Goal: Complete application form: Complete application form

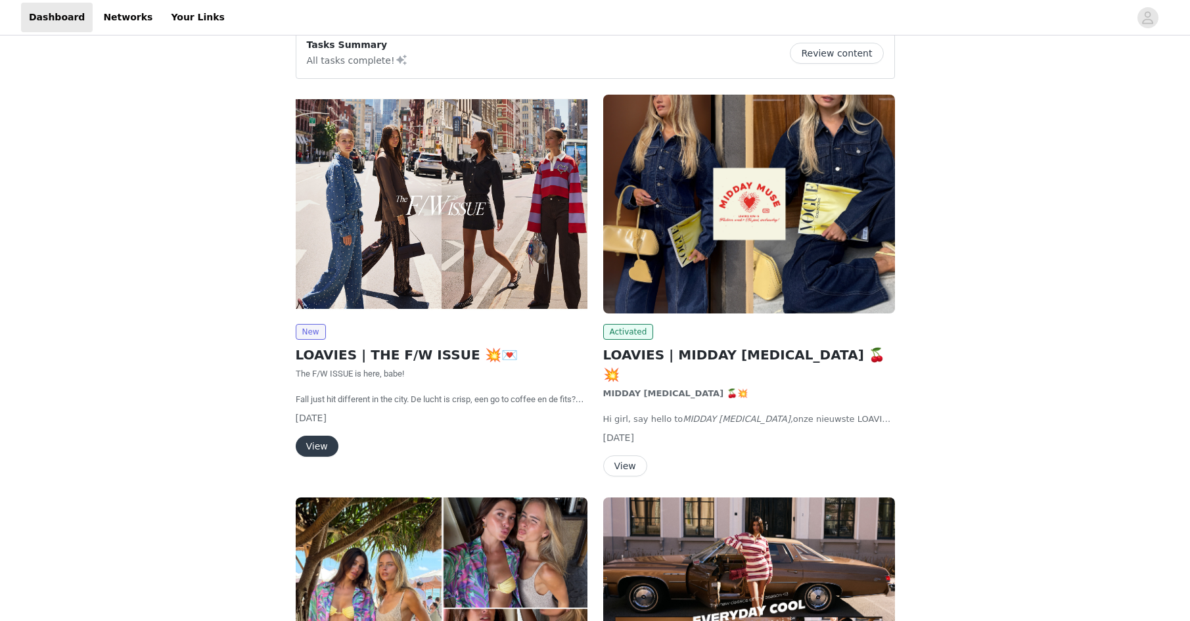
scroll to position [120, 0]
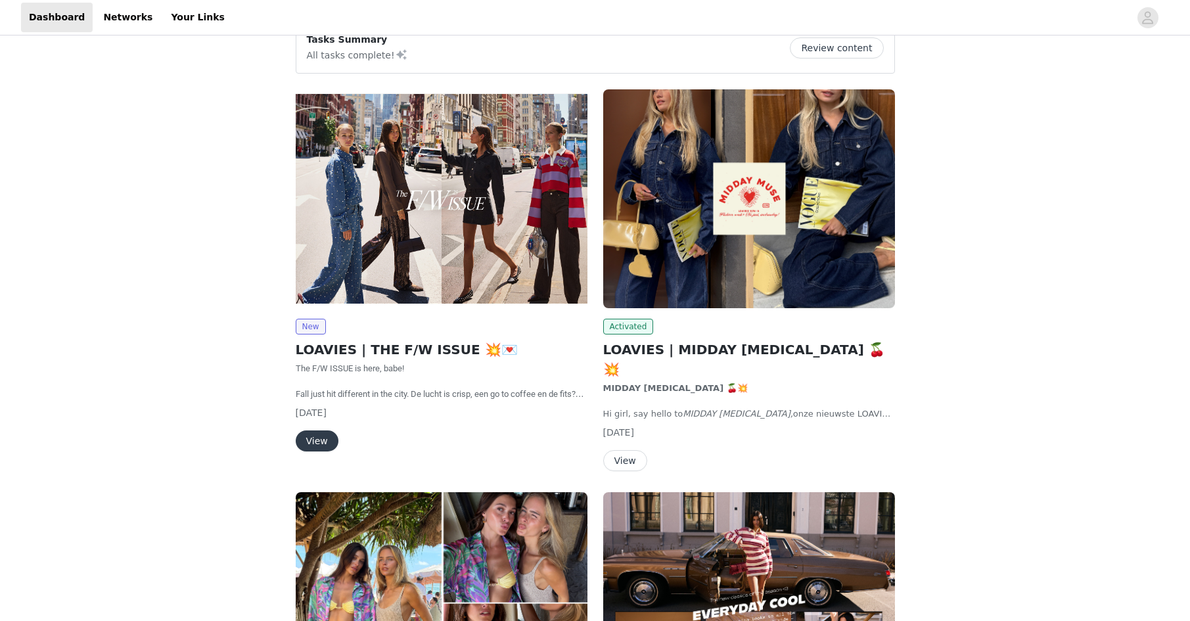
click at [316, 441] on button "View" at bounding box center [317, 440] width 43 height 21
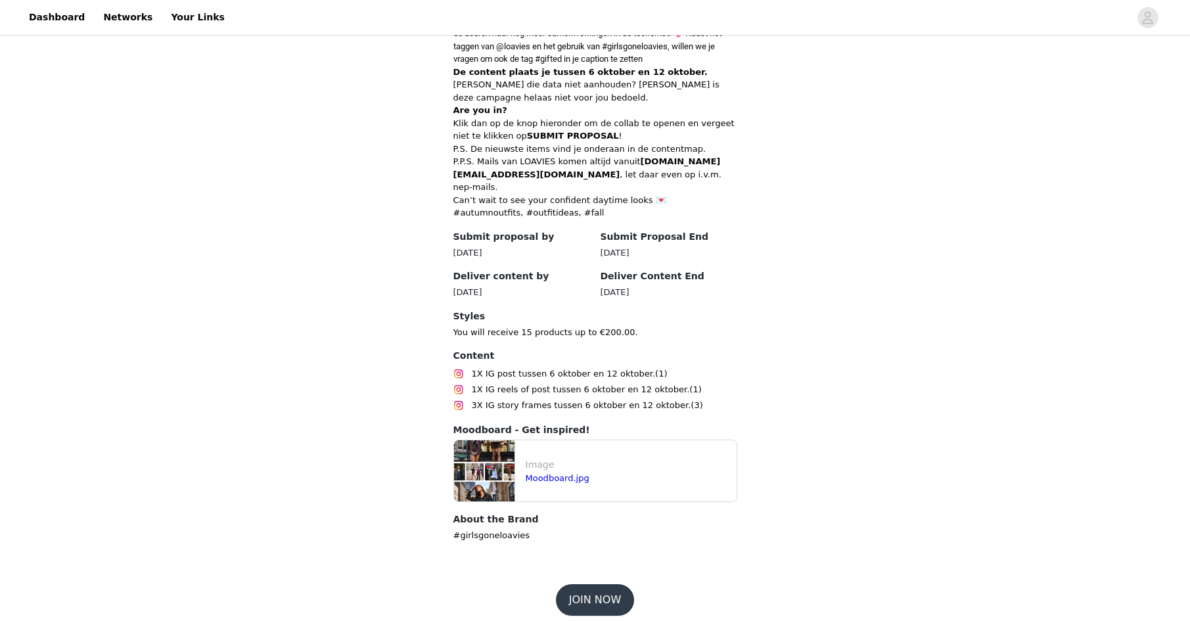
scroll to position [504, 0]
click at [602, 587] on button "JOIN NOW" at bounding box center [595, 601] width 78 height 32
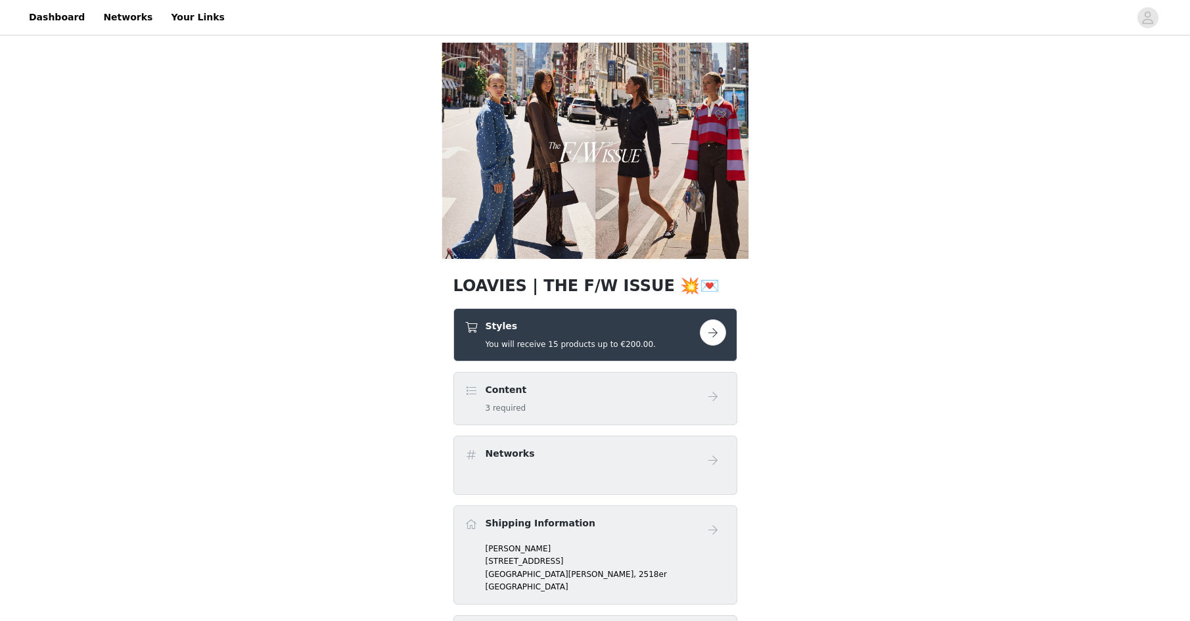
click at [717, 330] on button "button" at bounding box center [713, 332] width 26 height 26
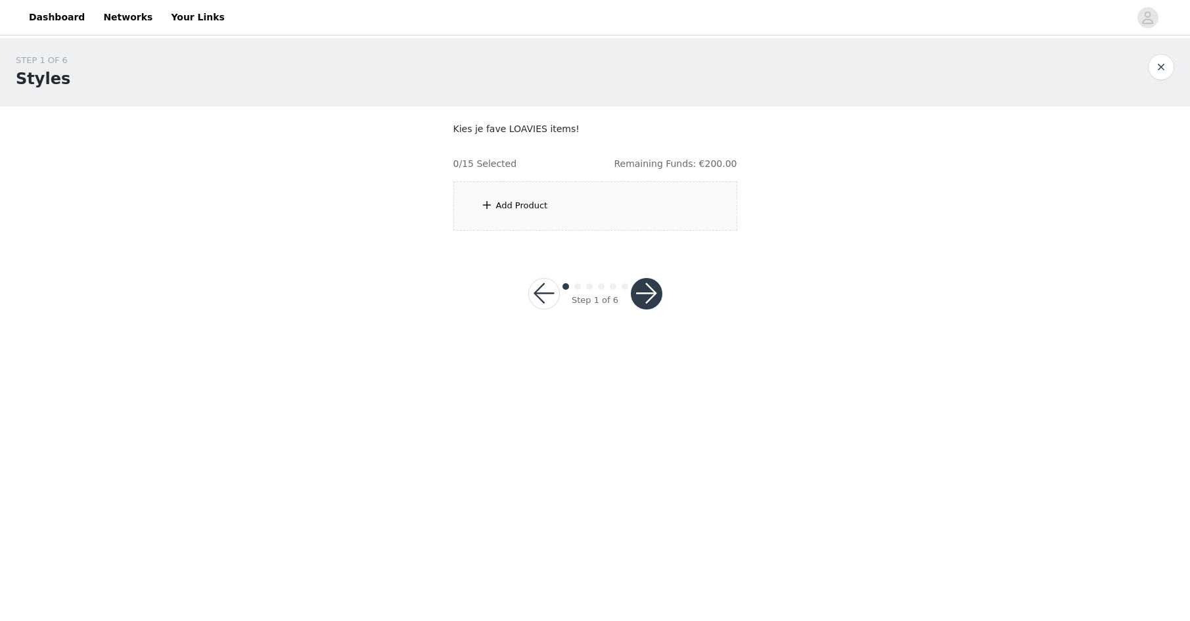
click at [514, 208] on div "Add Product" at bounding box center [522, 205] width 52 height 13
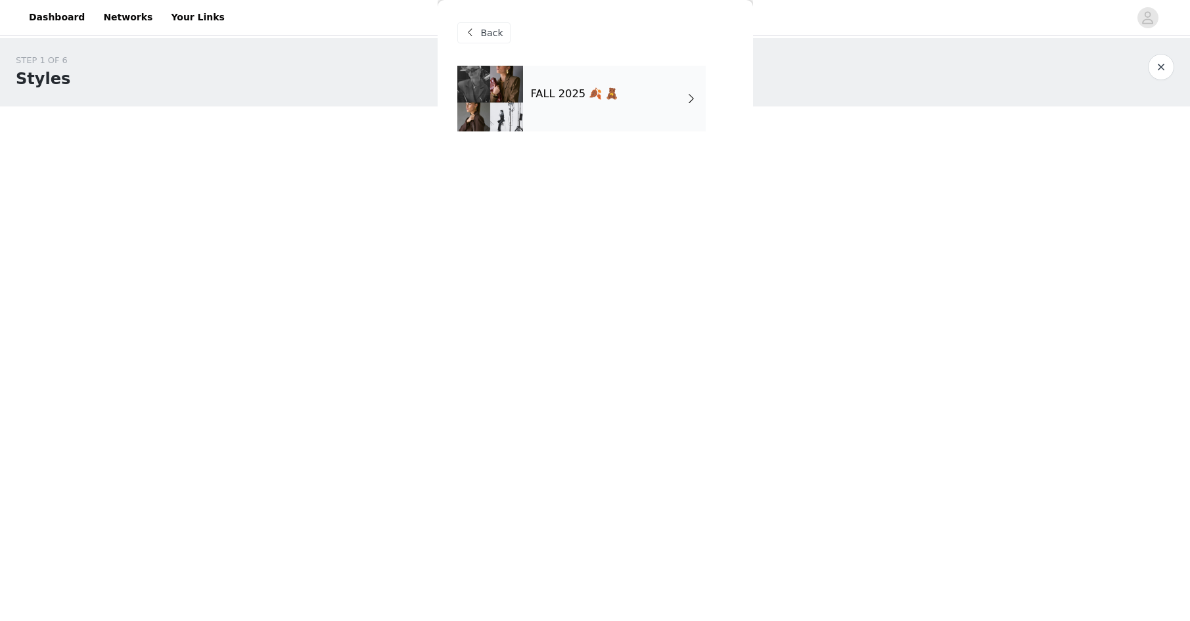
click at [557, 115] on div "FALL 2025 🍂 🧸" at bounding box center [614, 99] width 183 height 66
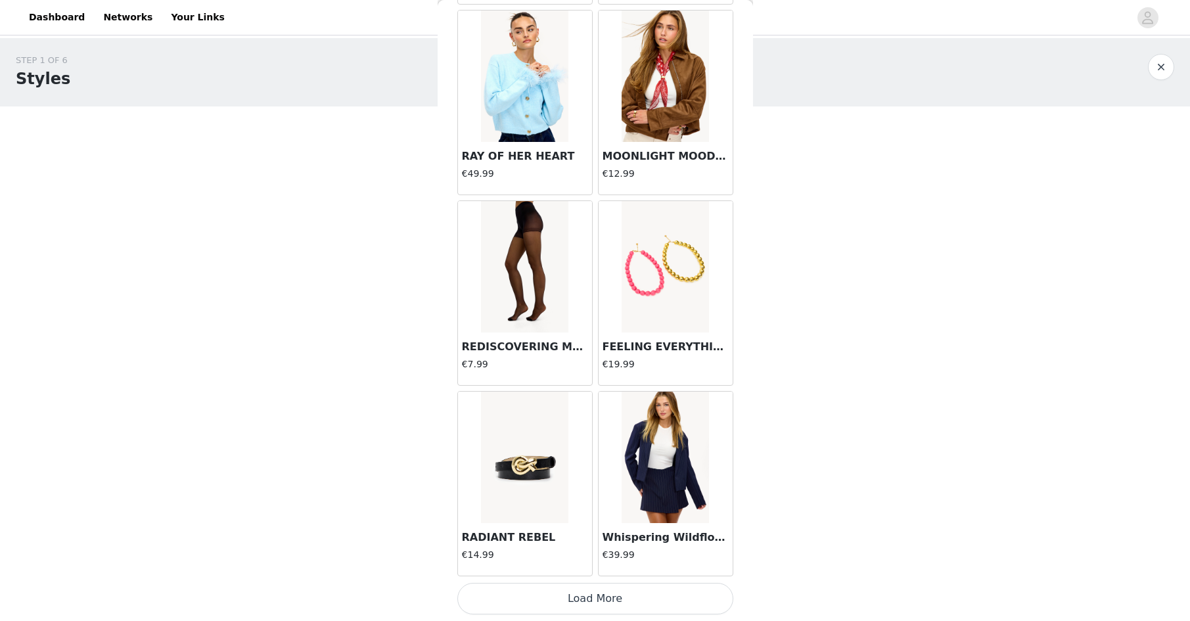
scroll to position [1389, 0]
click at [613, 598] on button "Load More" at bounding box center [595, 599] width 276 height 32
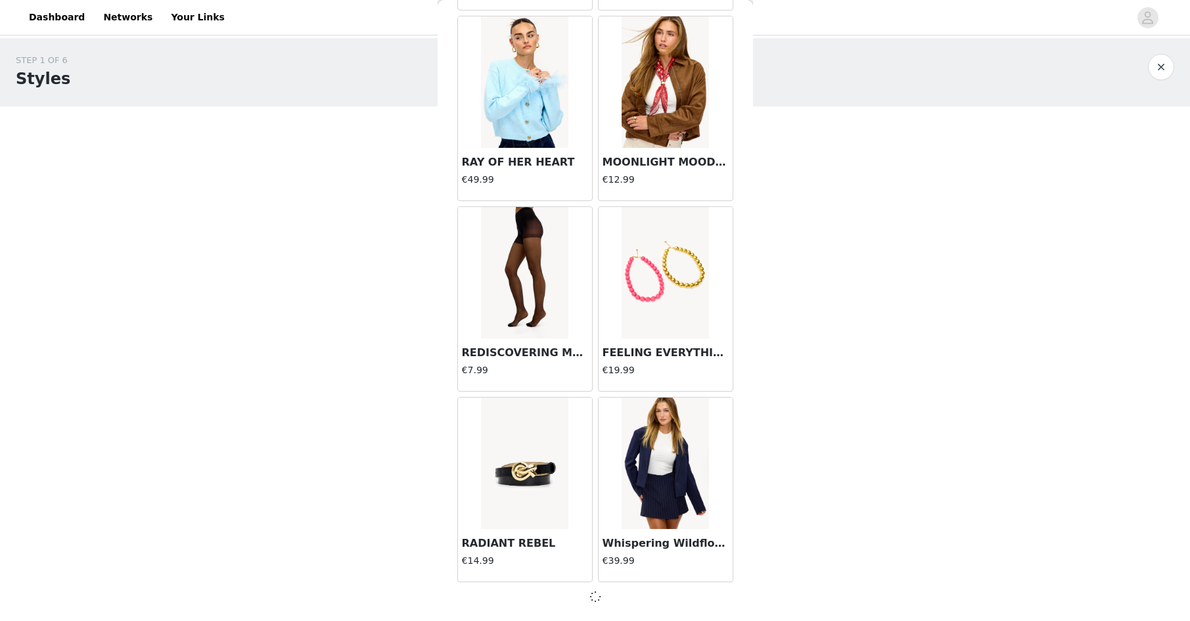
scroll to position [1384, 0]
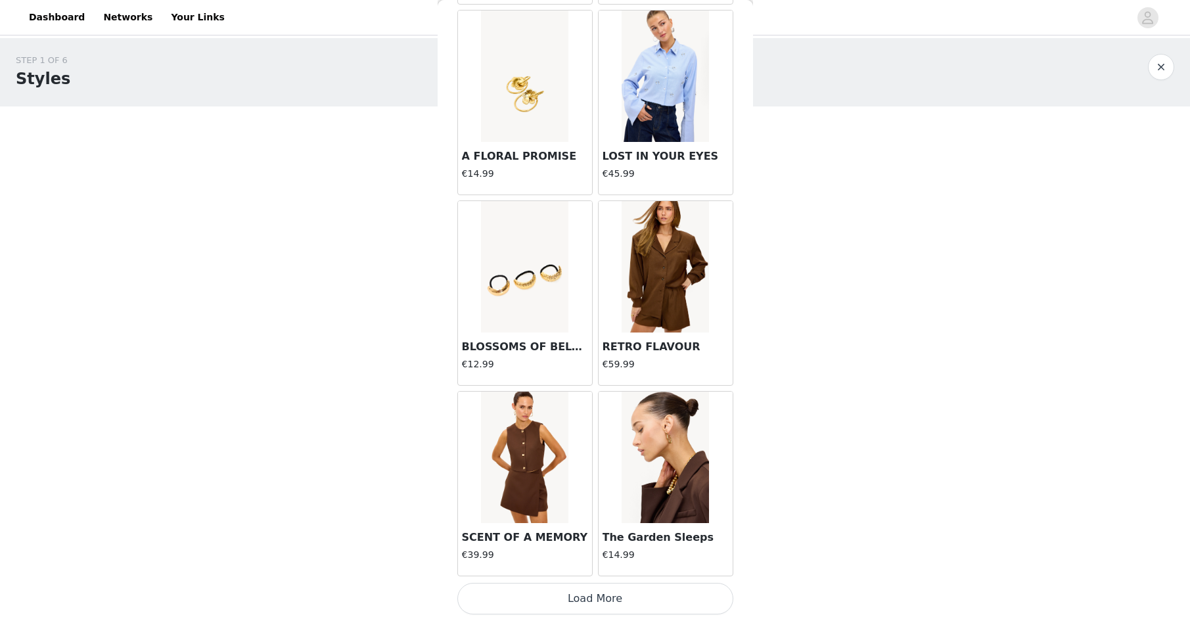
click at [611, 610] on button "Load More" at bounding box center [595, 599] width 276 height 32
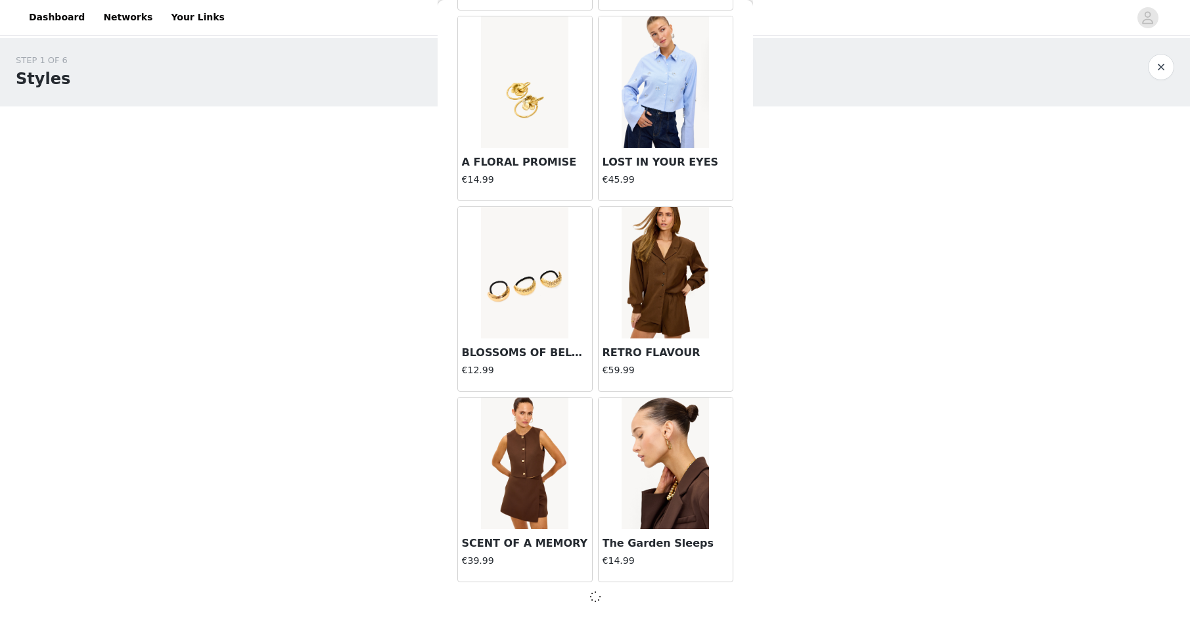
scroll to position [3289, 0]
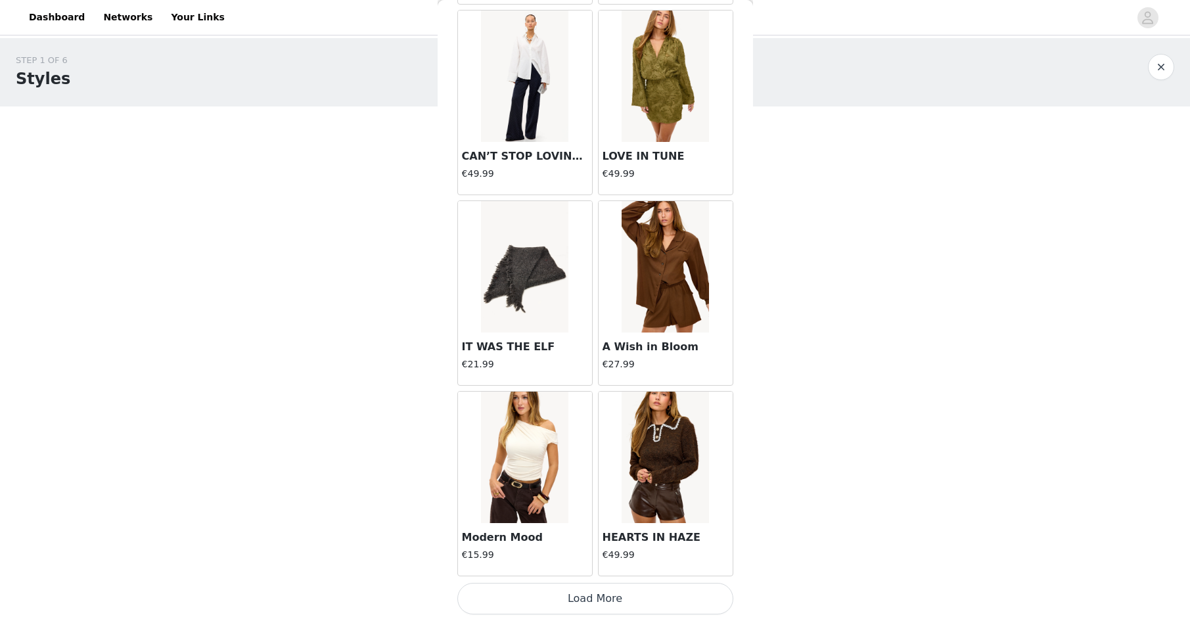
click at [590, 598] on button "Load More" at bounding box center [595, 599] width 276 height 32
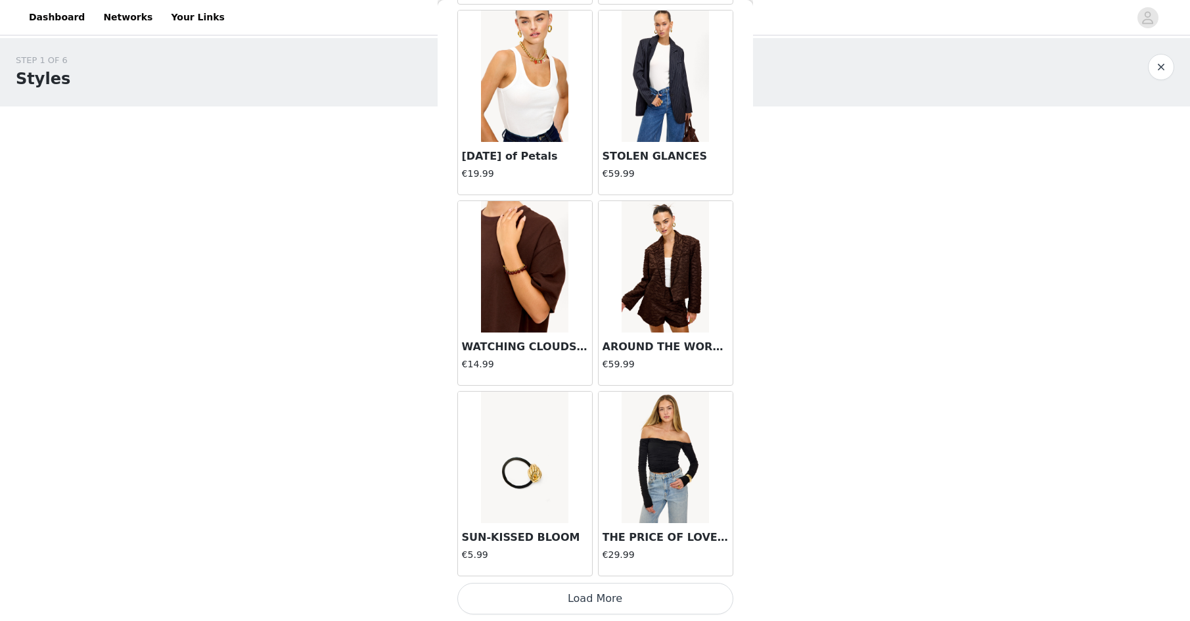
scroll to position [7105, 0]
click at [626, 605] on button "Load More" at bounding box center [595, 599] width 276 height 32
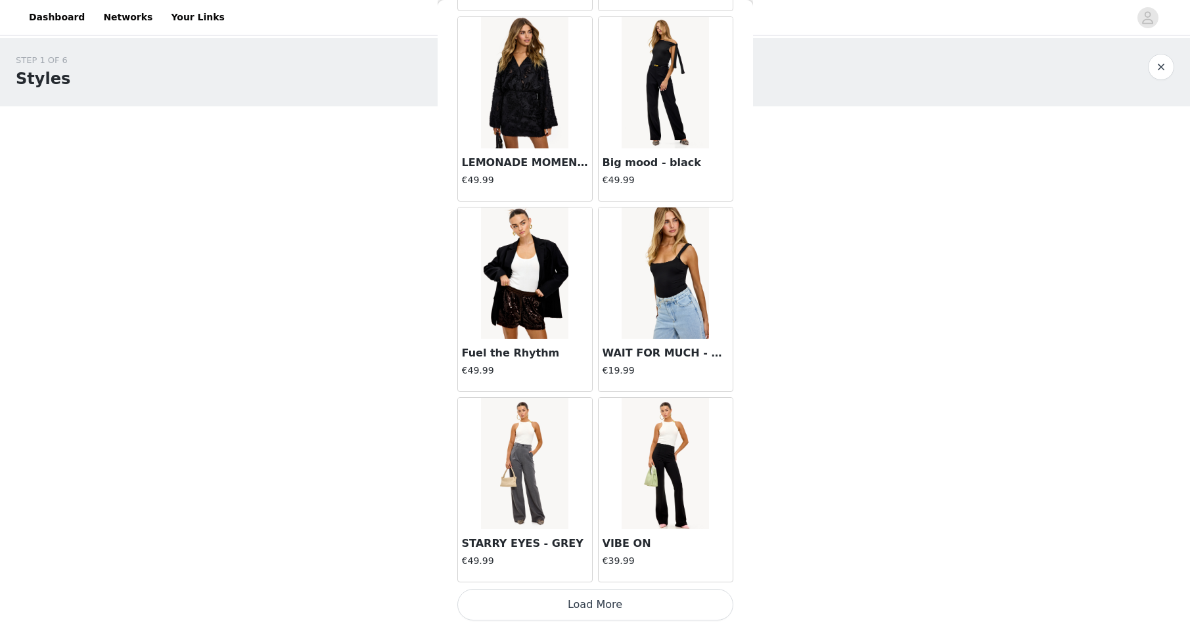
scroll to position [9003, 0]
click at [620, 599] on button "Load More" at bounding box center [595, 605] width 276 height 32
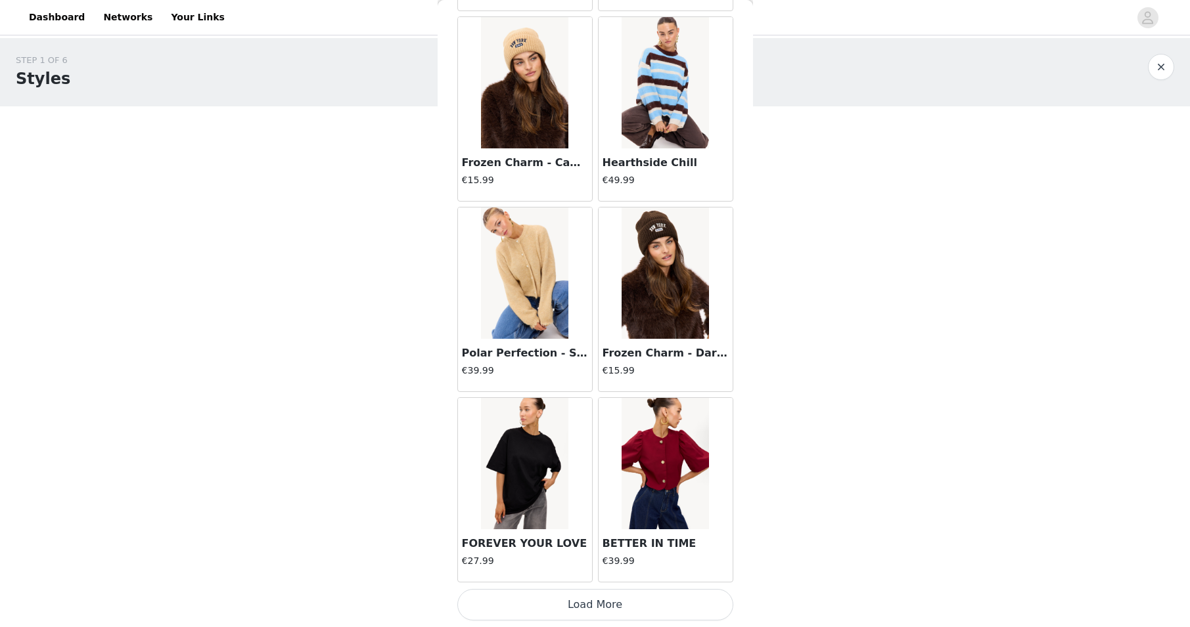
scroll to position [0, 0]
click at [625, 598] on button "Load More" at bounding box center [595, 605] width 276 height 32
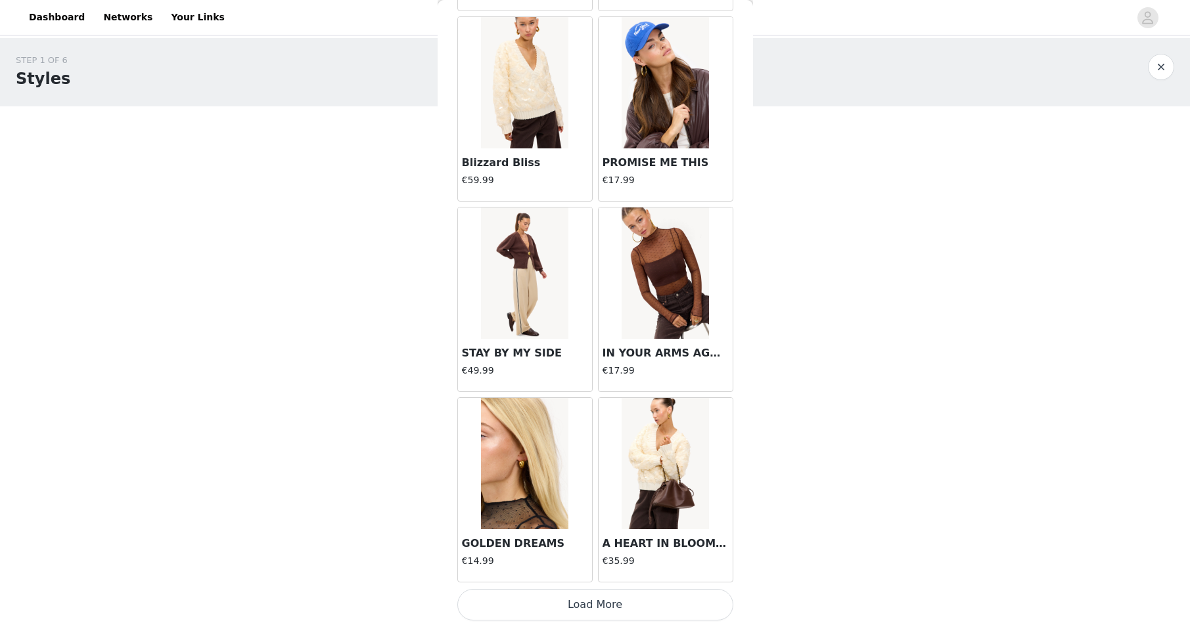
scroll to position [12814, 0]
click at [601, 597] on button "Load More" at bounding box center [595, 605] width 276 height 32
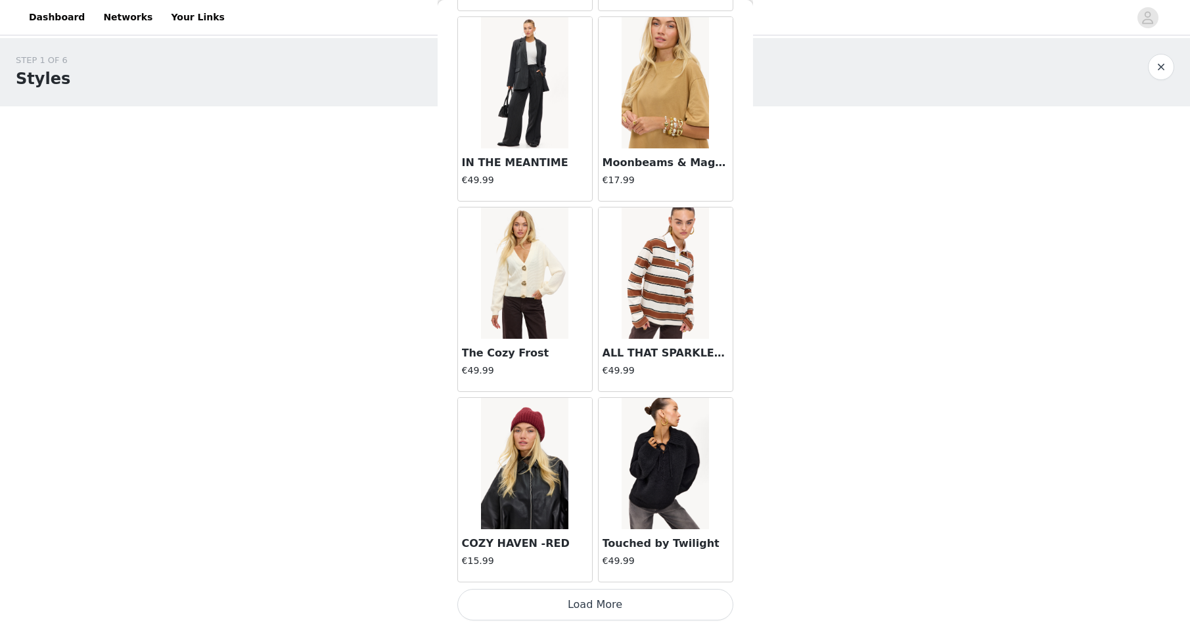
scroll to position [14719, 0]
click at [600, 606] on button "Load More" at bounding box center [595, 605] width 276 height 32
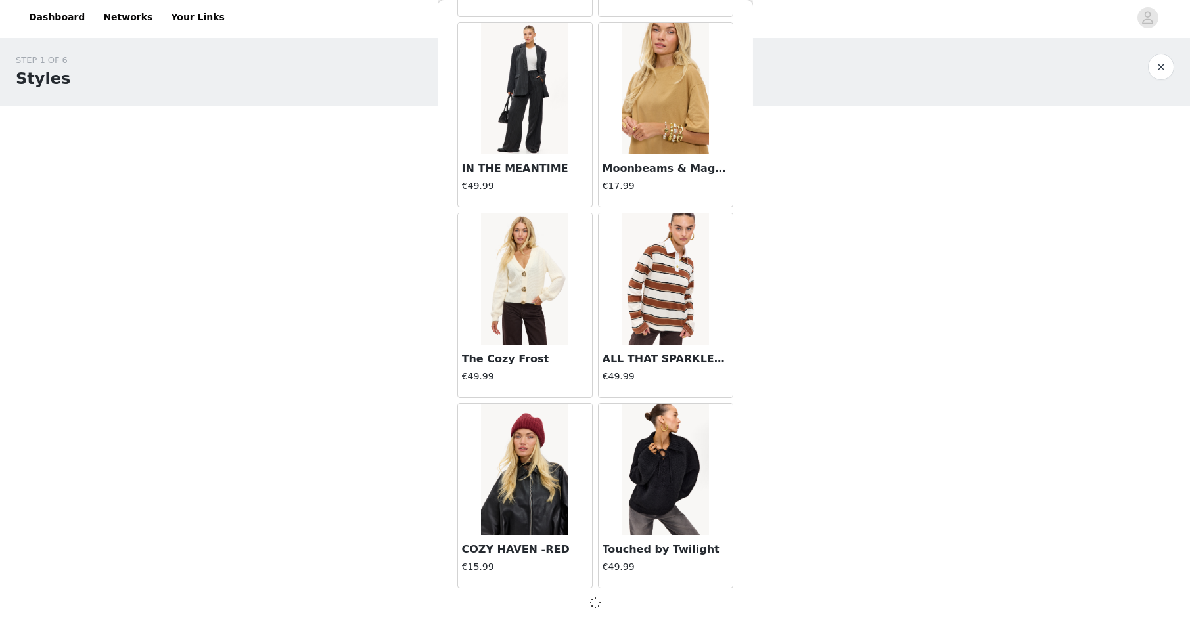
scroll to position [14713, 0]
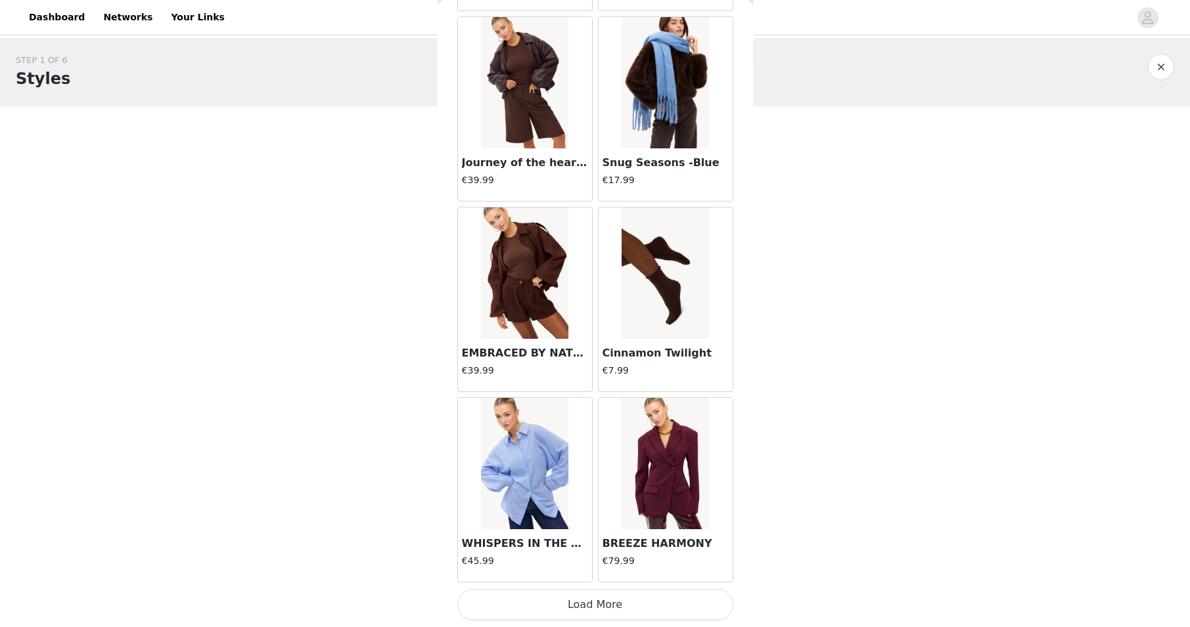
click at [624, 605] on button "Load More" at bounding box center [595, 605] width 276 height 32
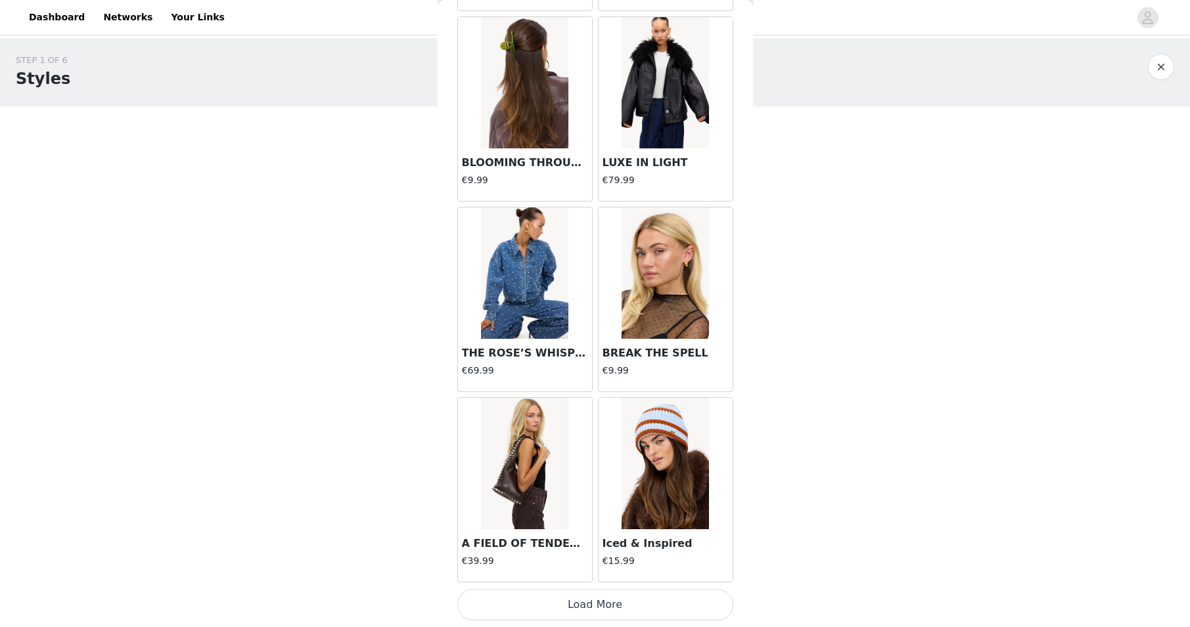
click at [597, 603] on button "Load More" at bounding box center [595, 605] width 276 height 32
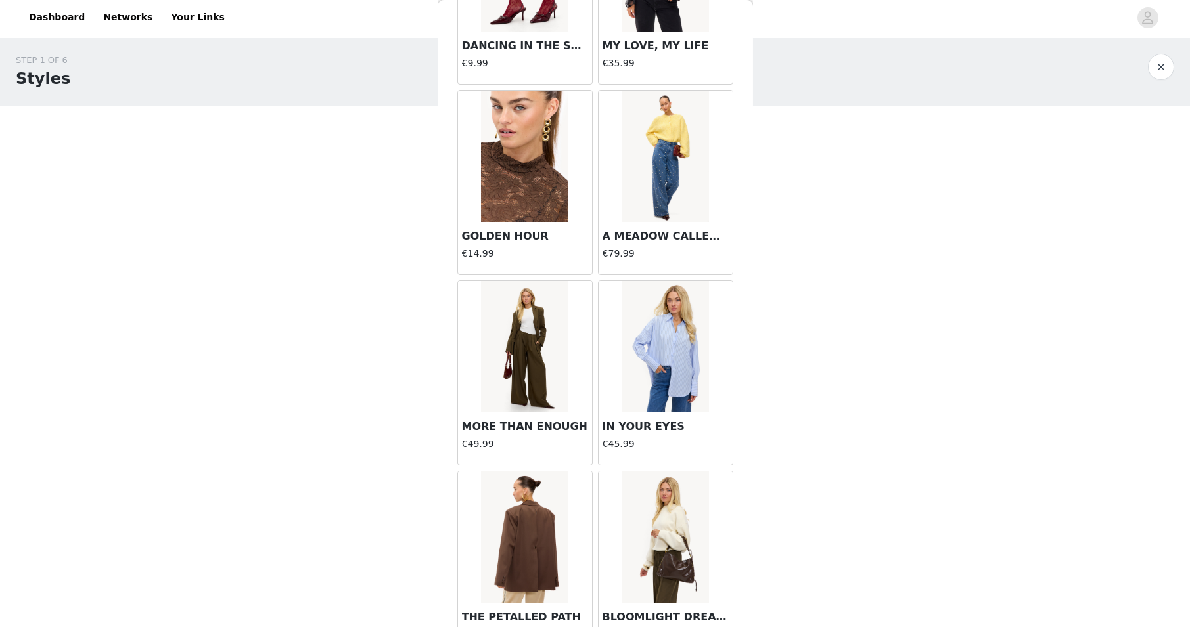
scroll to position [19408, 0]
click at [661, 164] on img at bounding box center [664, 155] width 87 height 131
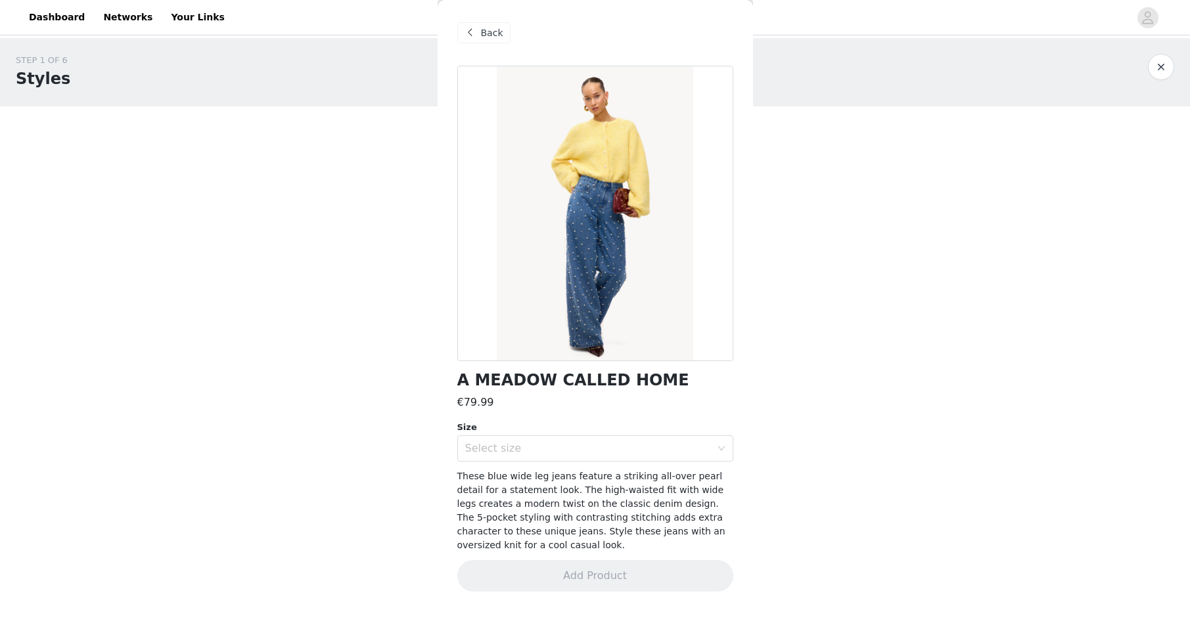
scroll to position [0, 0]
click at [560, 441] on div "Select size" at bounding box center [591, 448] width 252 height 25
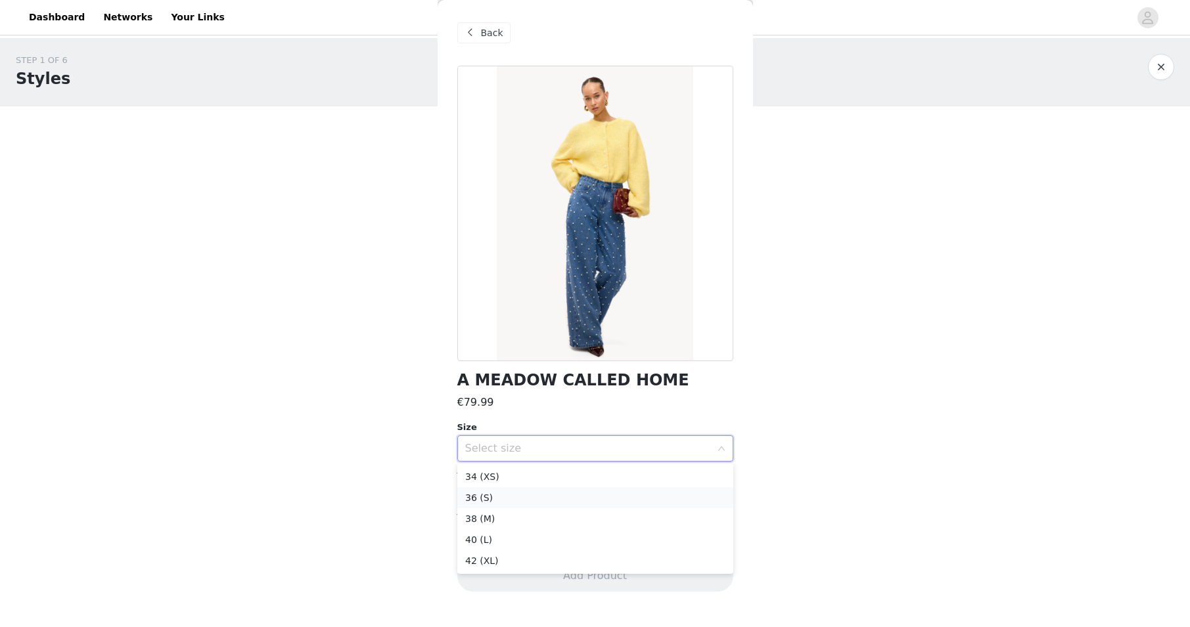
click at [534, 495] on li "36 (S)" at bounding box center [595, 497] width 276 height 21
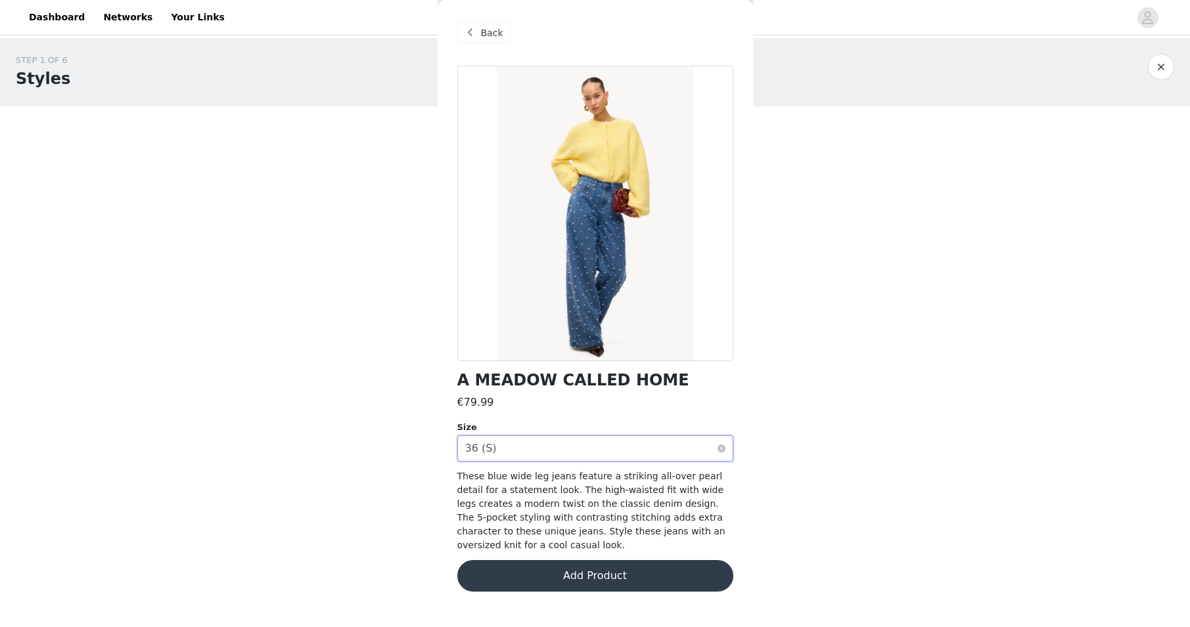
click at [527, 449] on div "Select size 36 (S)" at bounding box center [591, 448] width 252 height 25
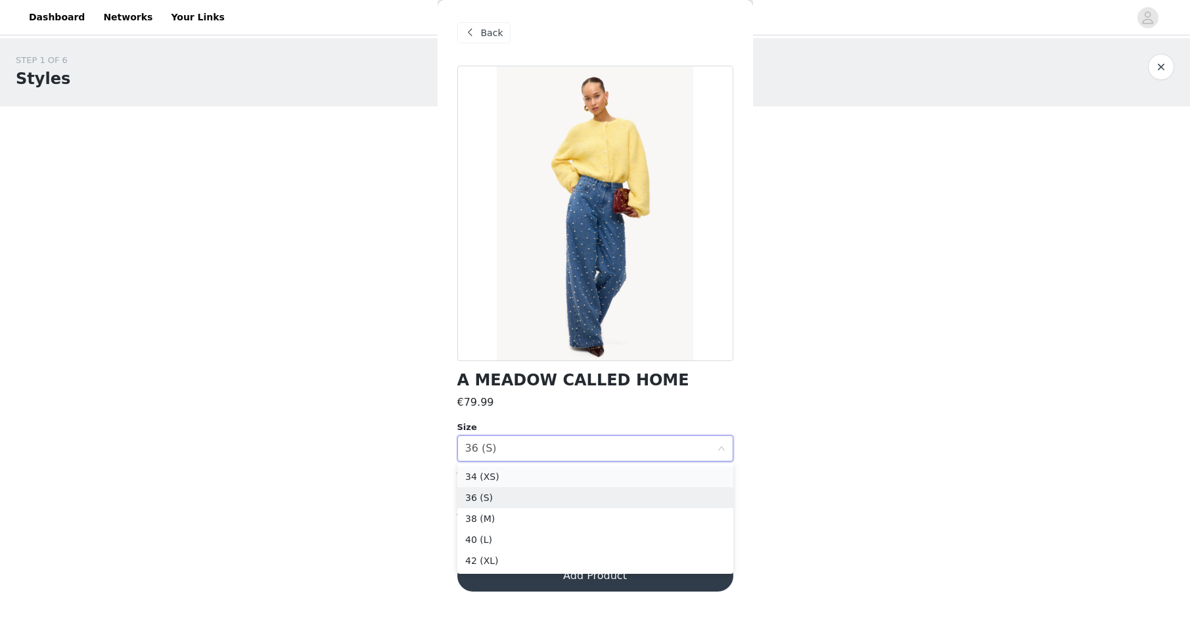
click at [497, 472] on li "34 (XS)" at bounding box center [595, 476] width 276 height 21
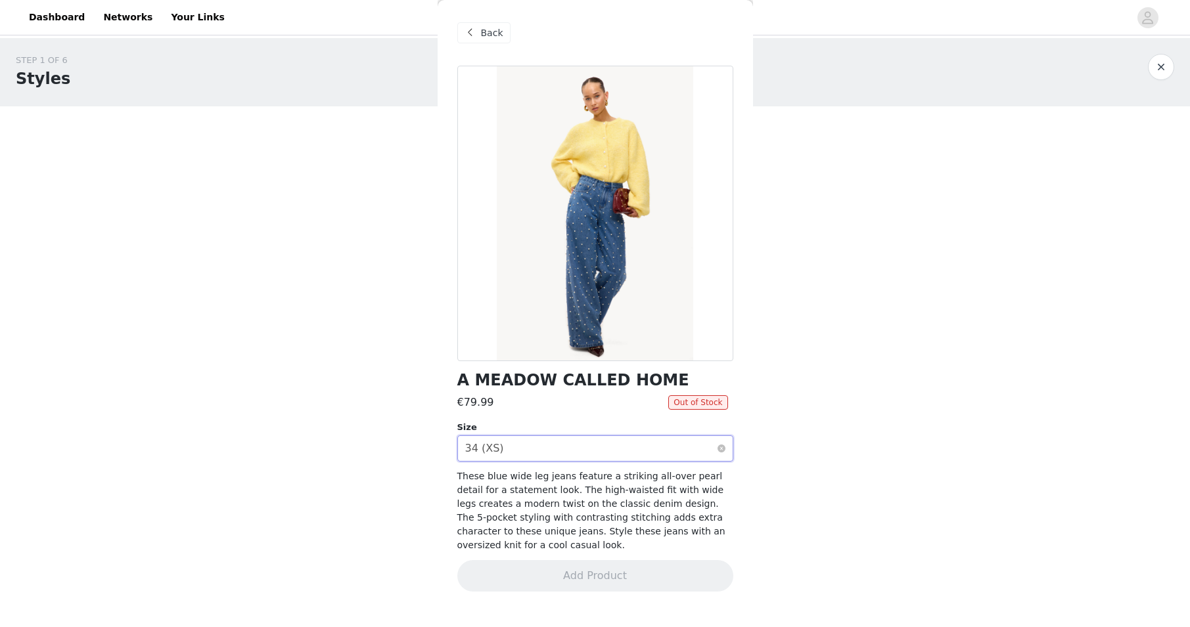
click at [531, 447] on div "Select size 34 (XS)" at bounding box center [591, 448] width 252 height 25
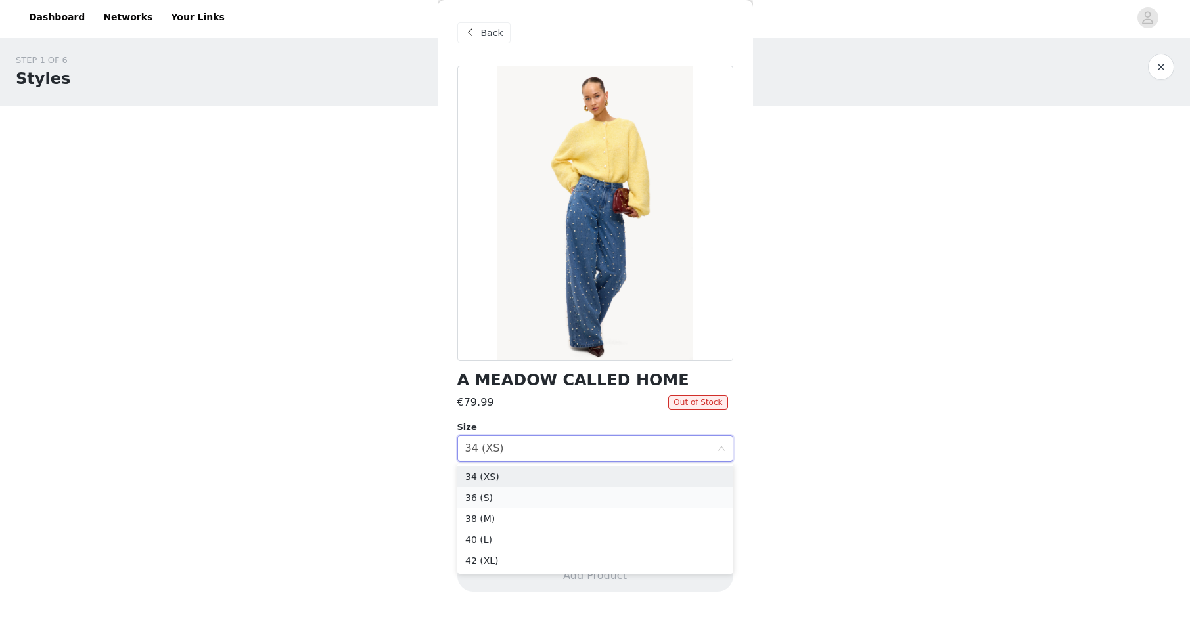
click at [495, 497] on li "36 (S)" at bounding box center [595, 497] width 276 height 21
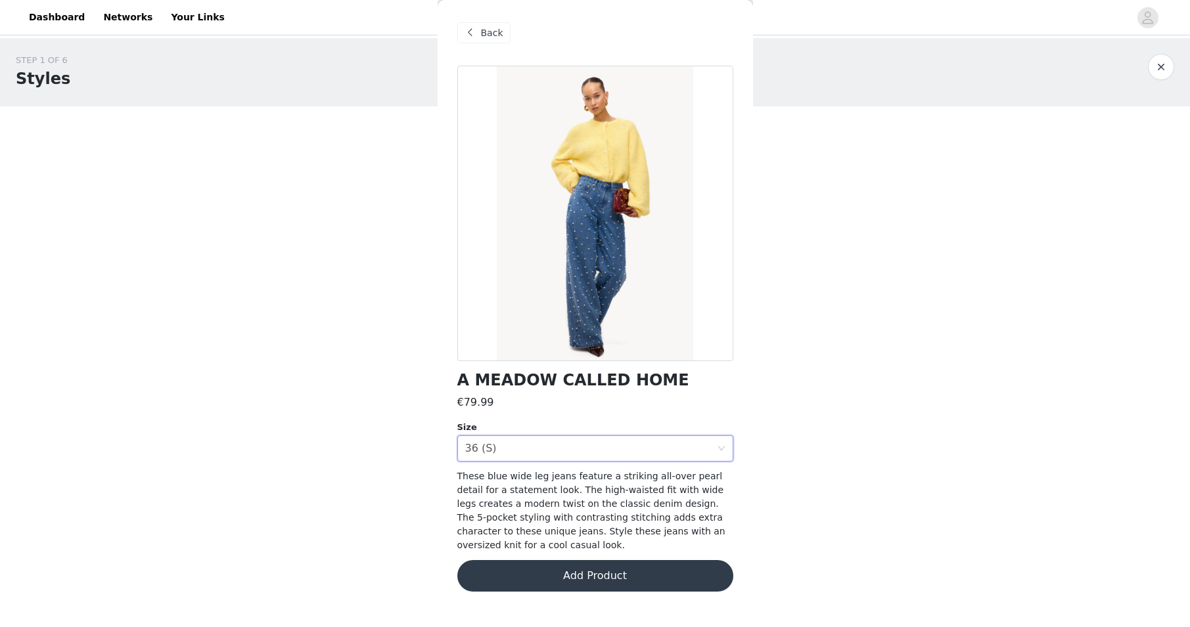
click at [619, 577] on button "Add Product" at bounding box center [595, 576] width 276 height 32
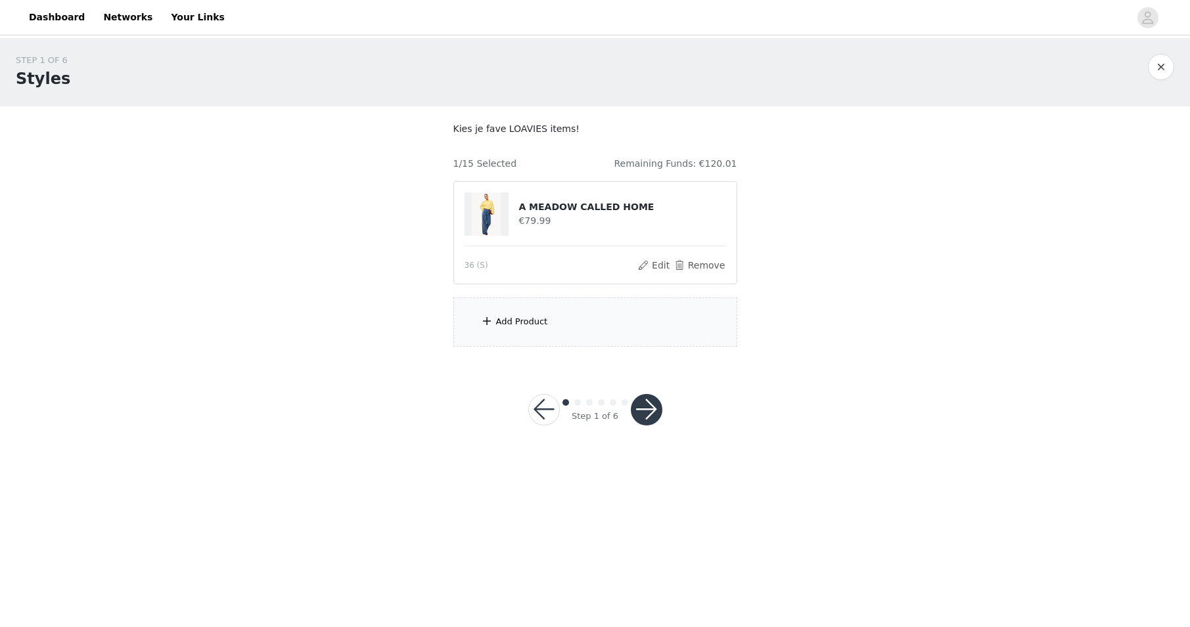
click at [514, 321] on div "Add Product" at bounding box center [522, 321] width 52 height 13
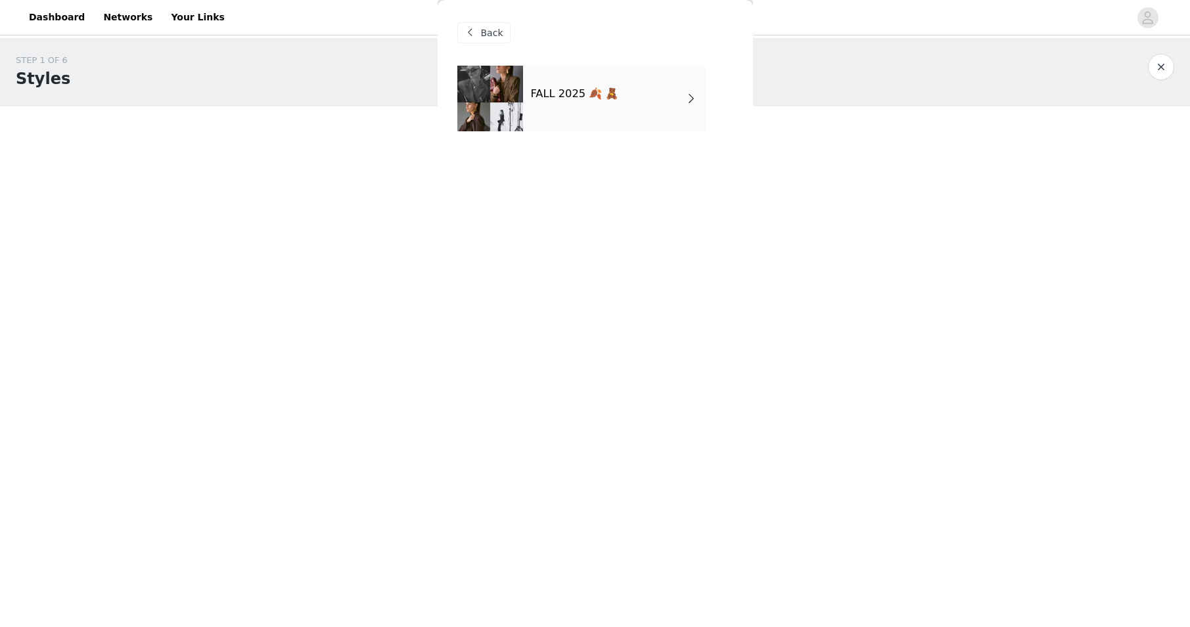
click at [596, 98] on h4 "FALL 2025 🍂 🧸" at bounding box center [575, 94] width 88 height 12
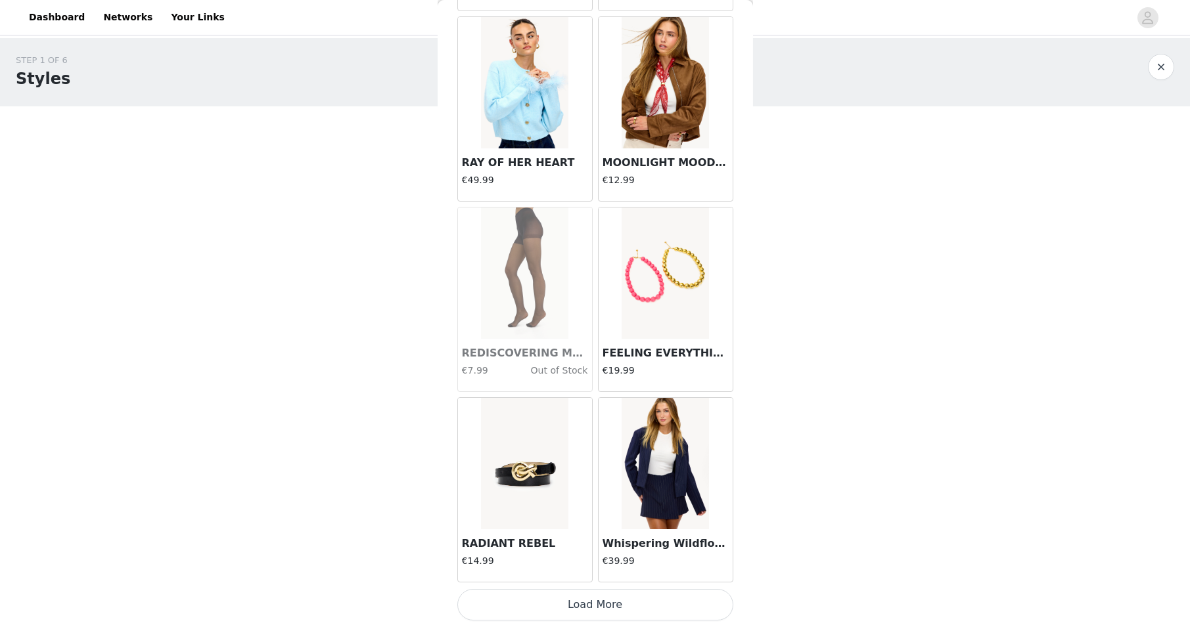
click at [571, 602] on button "Load More" at bounding box center [595, 605] width 276 height 32
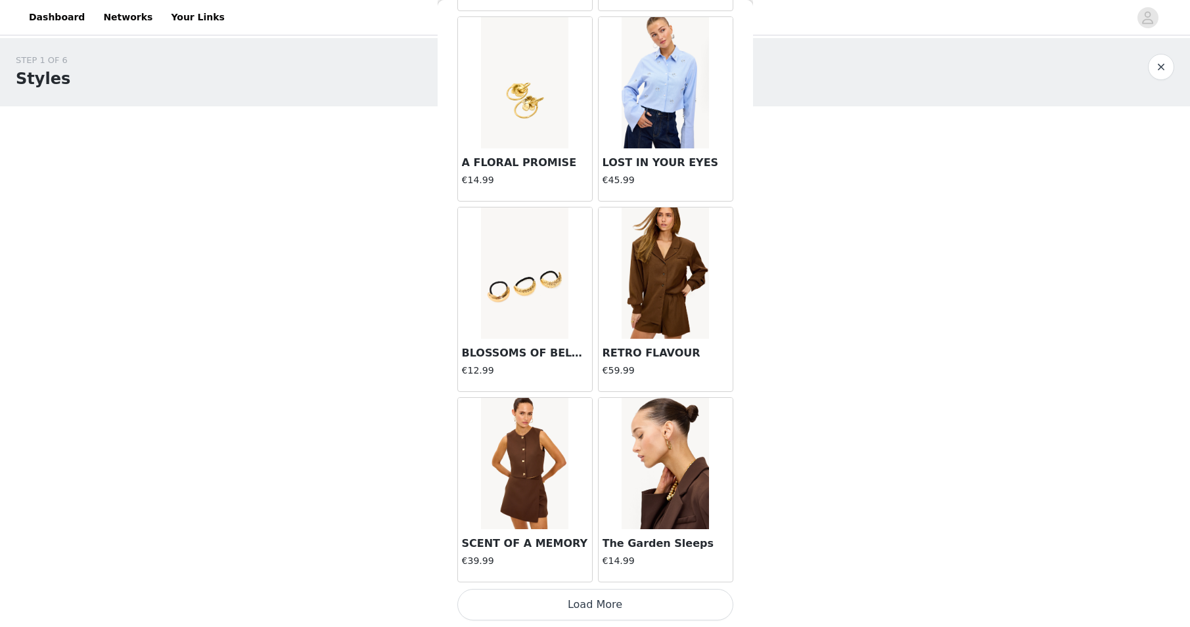
click at [574, 610] on button "Load More" at bounding box center [595, 605] width 276 height 32
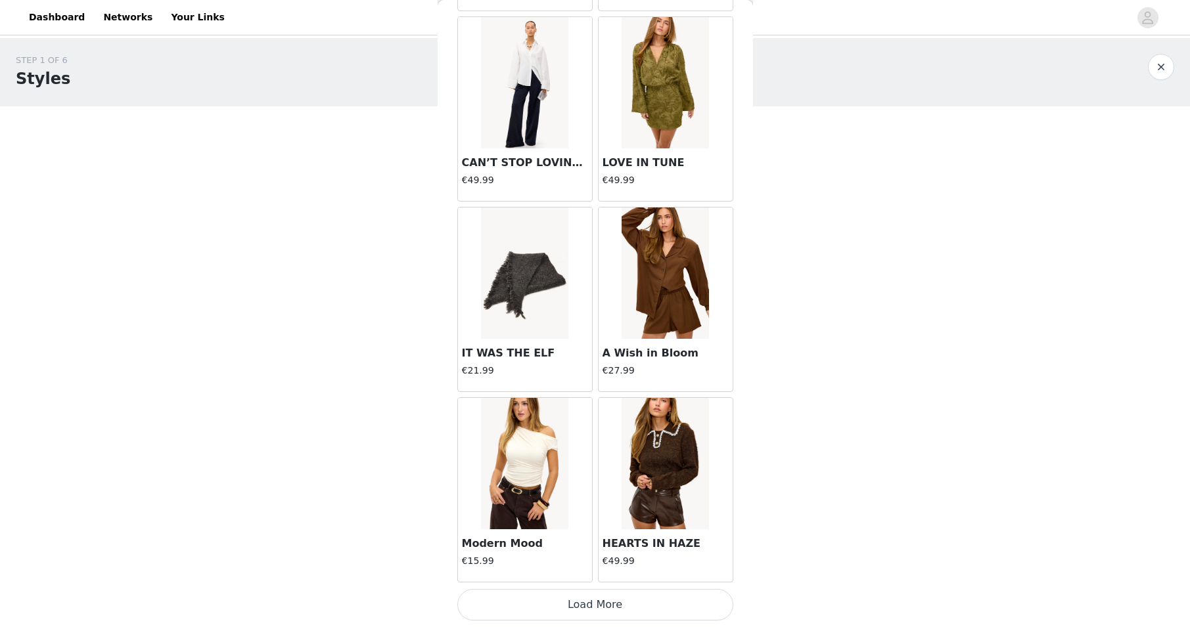
click at [602, 598] on button "Load More" at bounding box center [595, 605] width 276 height 32
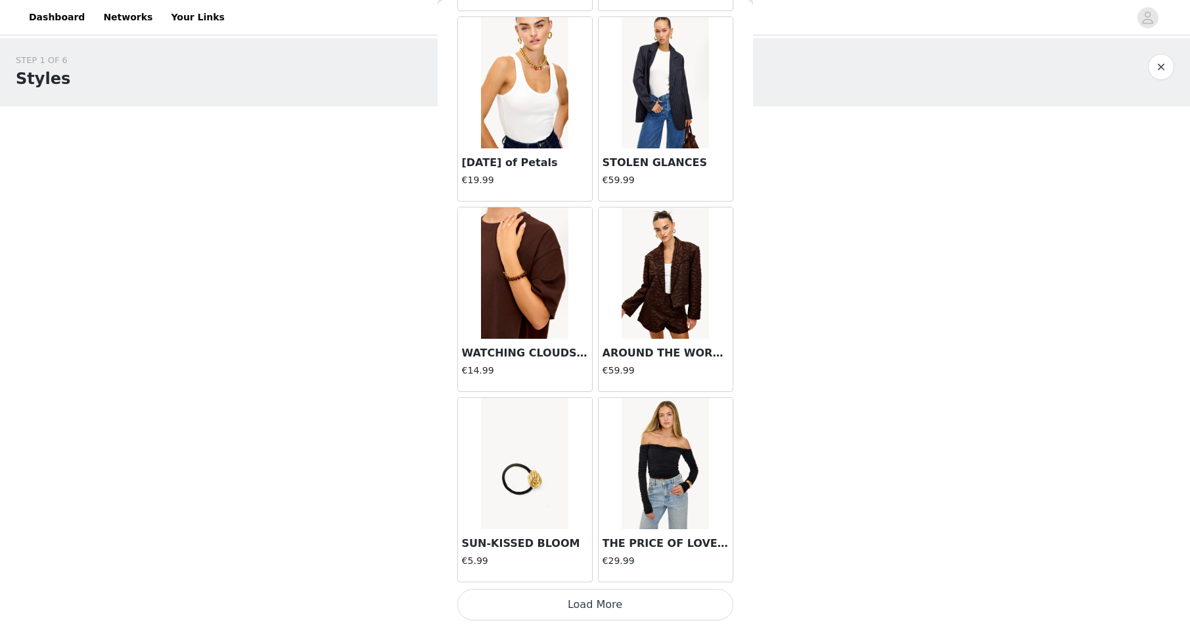
click at [582, 601] on button "Load More" at bounding box center [595, 605] width 276 height 32
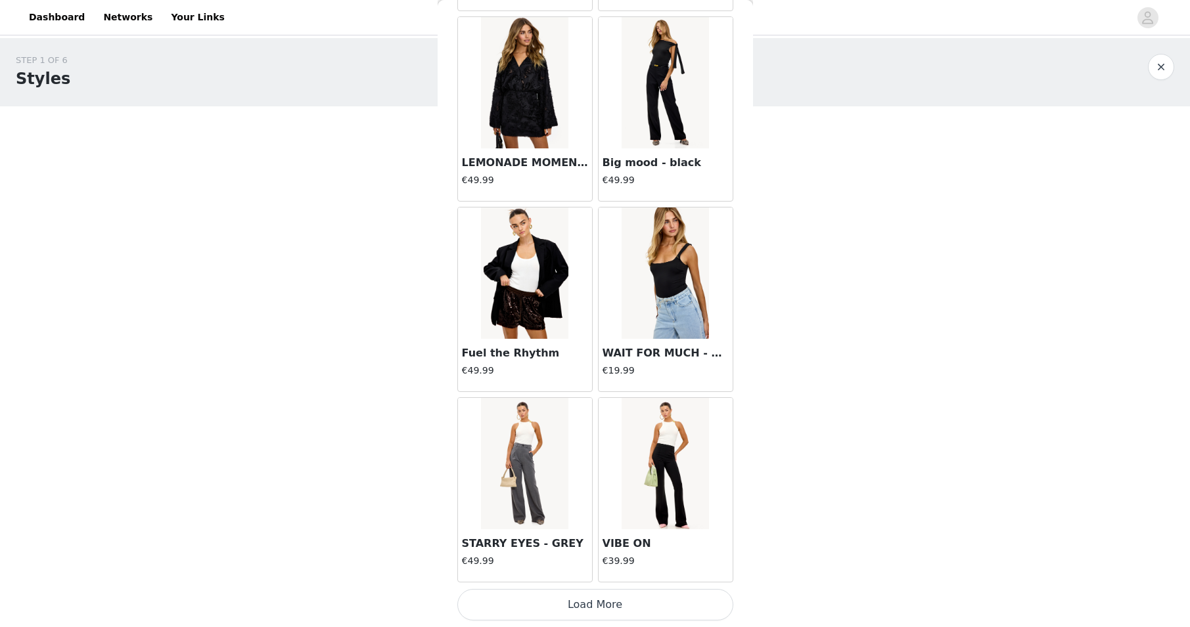
click at [582, 608] on button "Load More" at bounding box center [595, 605] width 276 height 32
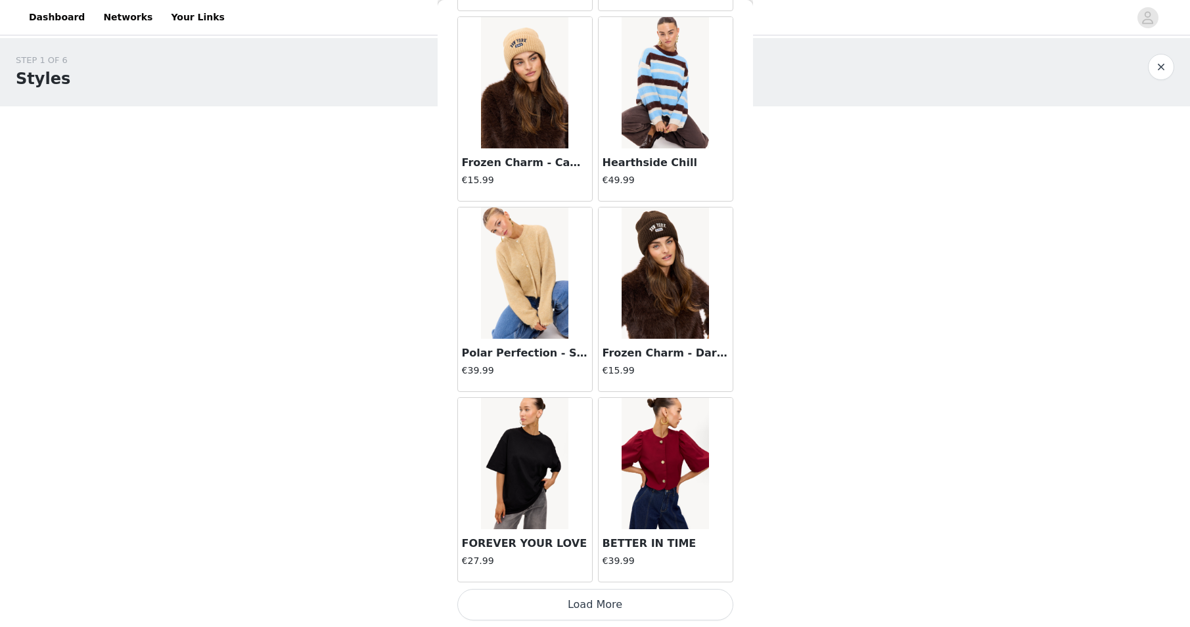
click at [587, 601] on button "Load More" at bounding box center [595, 605] width 276 height 32
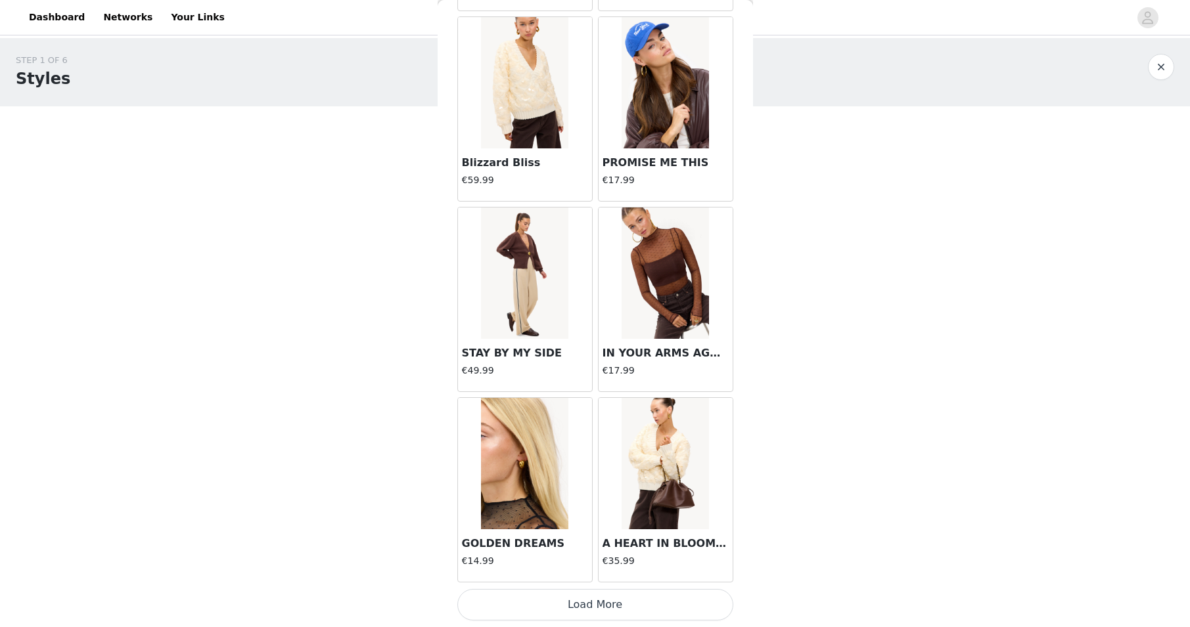
click at [575, 603] on button "Load More" at bounding box center [595, 605] width 276 height 32
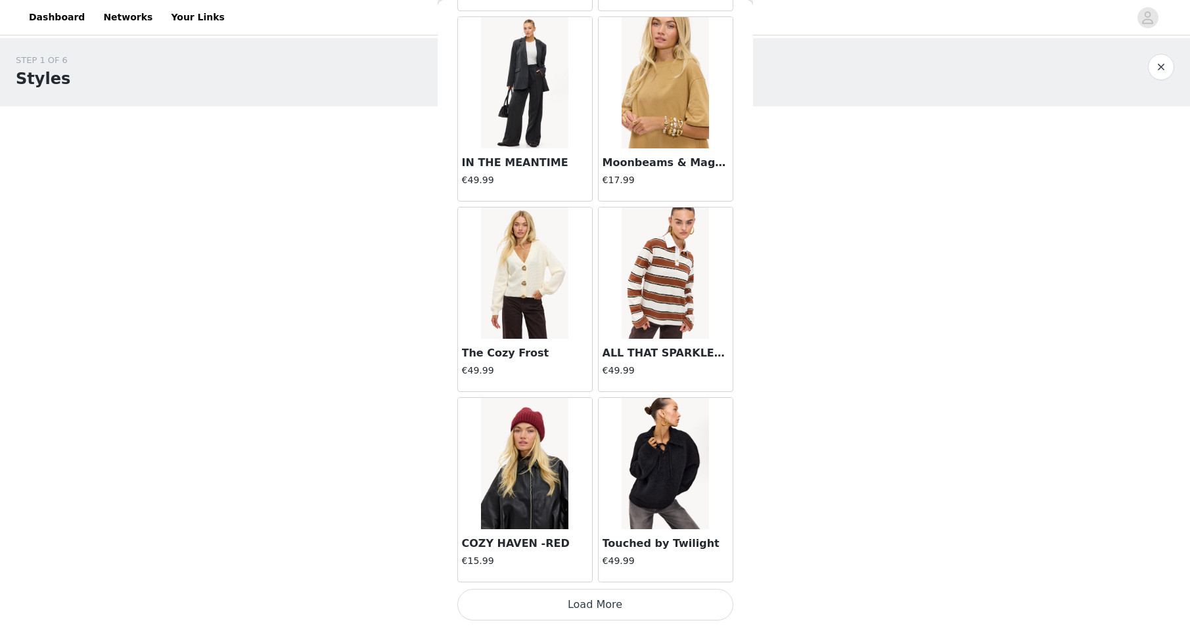
click at [577, 602] on button "Load More" at bounding box center [595, 605] width 276 height 32
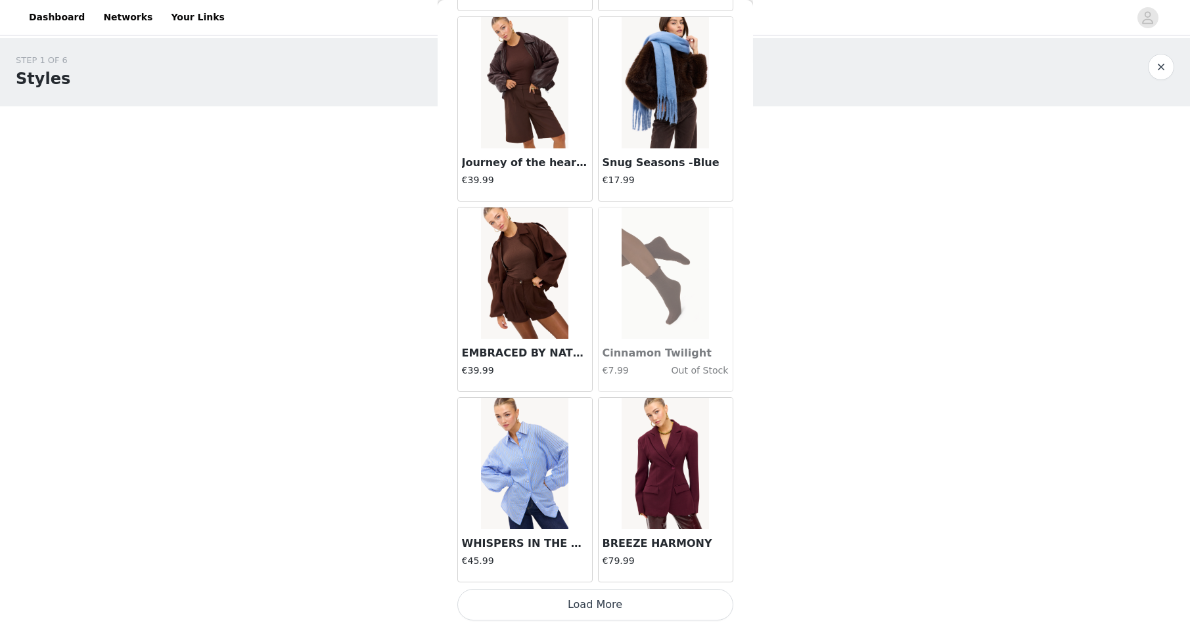
click at [591, 608] on button "Load More" at bounding box center [595, 605] width 276 height 32
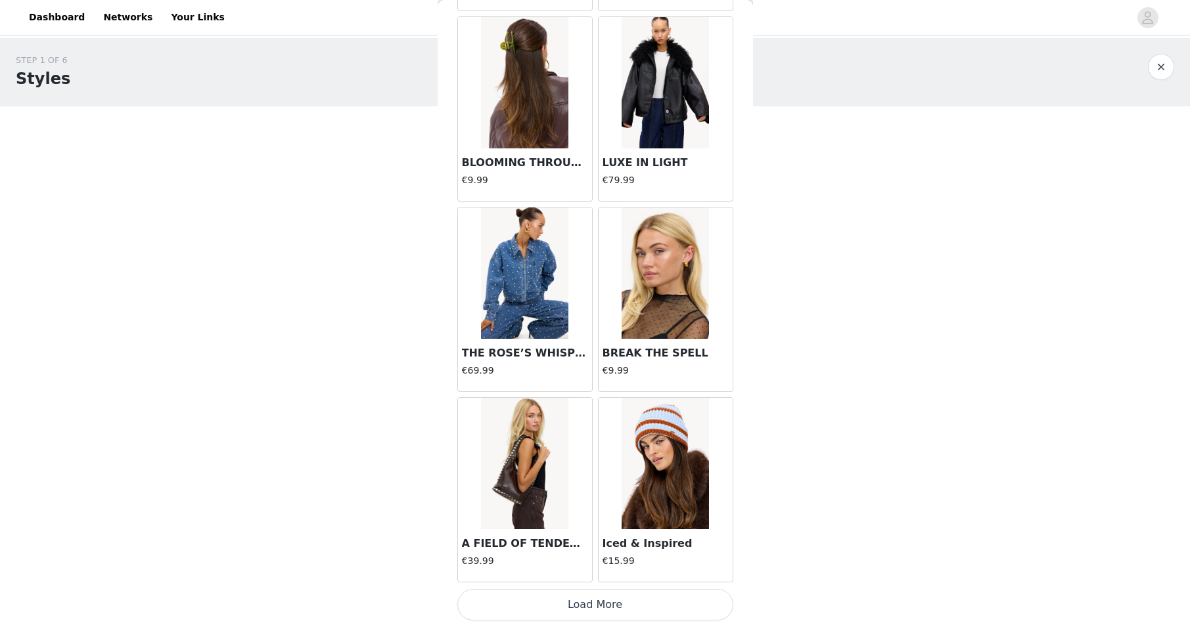
scroll to position [18529, 0]
click at [534, 290] on img at bounding box center [524, 273] width 87 height 131
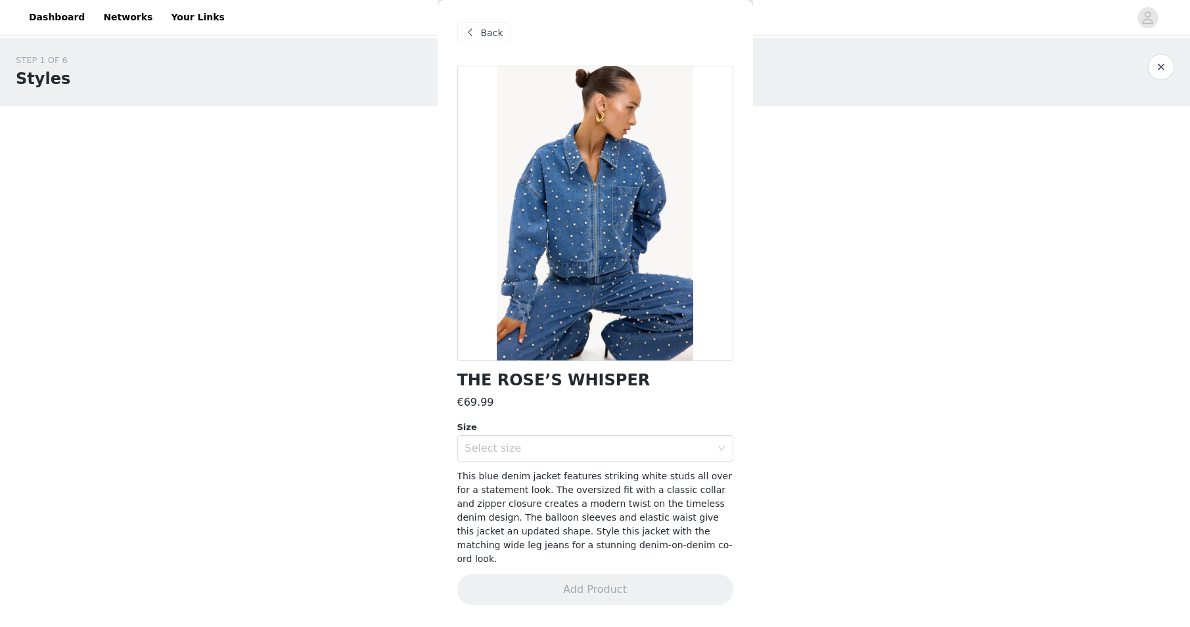
scroll to position [0, 0]
click at [534, 439] on div "Select size" at bounding box center [591, 448] width 252 height 25
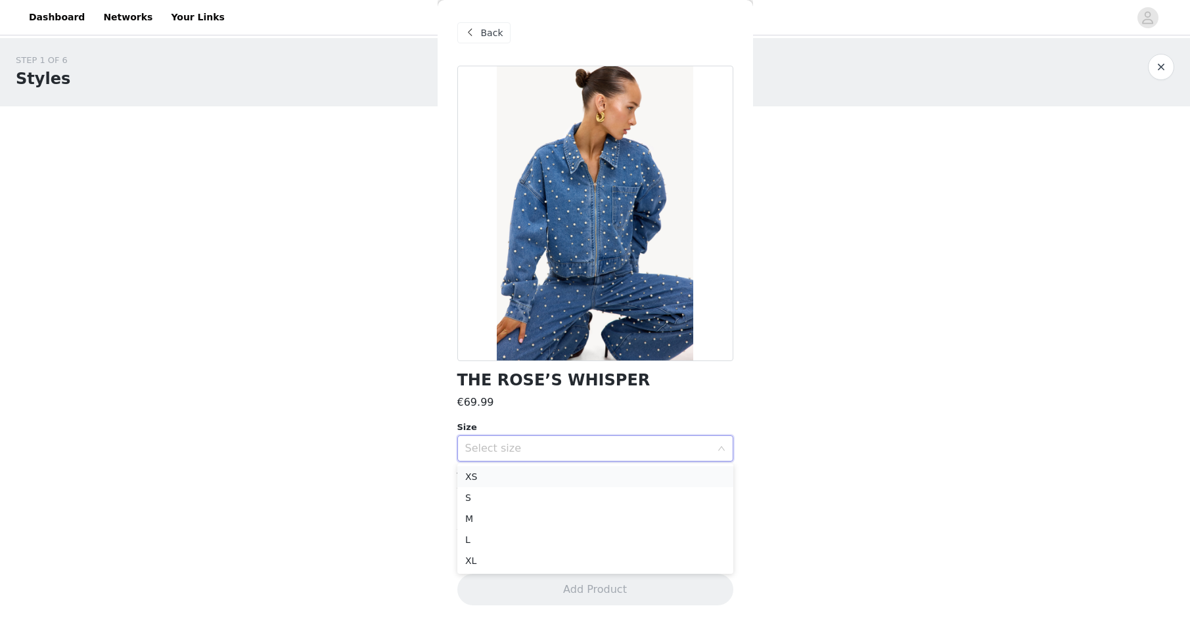
click at [508, 479] on li "XS" at bounding box center [595, 476] width 276 height 21
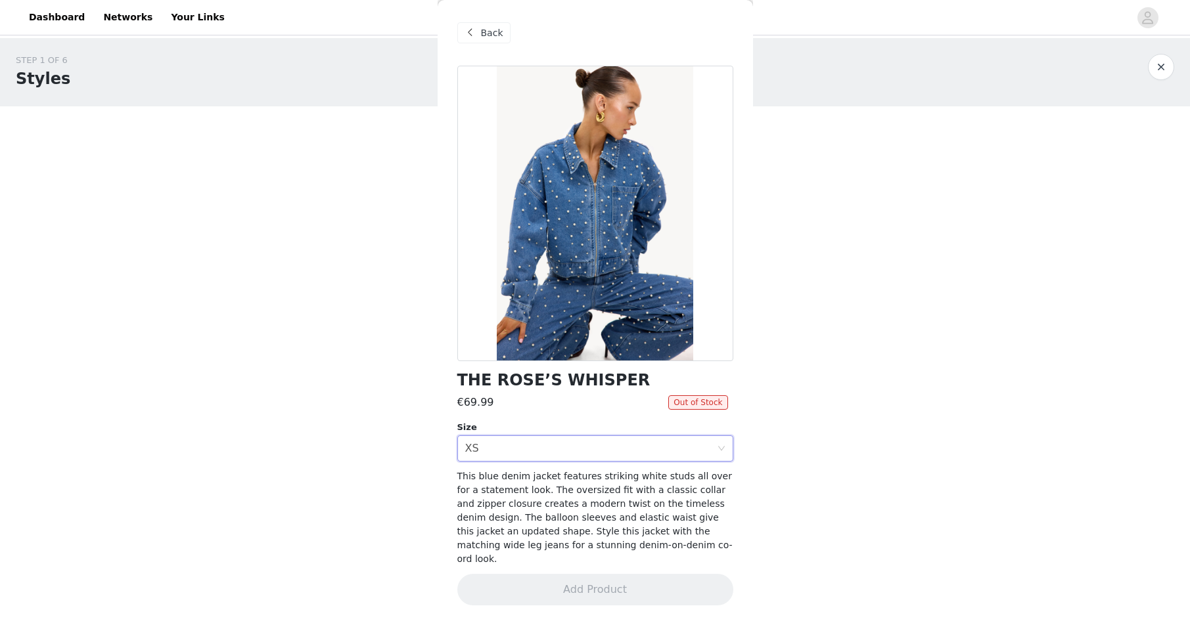
click at [510, 463] on div "THE ROSE’S WHISPER €69.99 Out of Stock Size Select size XS This blue denim jack…" at bounding box center [595, 344] width 276 height 556
click at [513, 451] on div "Select size XS" at bounding box center [591, 448] width 252 height 25
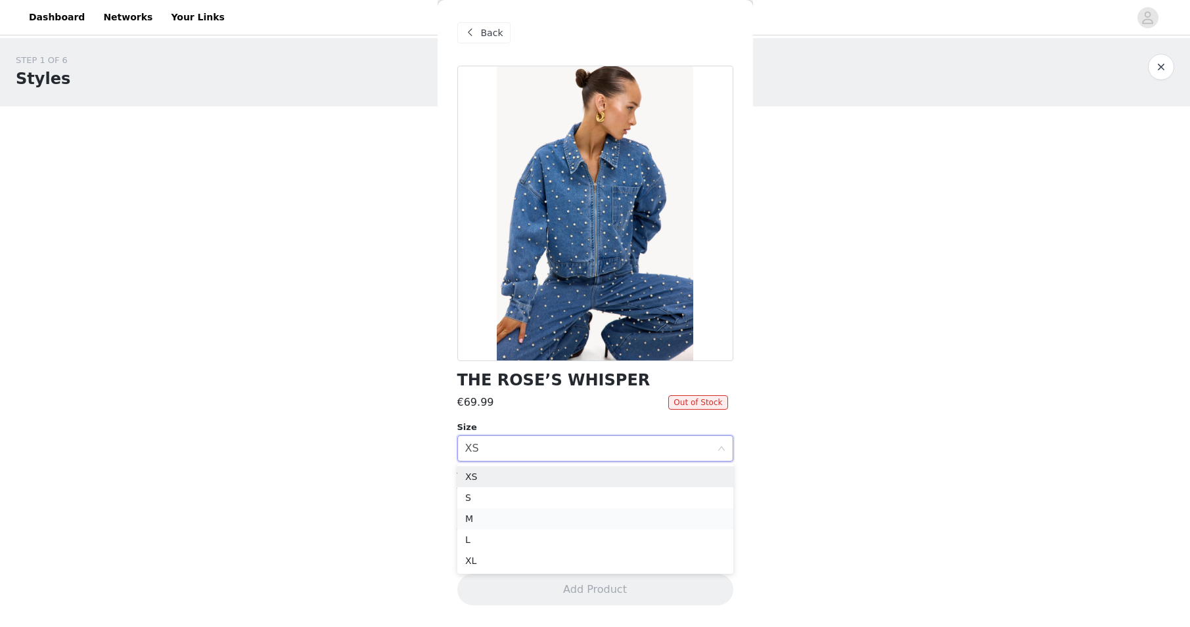
click at [483, 509] on li "M" at bounding box center [595, 518] width 276 height 21
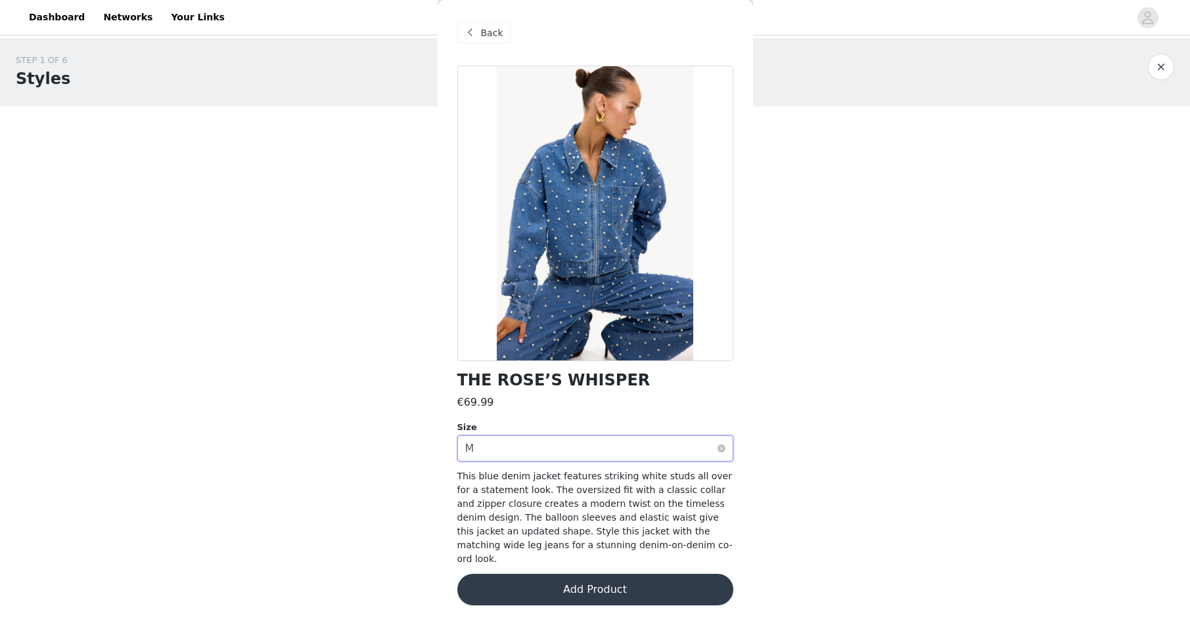
click at [517, 447] on div "Select size M" at bounding box center [591, 448] width 252 height 25
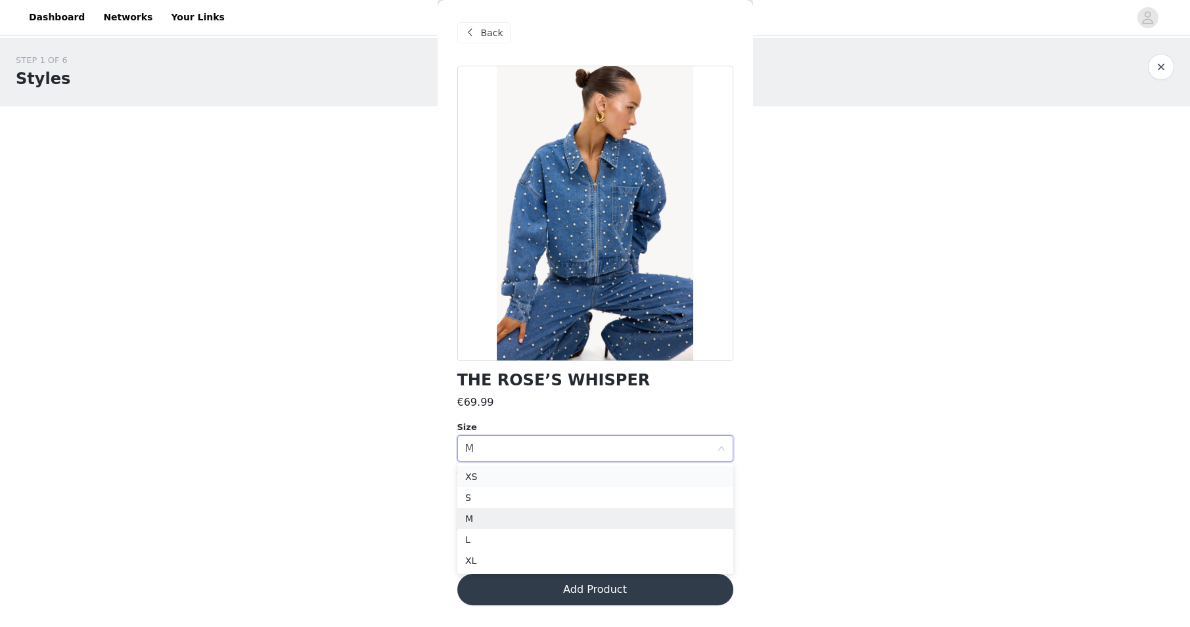
click at [493, 486] on li "XS" at bounding box center [595, 476] width 276 height 21
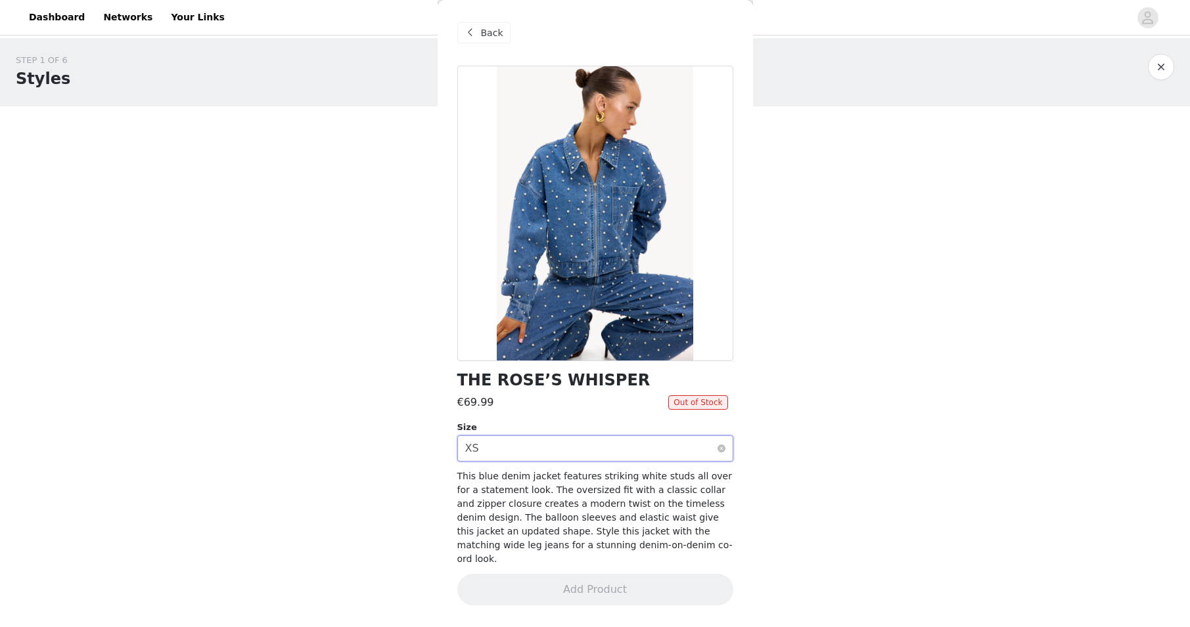
click at [506, 449] on div "Select size XS" at bounding box center [591, 448] width 252 height 25
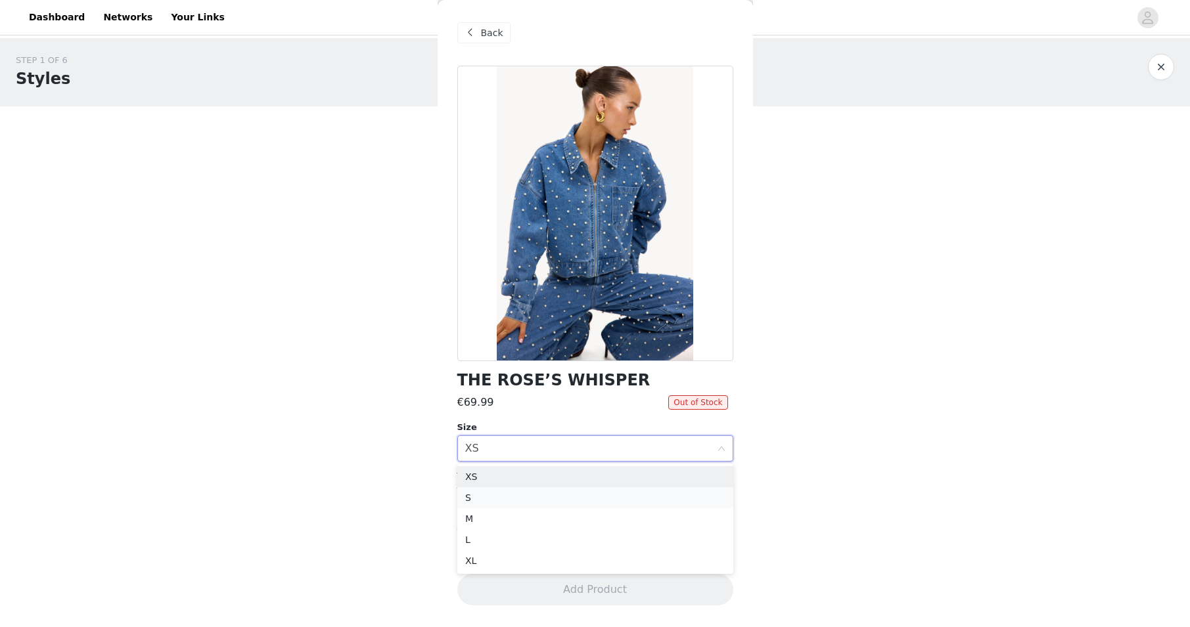
click at [493, 495] on li "S" at bounding box center [595, 497] width 276 height 21
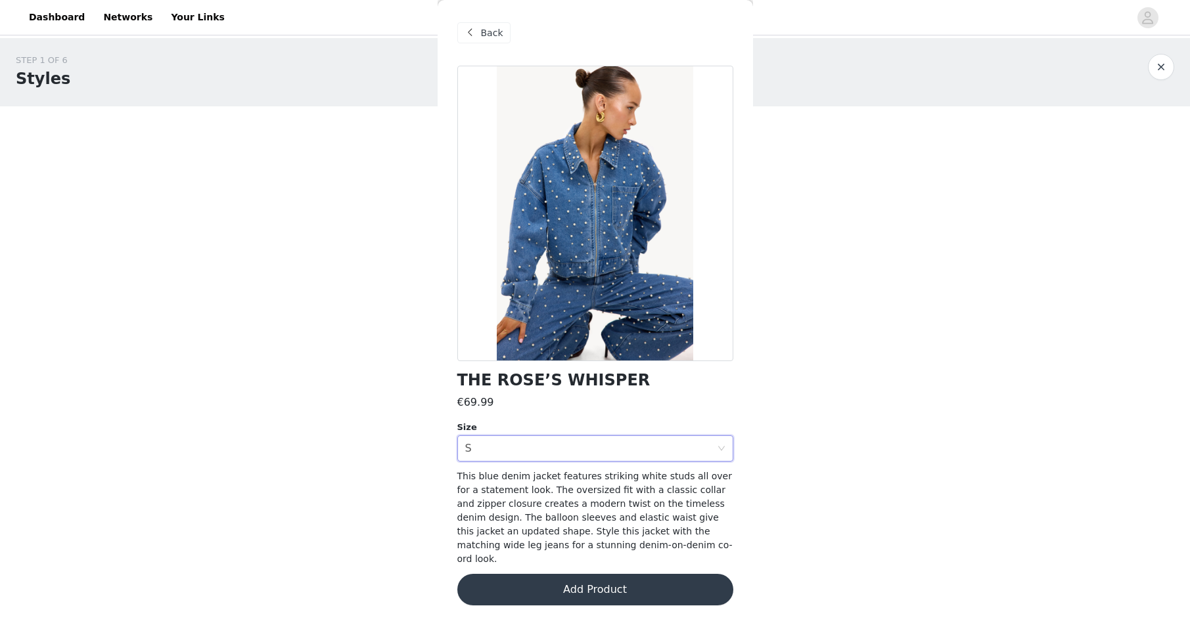
click at [575, 574] on button "Add Product" at bounding box center [595, 590] width 276 height 32
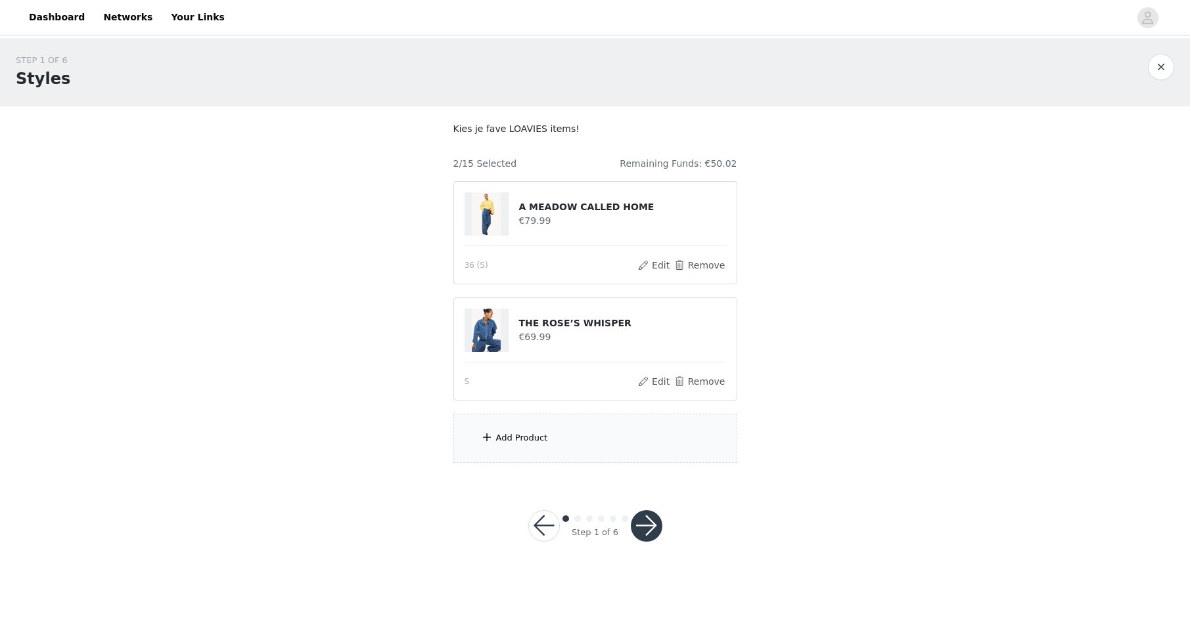
click at [542, 430] on div "Add Product" at bounding box center [595, 438] width 284 height 49
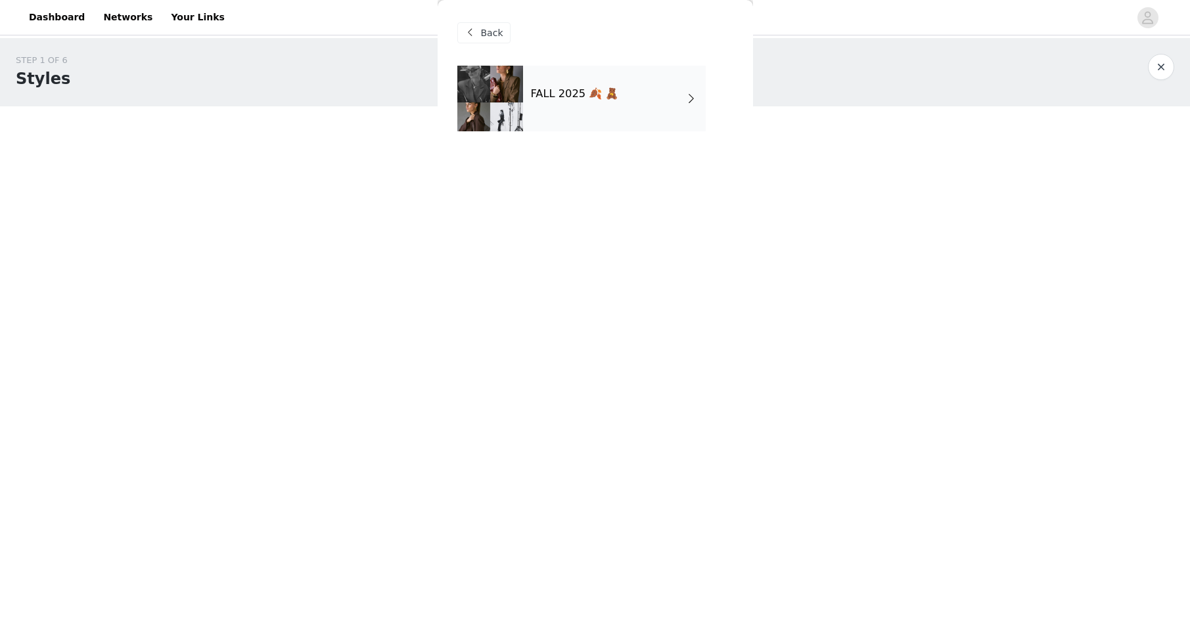
click at [586, 95] on h4 "FALL 2025 🍂 🧸" at bounding box center [575, 94] width 88 height 12
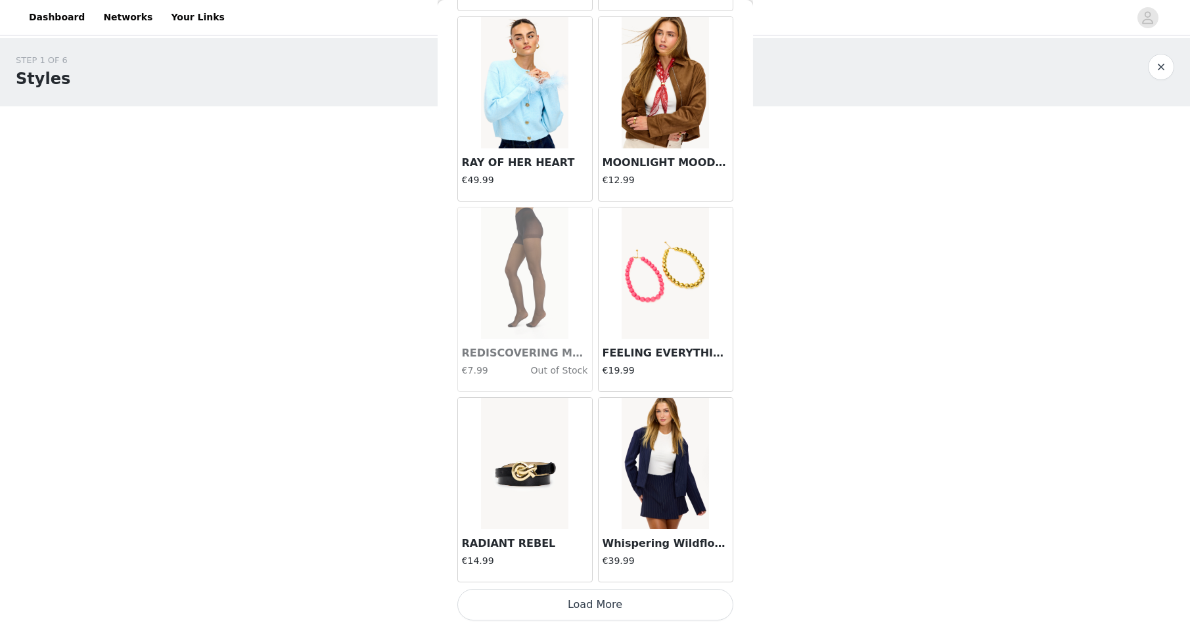
click at [619, 602] on button "Load More" at bounding box center [595, 605] width 276 height 32
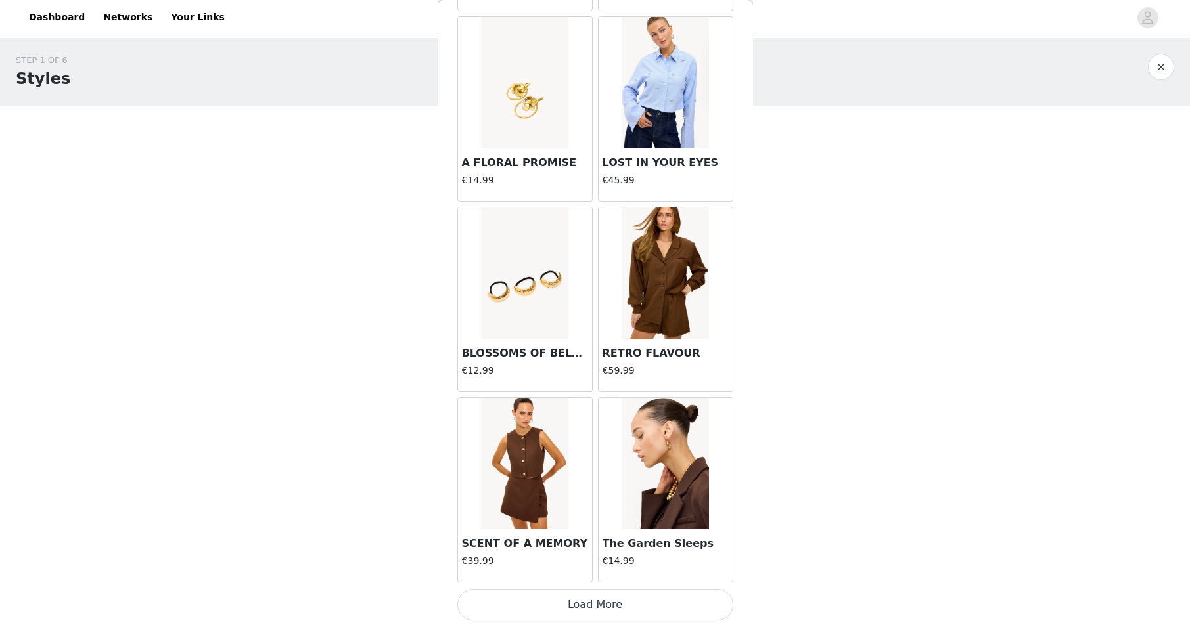
click at [579, 600] on button "Load More" at bounding box center [595, 605] width 276 height 32
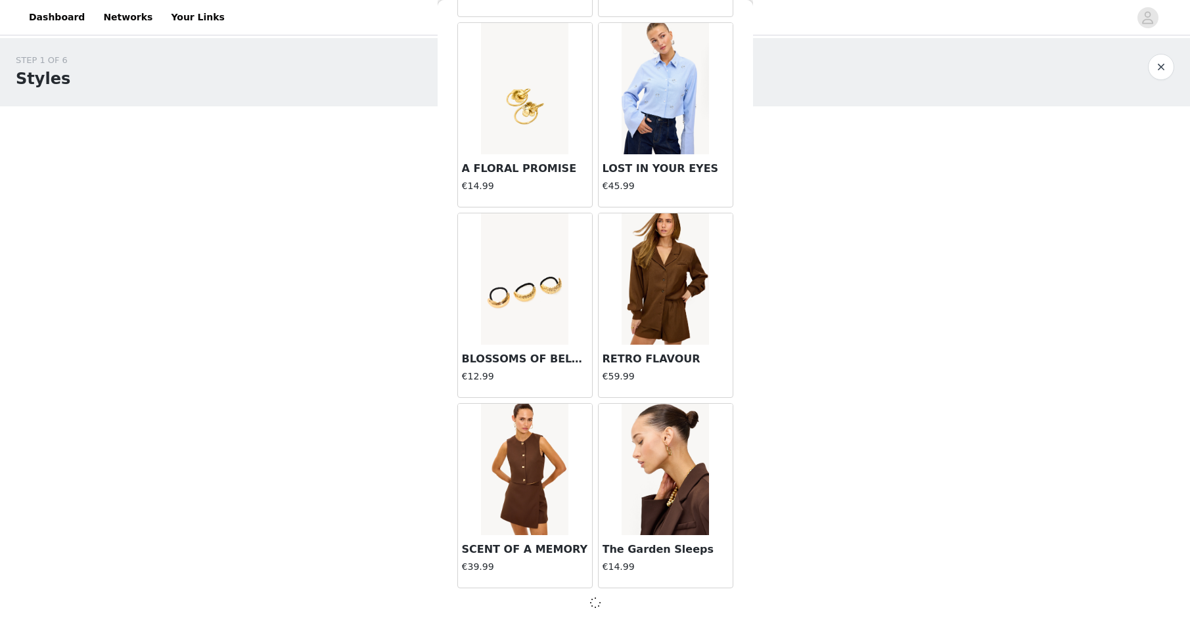
scroll to position [3282, 0]
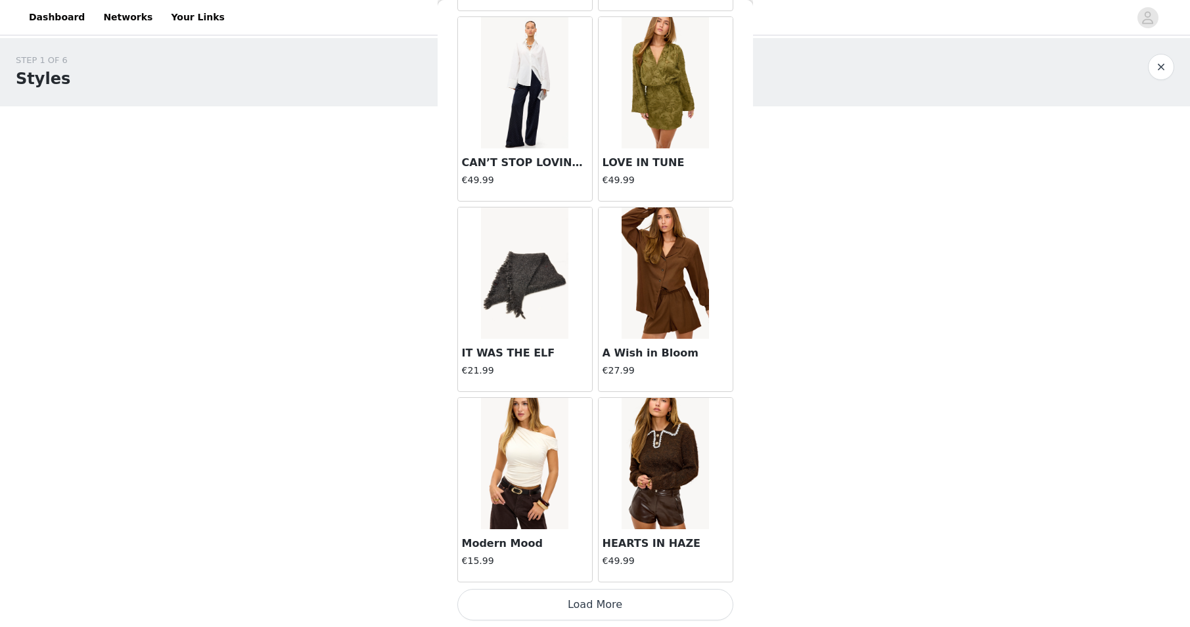
click at [566, 604] on button "Load More" at bounding box center [595, 605] width 276 height 32
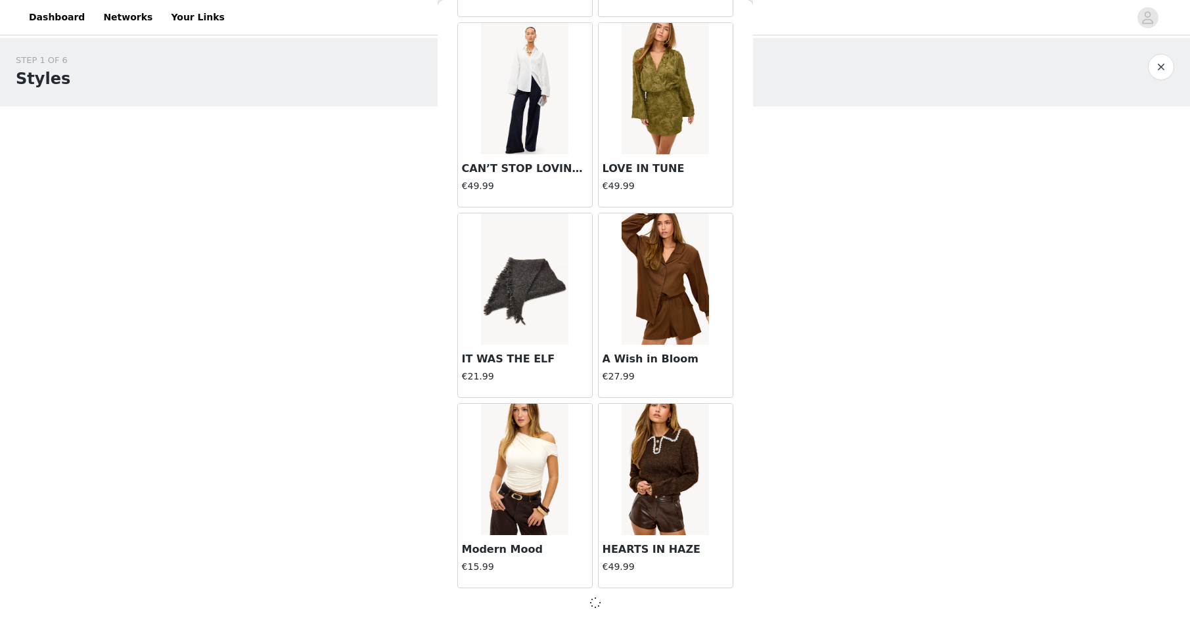
scroll to position [5187, 0]
click at [516, 519] on img at bounding box center [524, 469] width 87 height 131
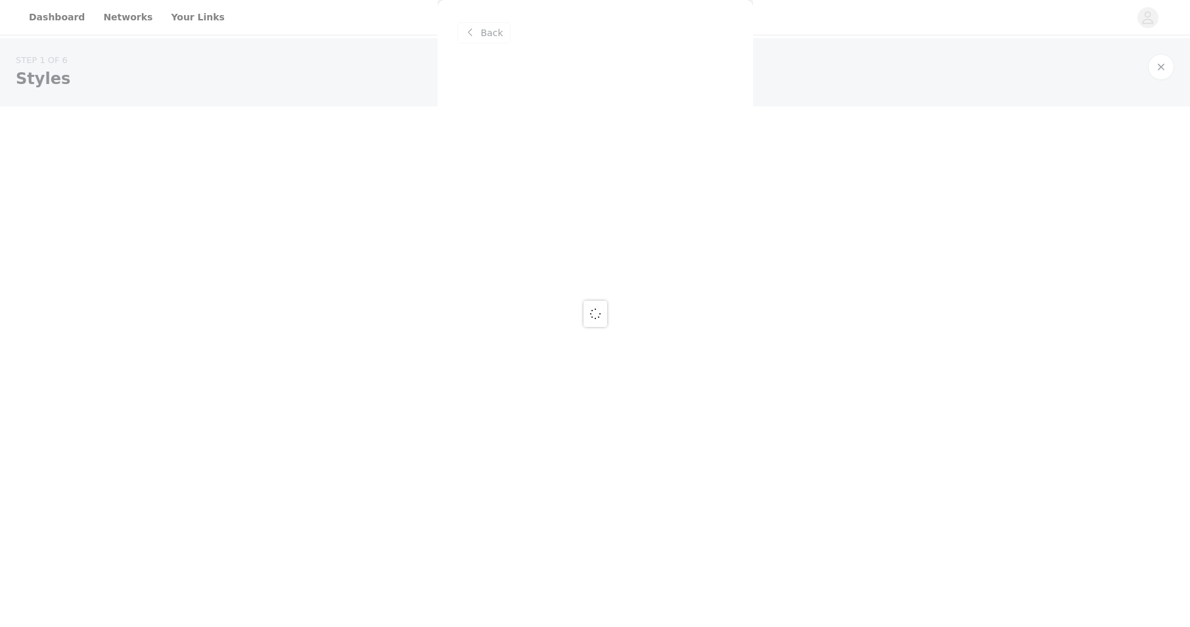
scroll to position [0, 0]
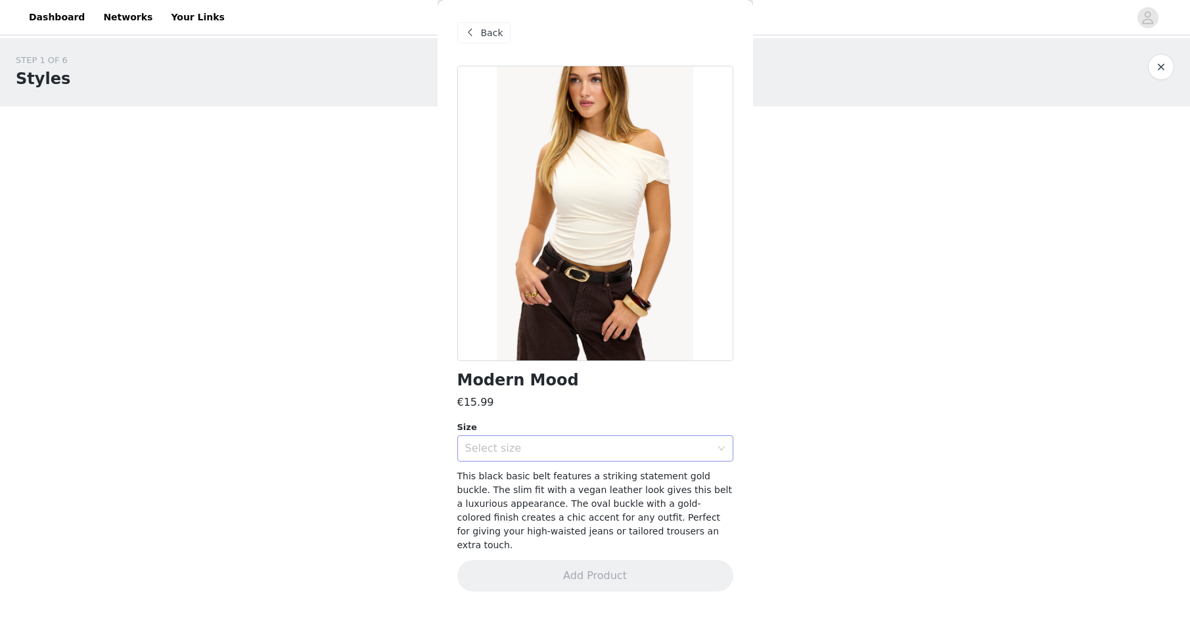
click at [554, 446] on div "Select size" at bounding box center [588, 448] width 246 height 13
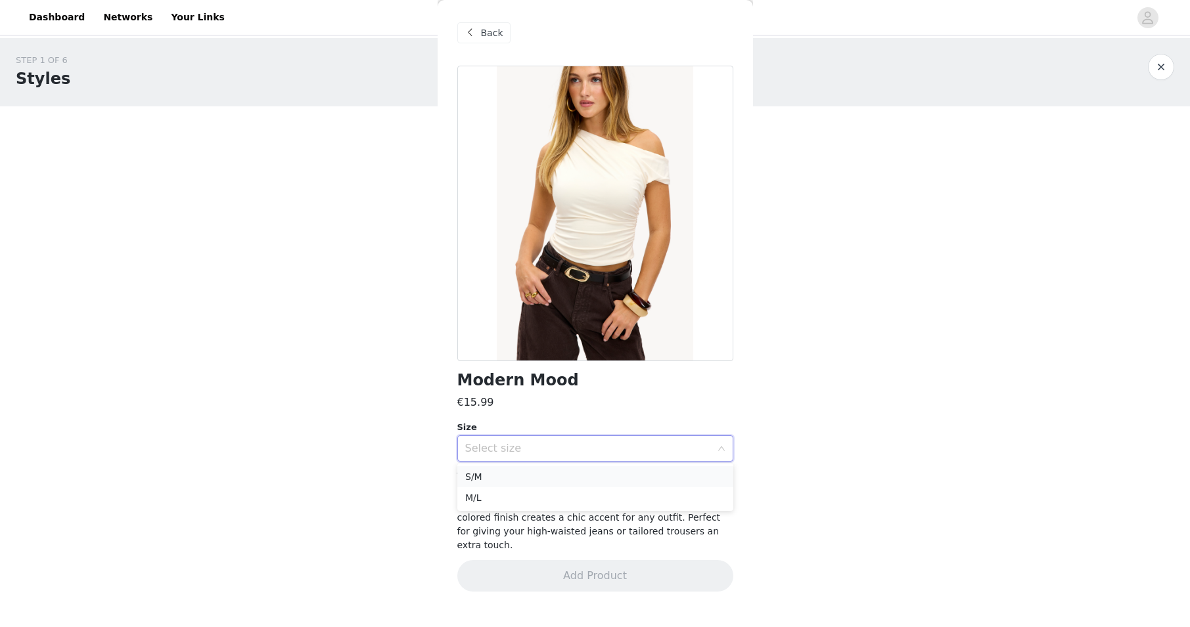
click at [540, 475] on li "S/M" at bounding box center [595, 476] width 276 height 21
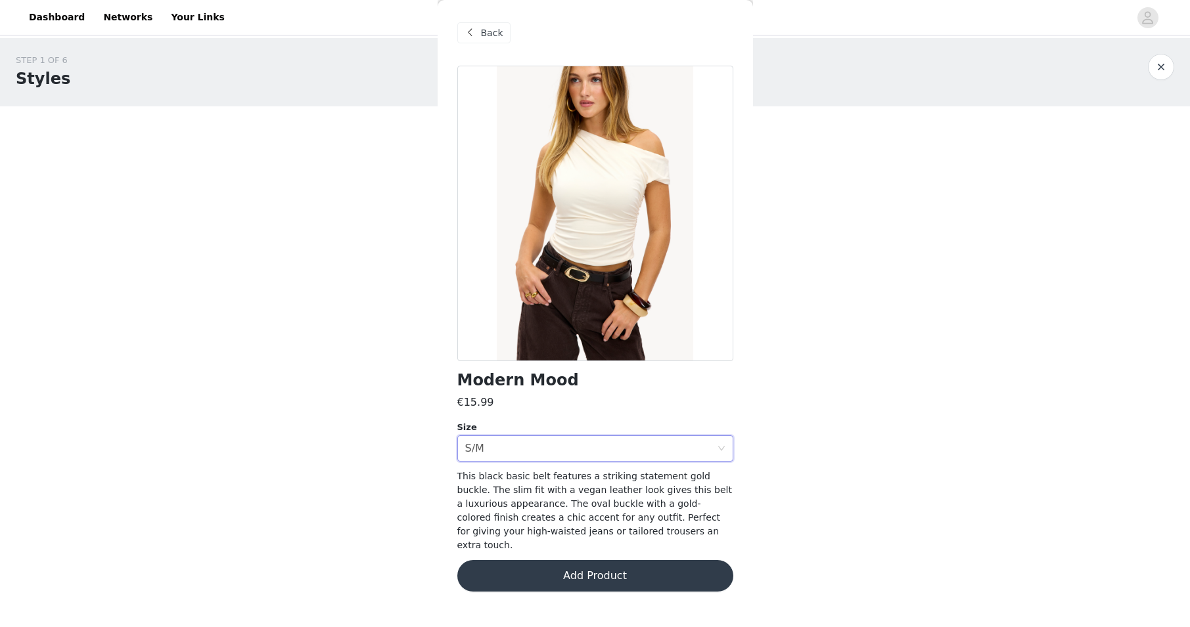
click at [627, 564] on button "Add Product" at bounding box center [595, 576] width 276 height 32
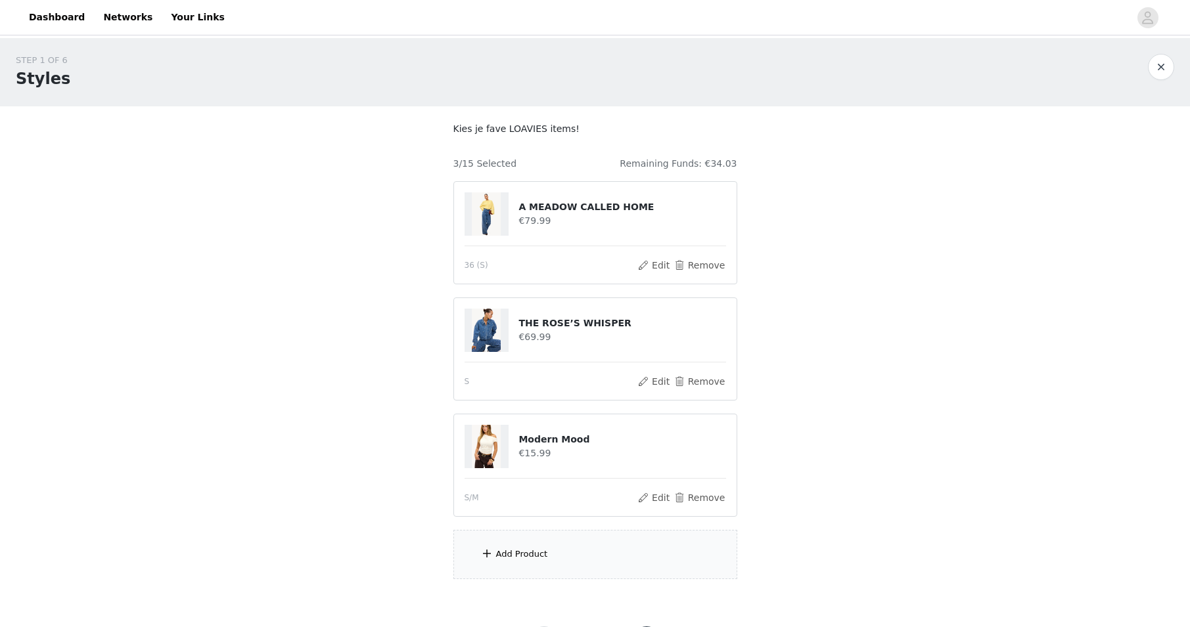
click at [564, 564] on div "Add Product" at bounding box center [595, 554] width 284 height 49
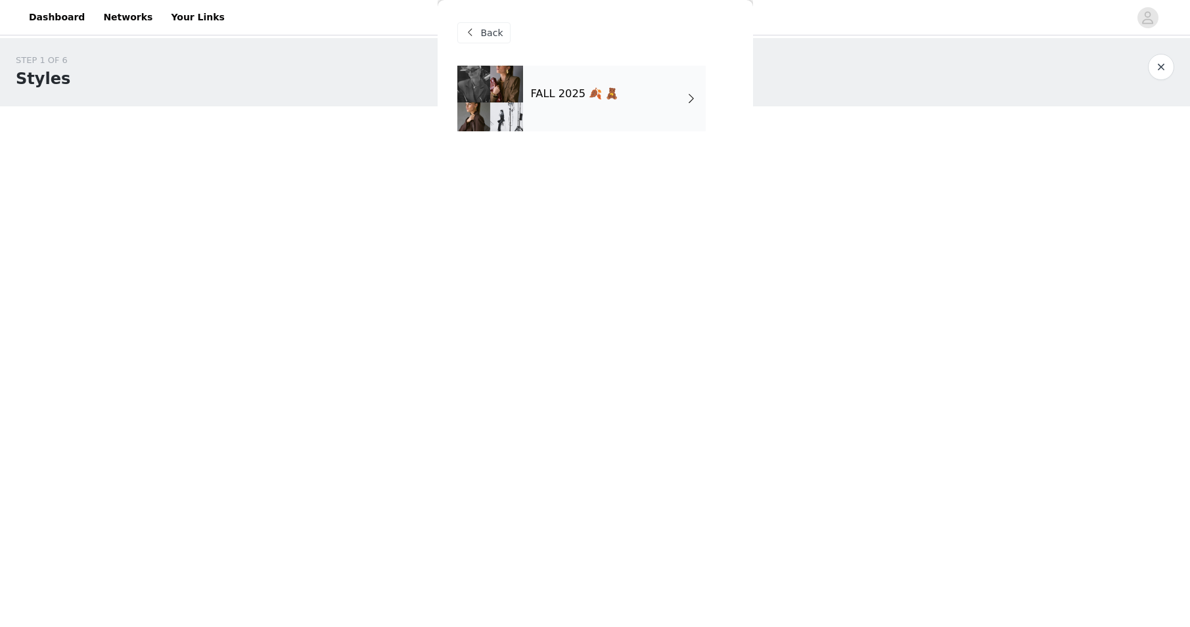
click at [583, 118] on div "FALL 2025 🍂 🧸" at bounding box center [614, 99] width 183 height 66
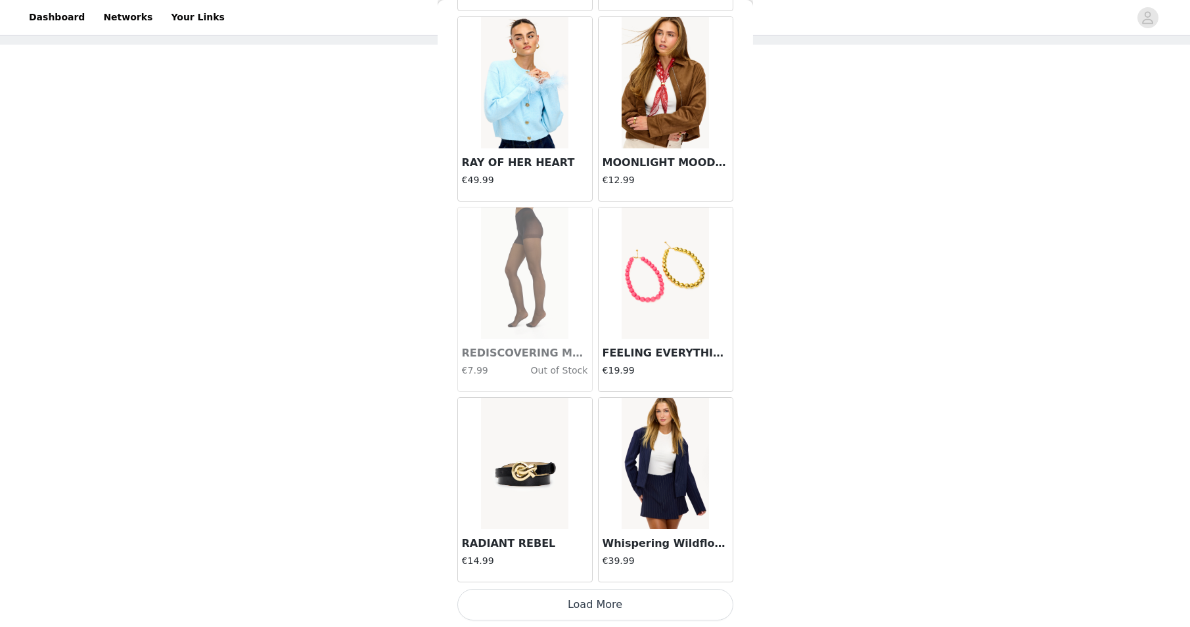
click at [583, 610] on button "Load More" at bounding box center [595, 605] width 276 height 32
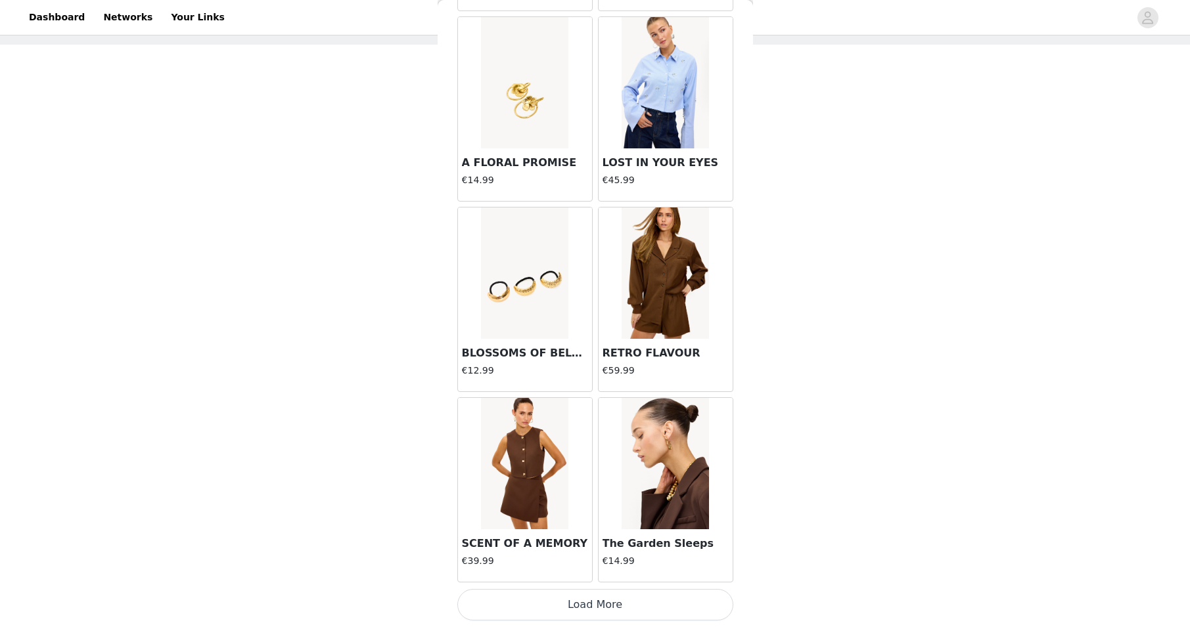
click at [572, 608] on button "Load More" at bounding box center [595, 605] width 276 height 32
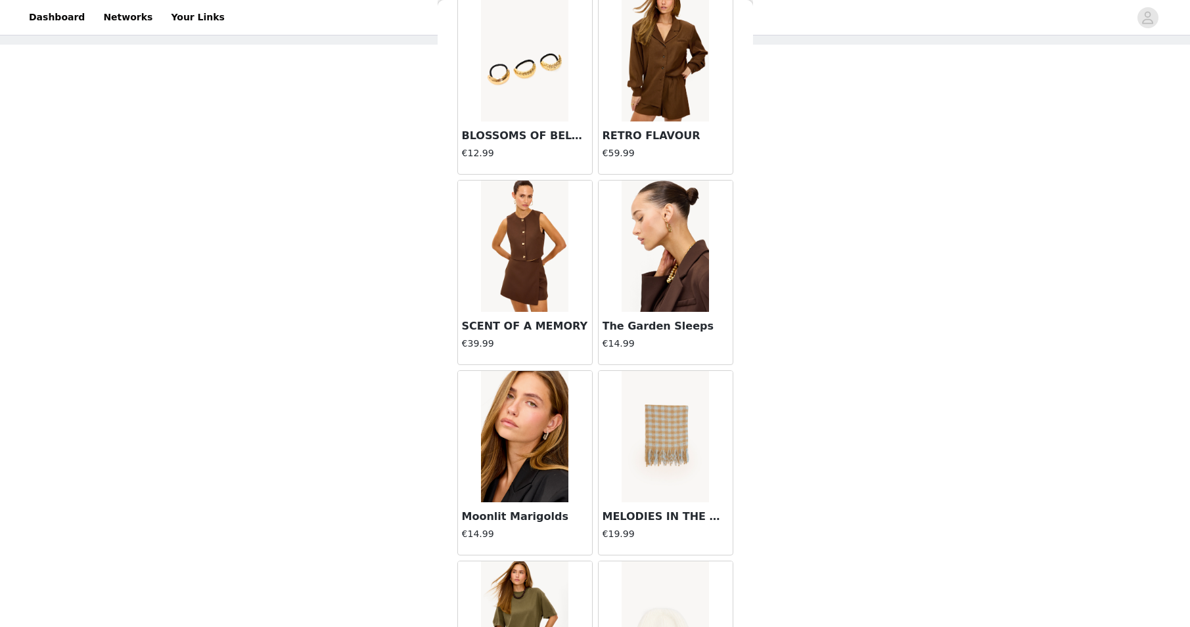
scroll to position [3496, 0]
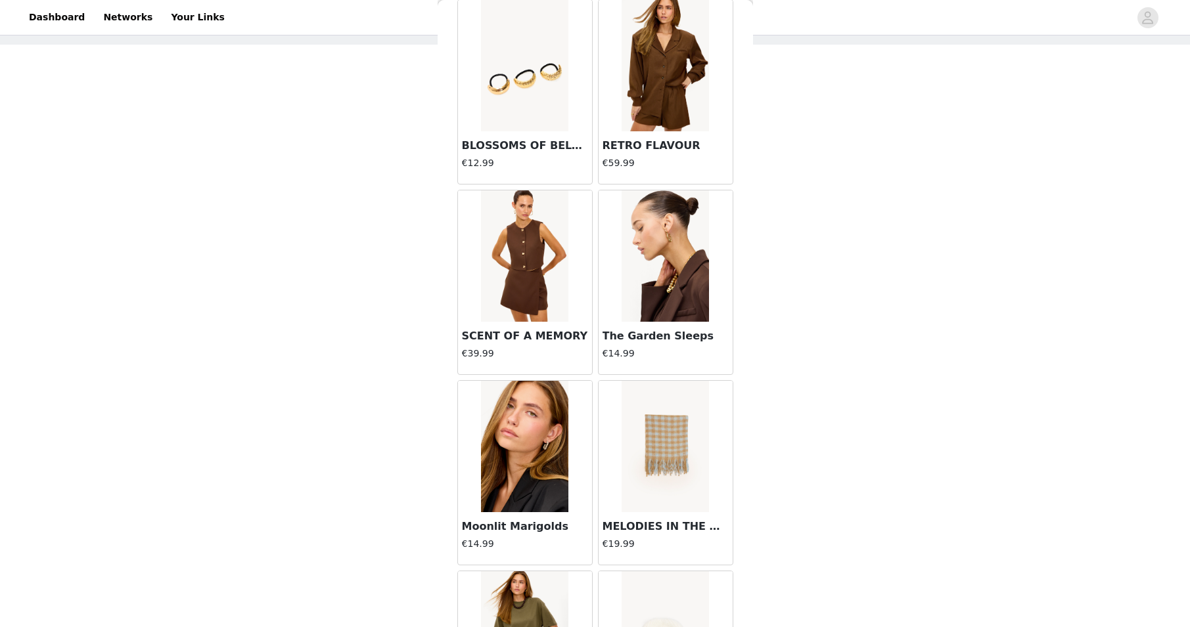
click at [356, 300] on div "STEP 1 OF 6 Styles [PERSON_NAME] fave LOAVIES items! 3/15 Selected Remaining Fu…" at bounding box center [595, 254] width 1190 height 557
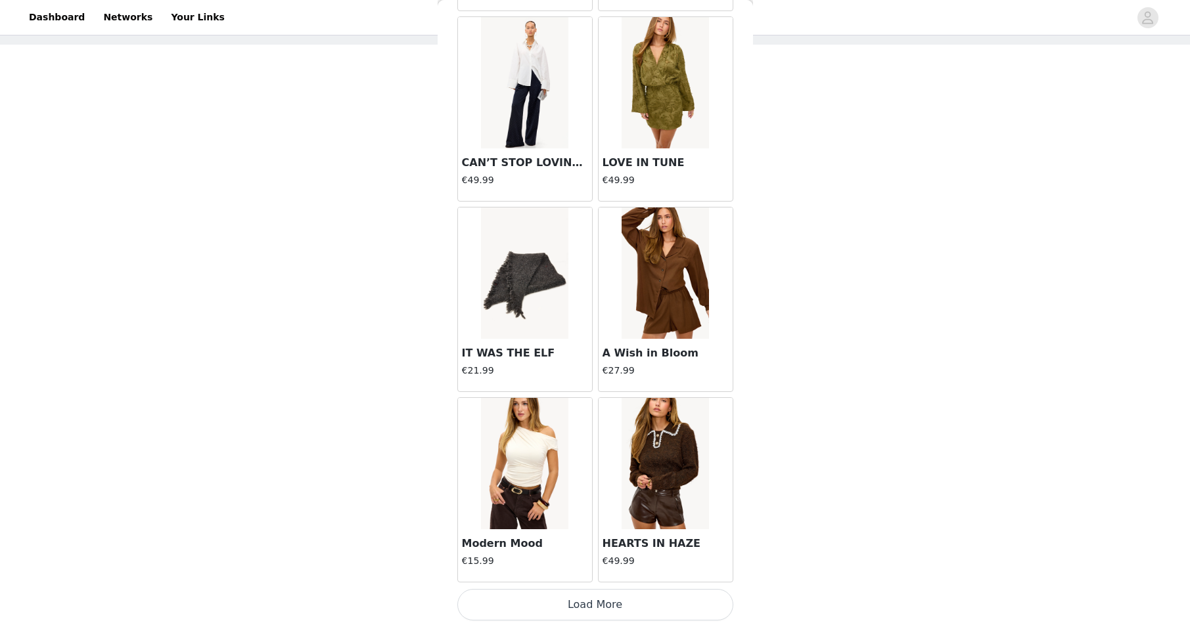
click at [602, 596] on button "Load More" at bounding box center [595, 605] width 276 height 32
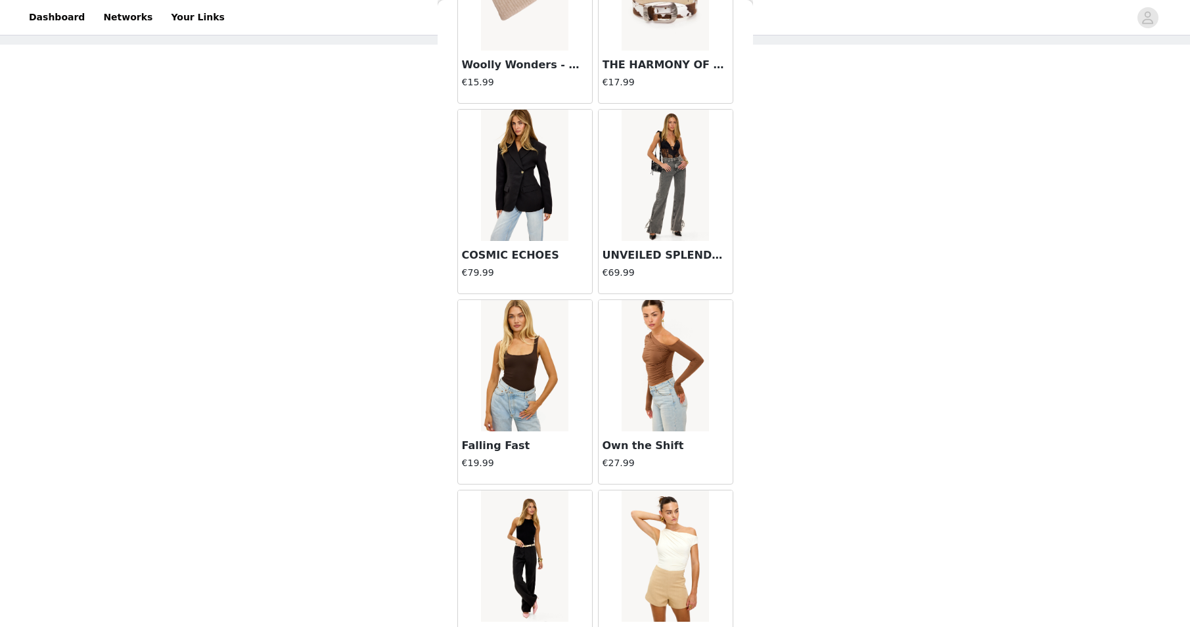
scroll to position [6046, 0]
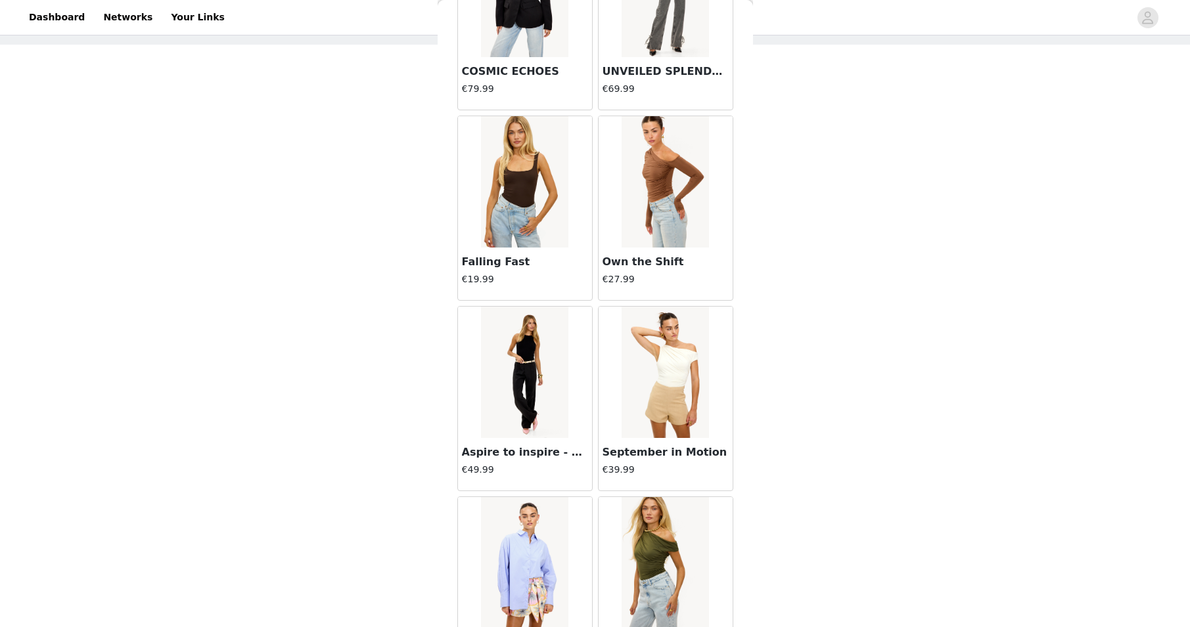
click at [646, 223] on img at bounding box center [664, 181] width 87 height 131
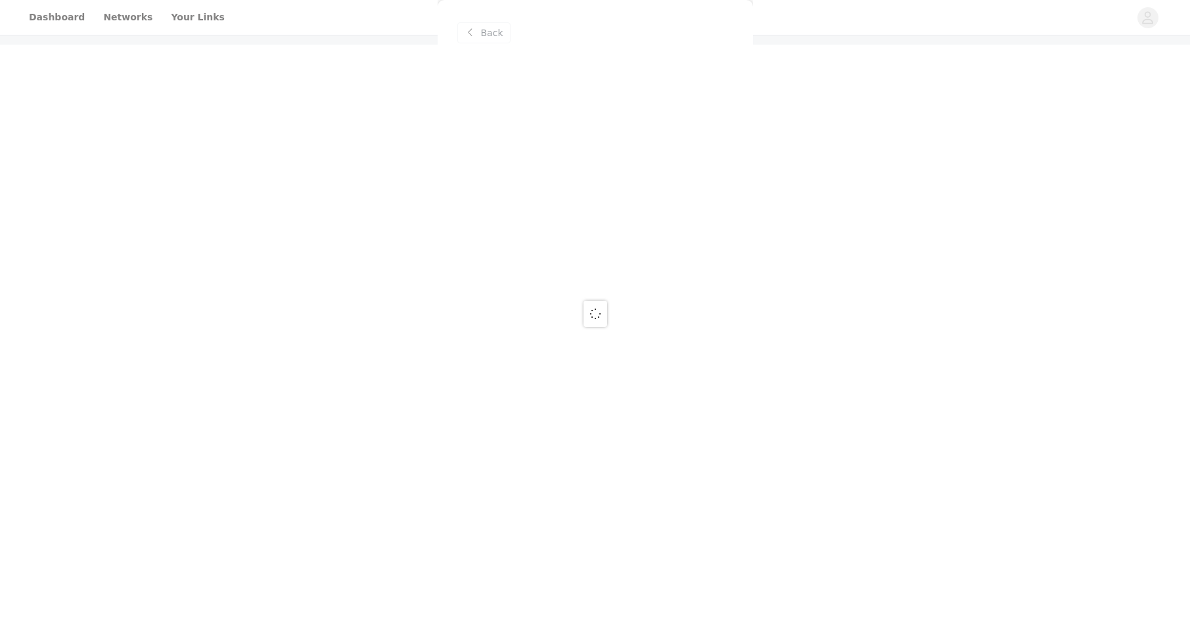
scroll to position [0, 0]
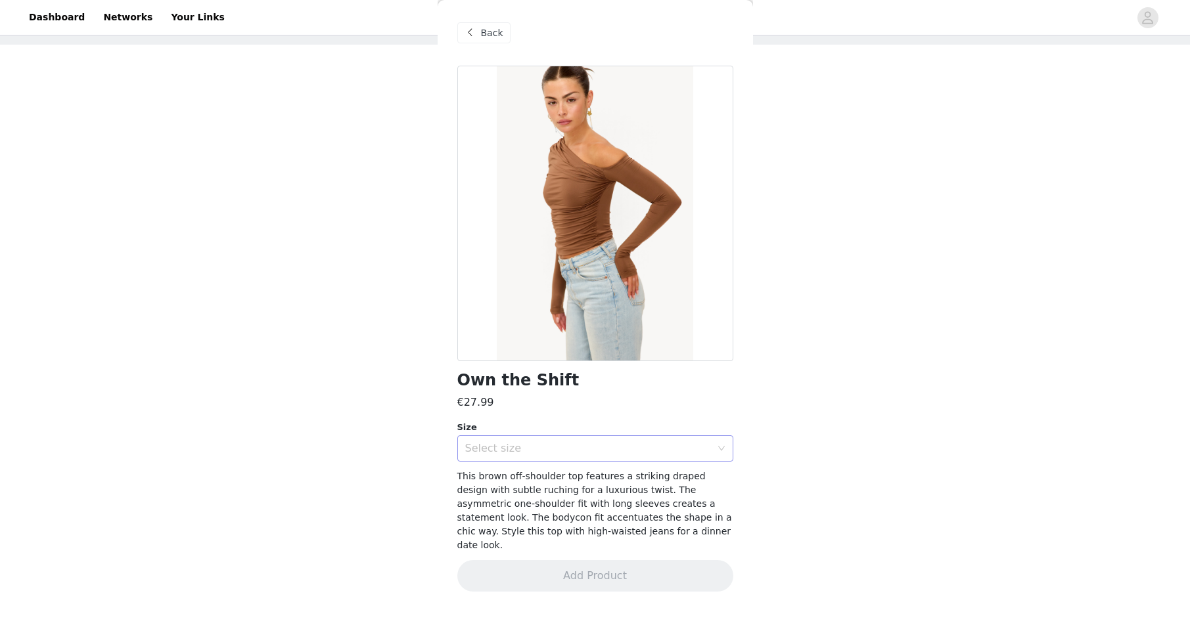
click at [571, 447] on div "Select size" at bounding box center [588, 448] width 246 height 13
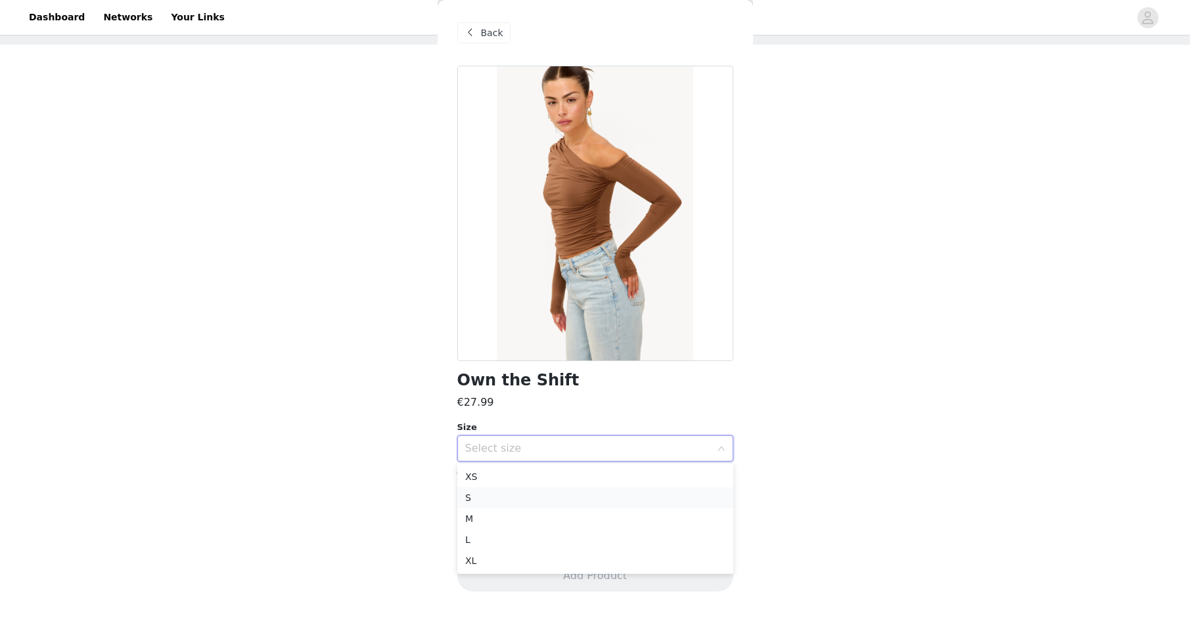
click at [495, 505] on li "S" at bounding box center [595, 497] width 276 height 21
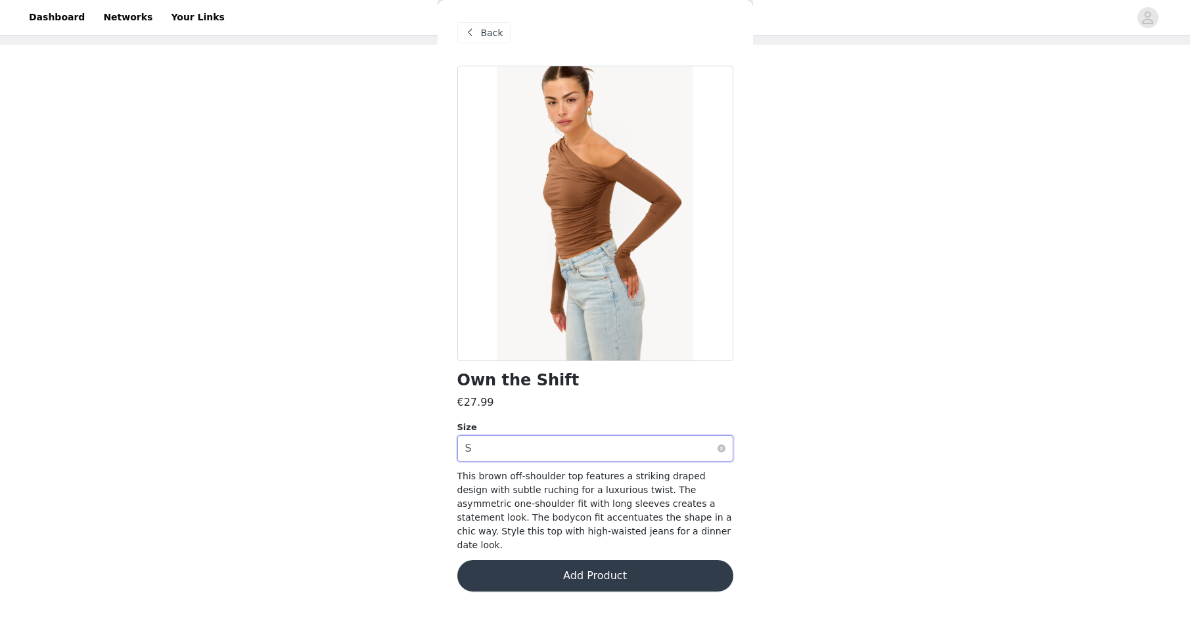
click at [522, 444] on div "Select size S" at bounding box center [591, 448] width 252 height 25
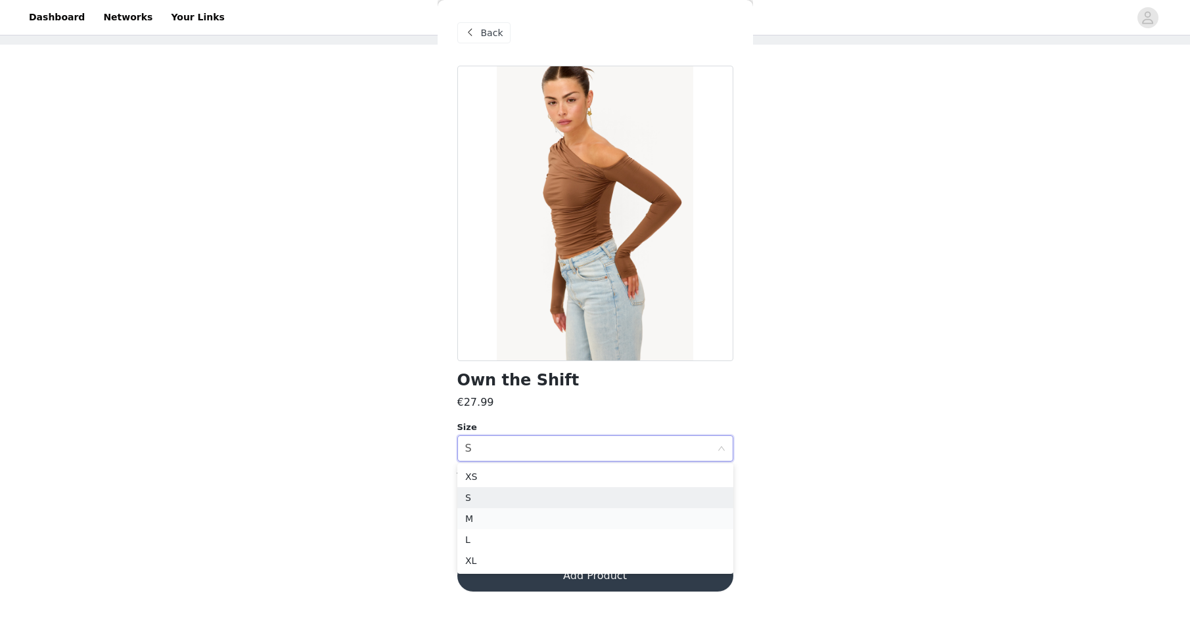
click at [491, 510] on li "M" at bounding box center [595, 518] width 276 height 21
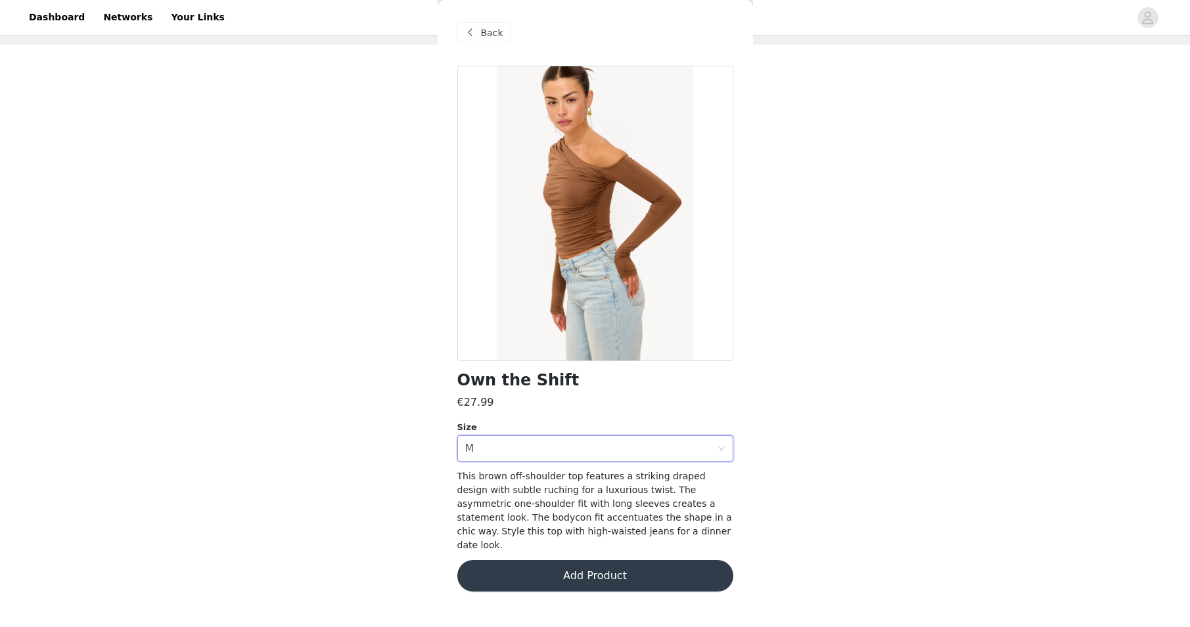
click at [614, 560] on button "Add Product" at bounding box center [595, 576] width 276 height 32
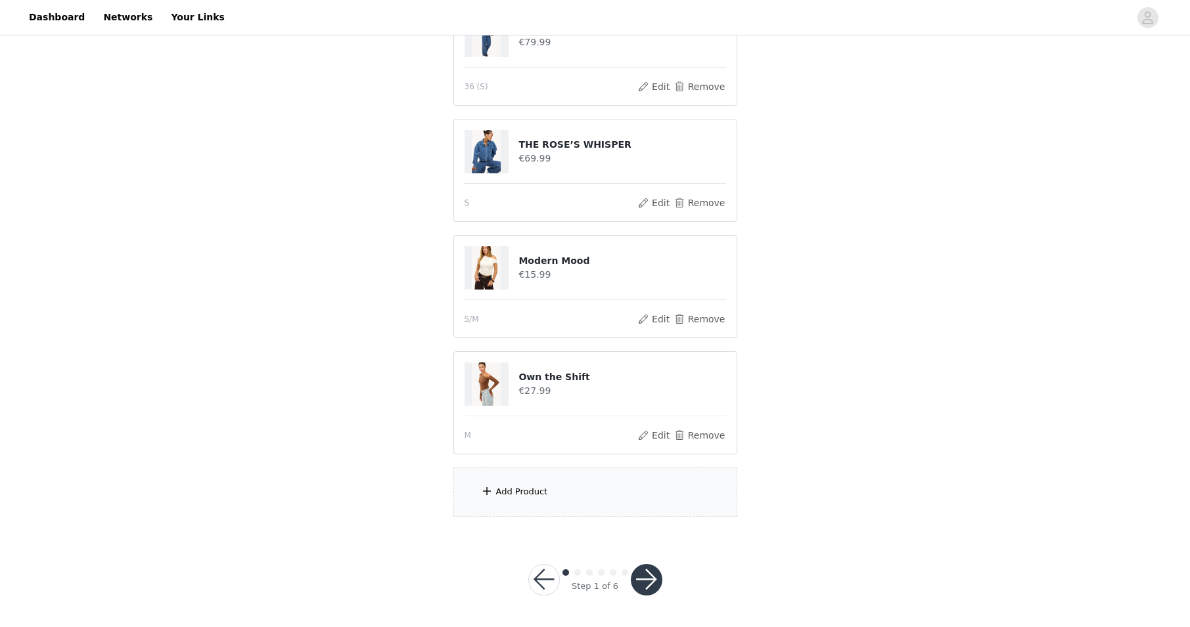
scroll to position [178, 0]
click at [534, 488] on div "Add Product" at bounding box center [522, 492] width 52 height 13
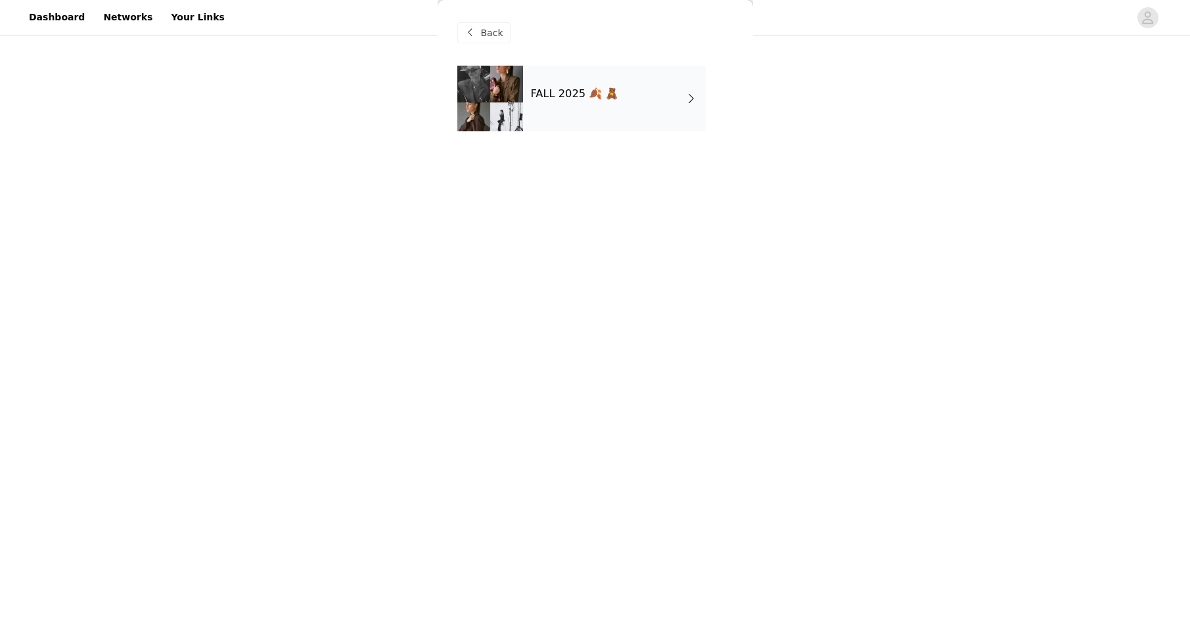
click at [575, 122] on div "FALL 2025 🍂 🧸" at bounding box center [614, 99] width 183 height 66
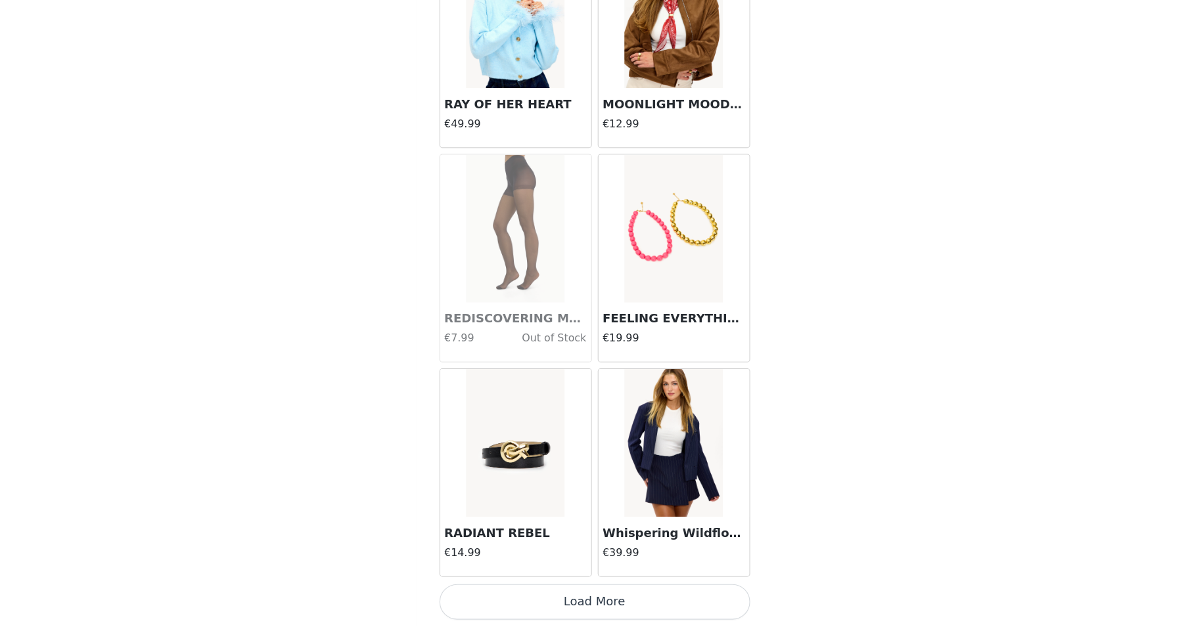
click at [524, 589] on button "Load More" at bounding box center [595, 605] width 276 height 32
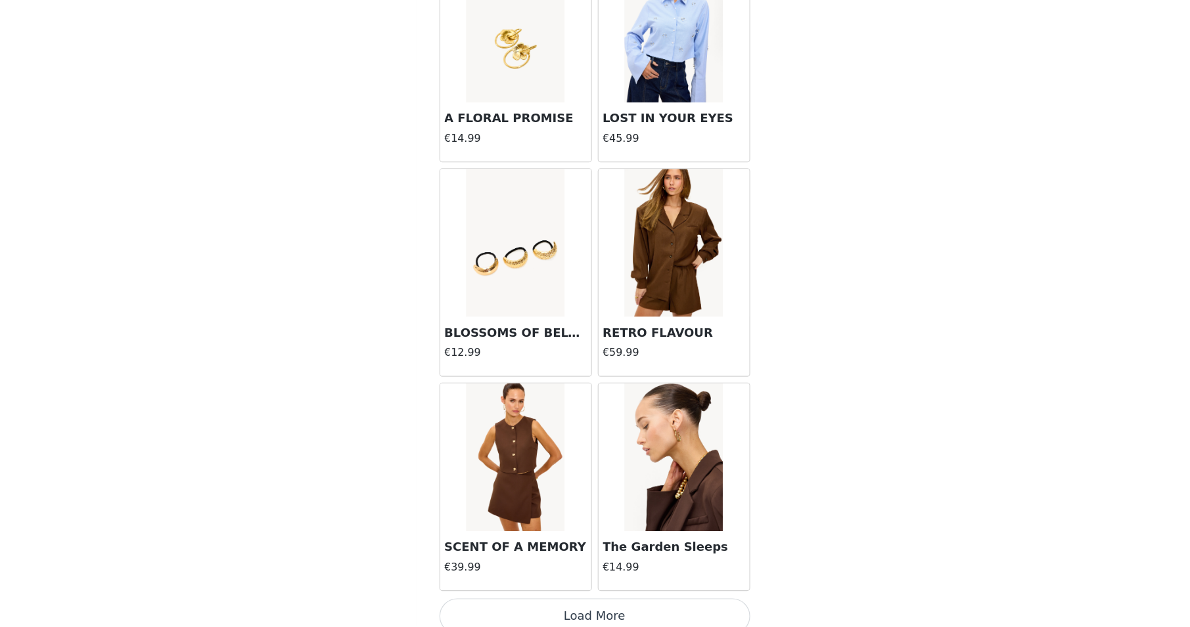
scroll to position [3285, 0]
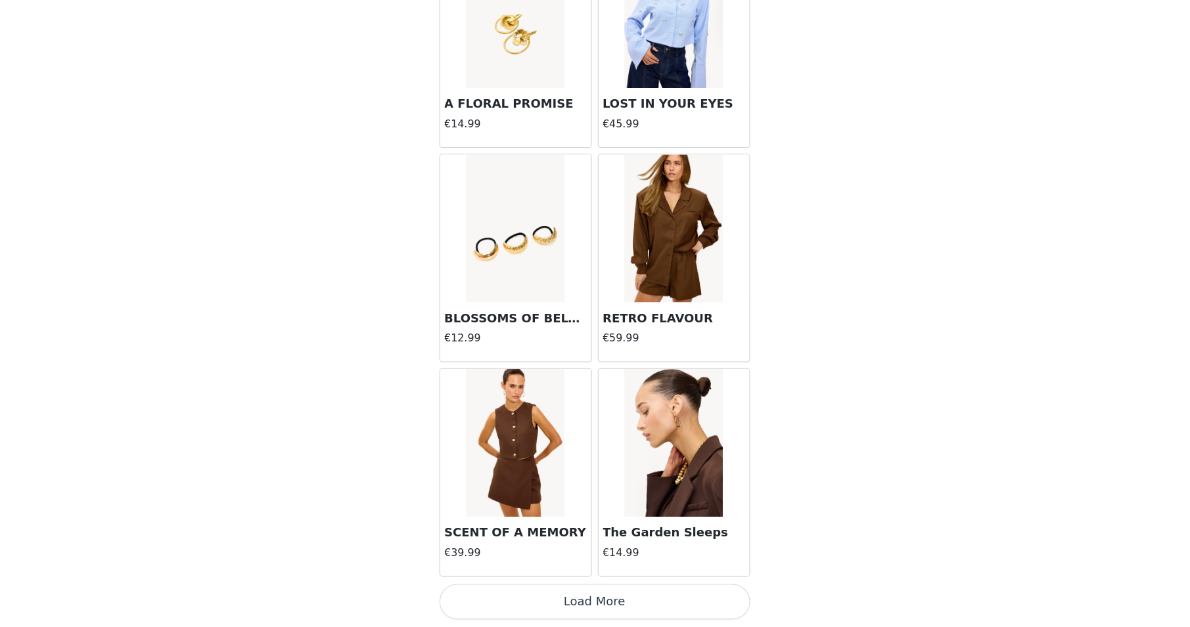
click at [519, 589] on button "Load More" at bounding box center [595, 605] width 276 height 32
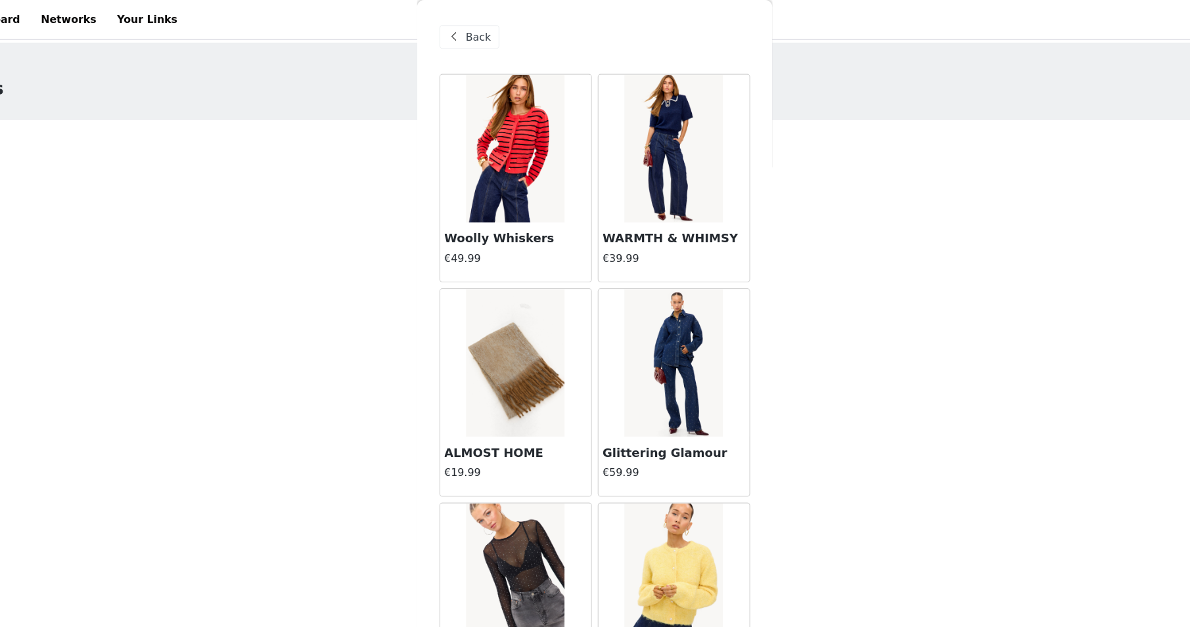
scroll to position [227, 0]
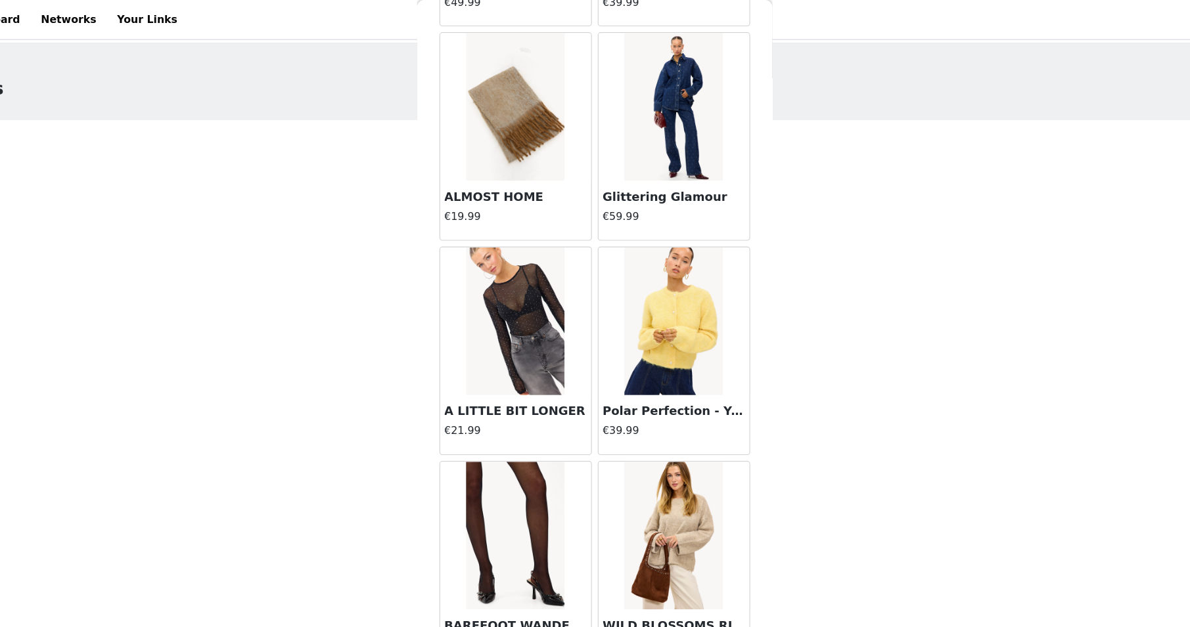
click at [621, 321] on img at bounding box center [664, 285] width 87 height 131
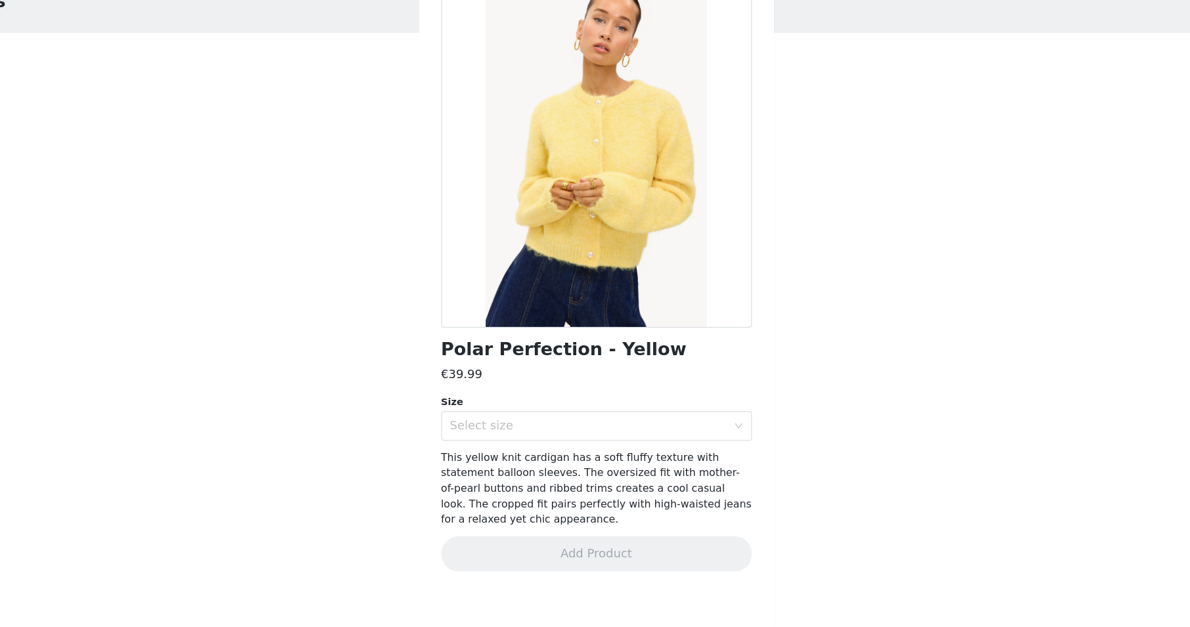
scroll to position [67, 0]
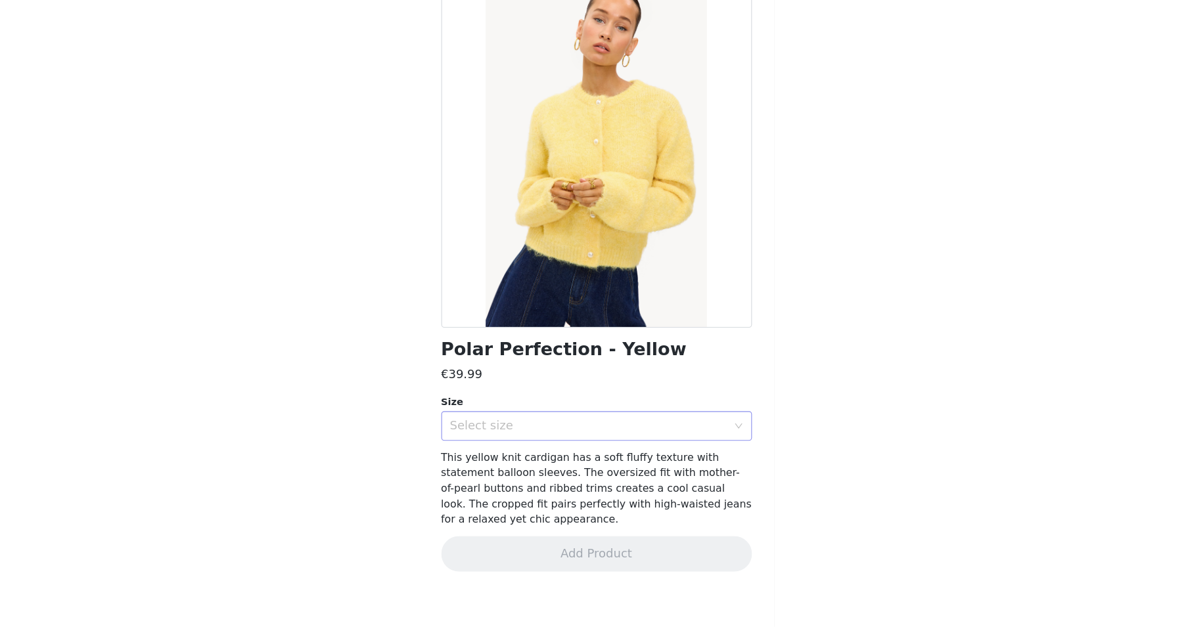
click at [471, 442] on div "Select size" at bounding box center [588, 448] width 246 height 13
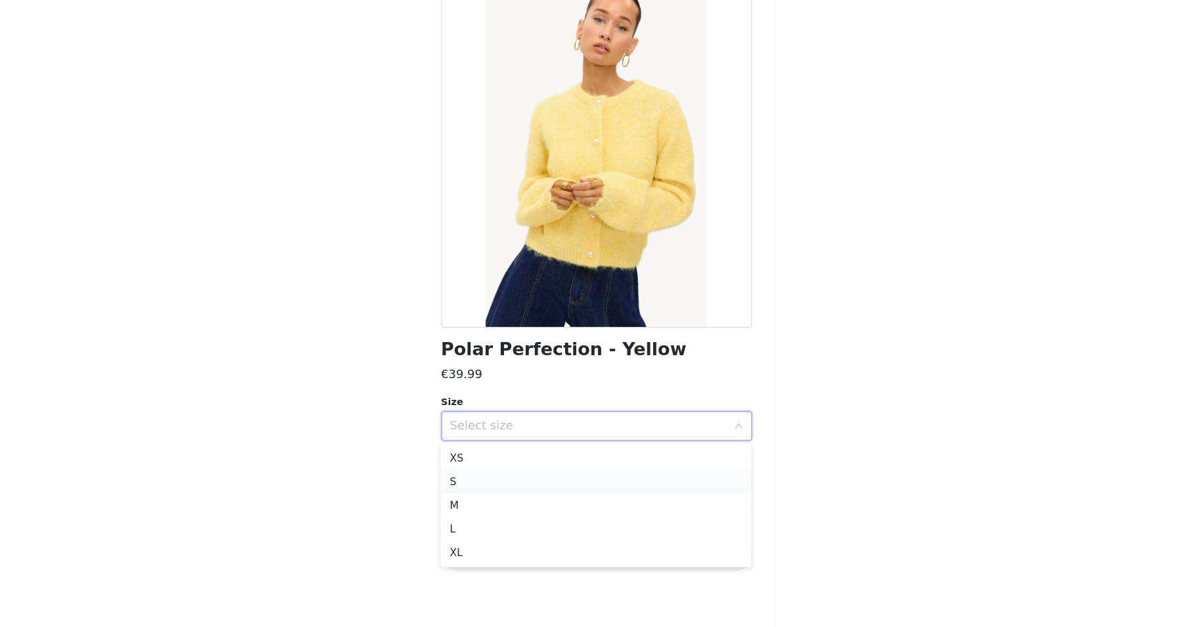
click at [457, 487] on li "S" at bounding box center [595, 497] width 276 height 21
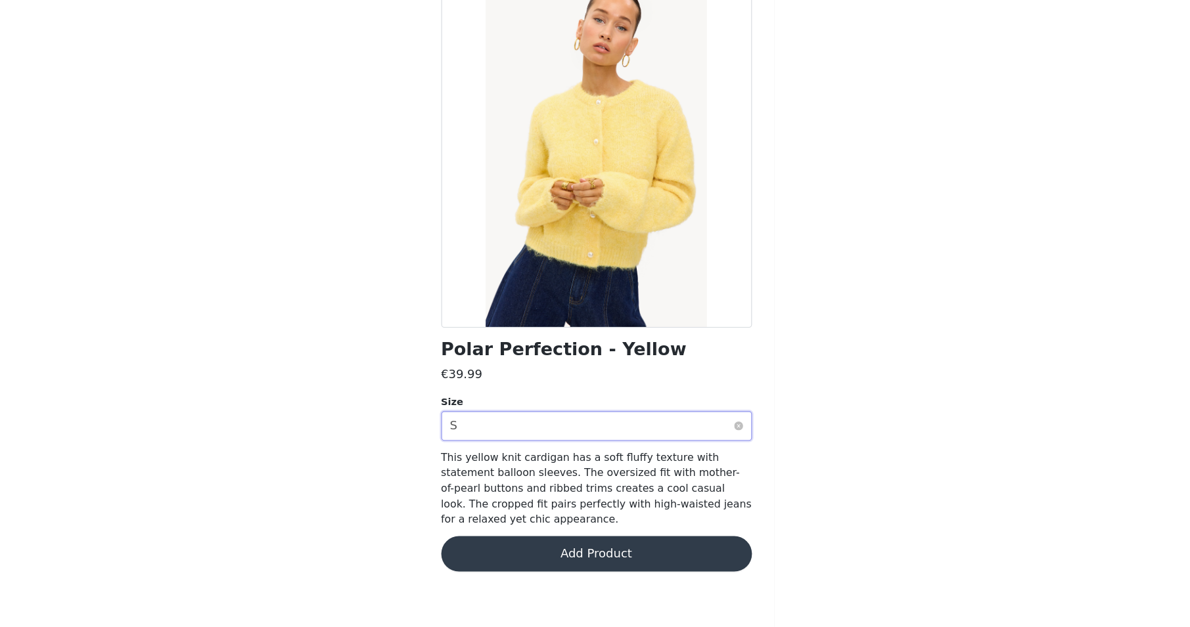
click at [465, 436] on div "Select size S" at bounding box center [591, 448] width 252 height 25
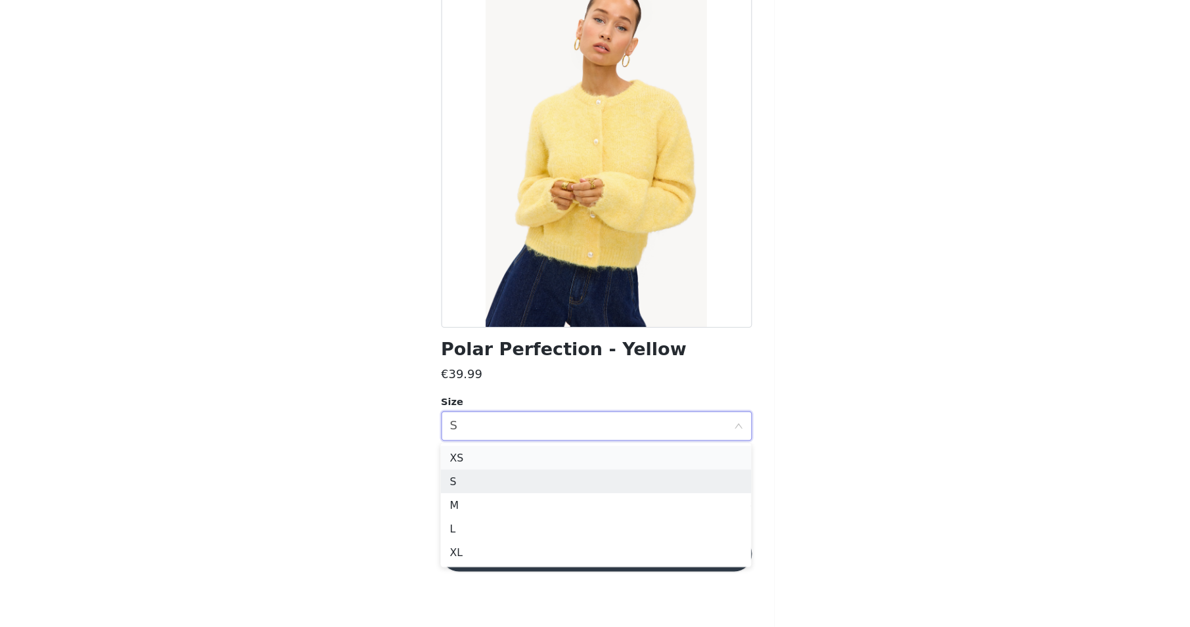
click at [457, 466] on li "XS" at bounding box center [595, 476] width 276 height 21
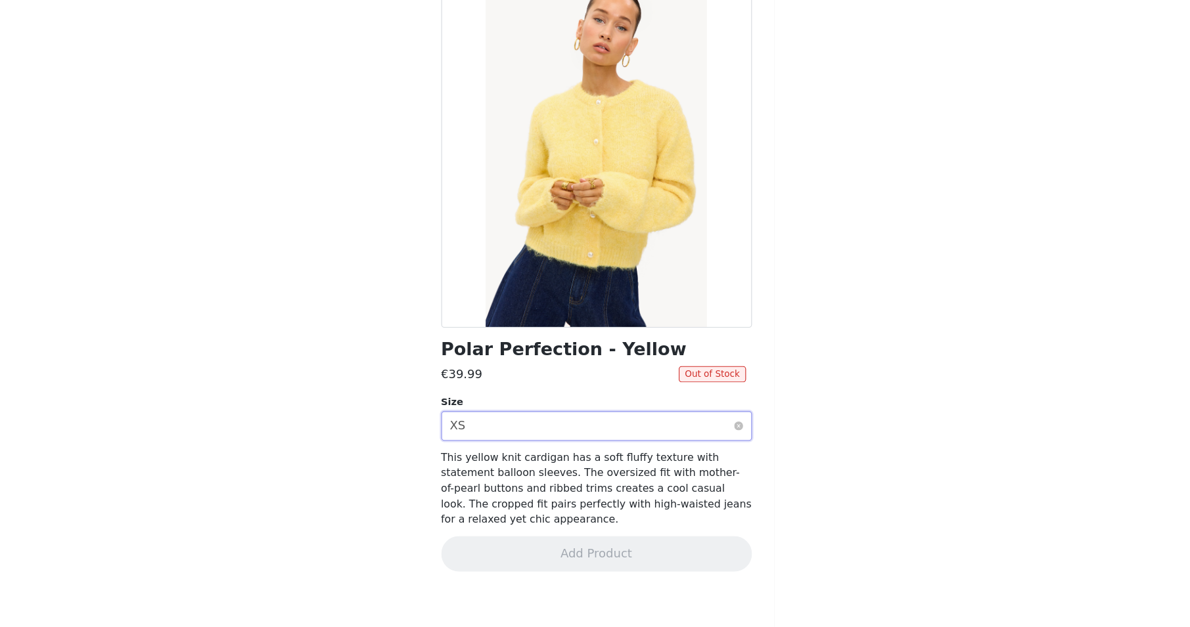
click at [465, 436] on div "Select size XS" at bounding box center [591, 448] width 252 height 25
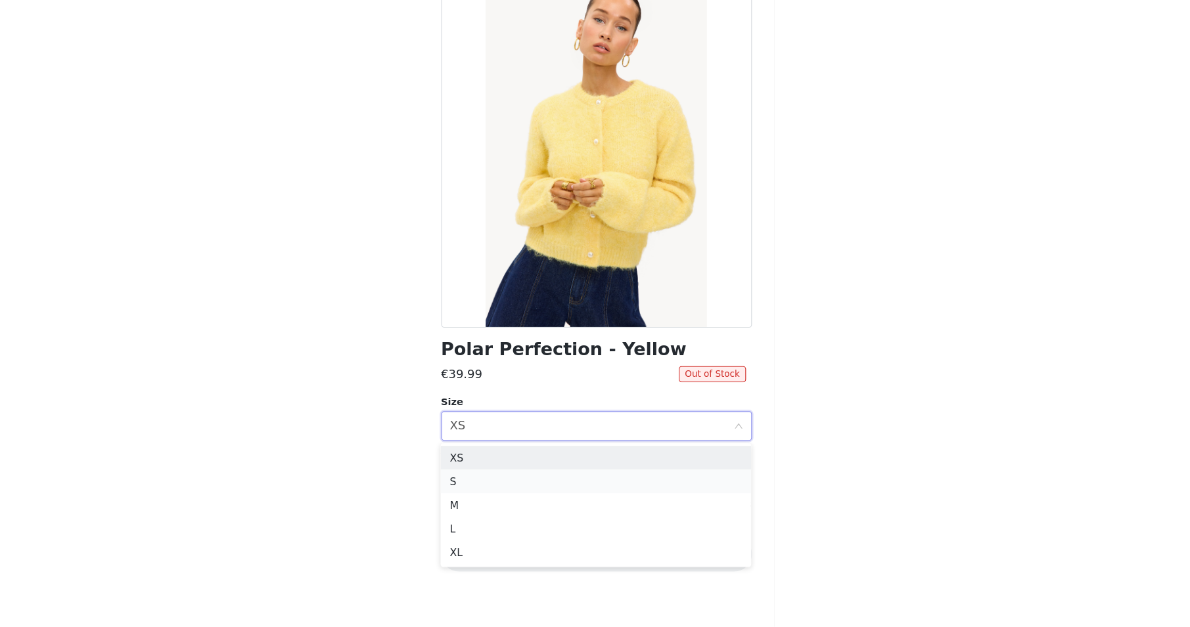
click at [457, 487] on li "S" at bounding box center [595, 497] width 276 height 21
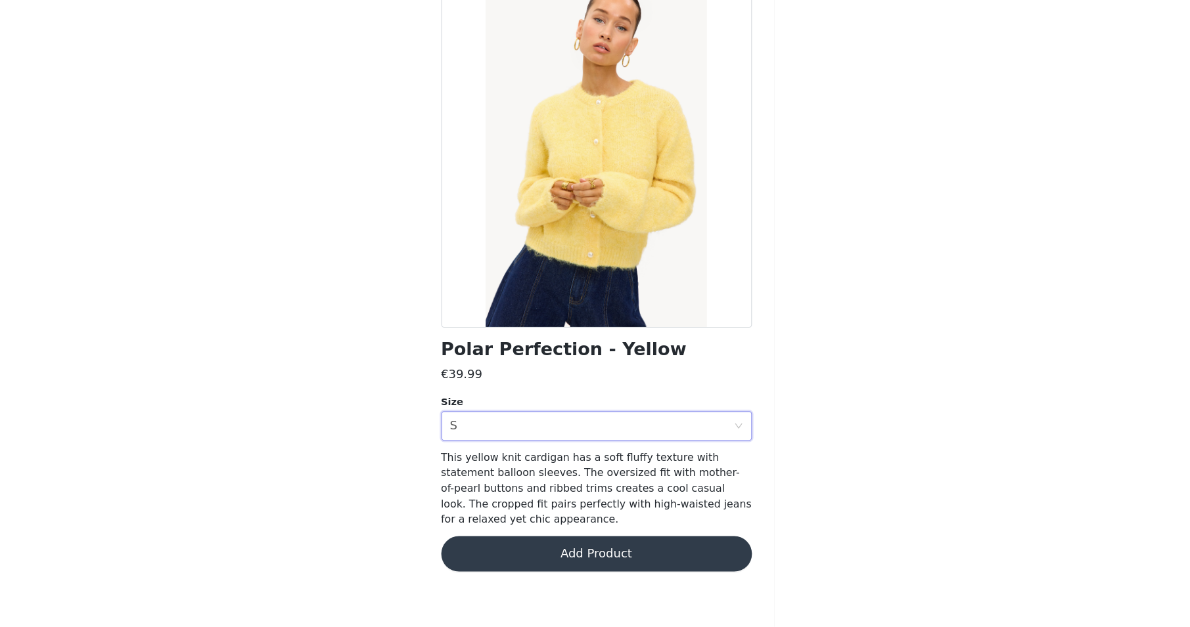
click at [533, 547] on button "Add Product" at bounding box center [595, 563] width 276 height 32
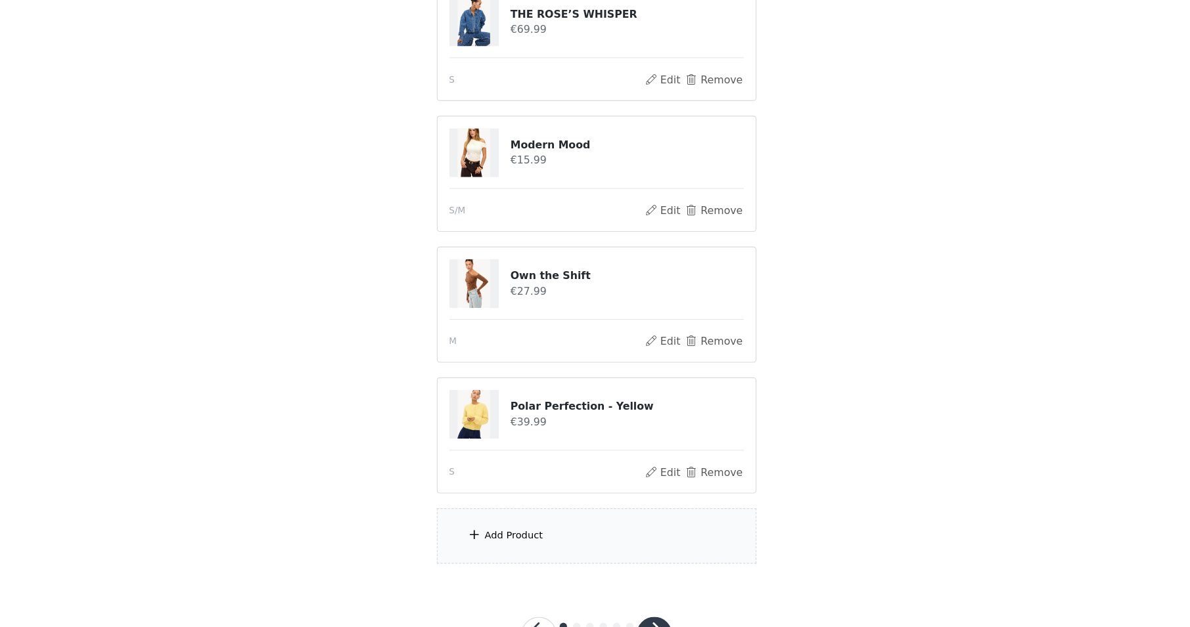
scroll to position [248, 0]
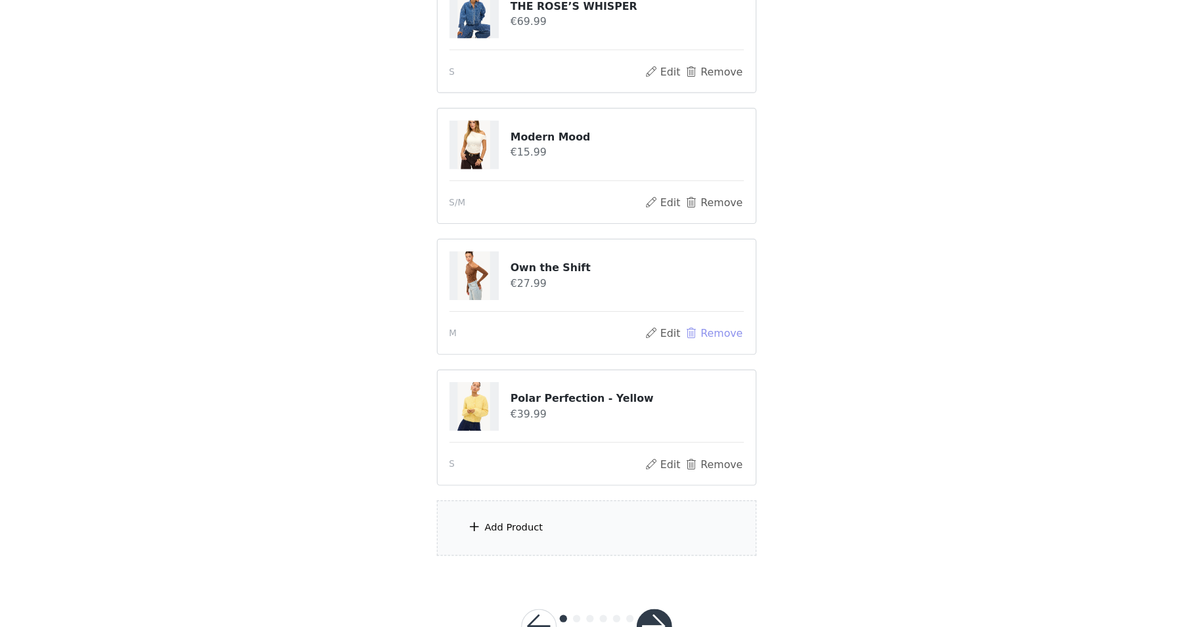
click at [673, 359] on button "Remove" at bounding box center [699, 367] width 53 height 16
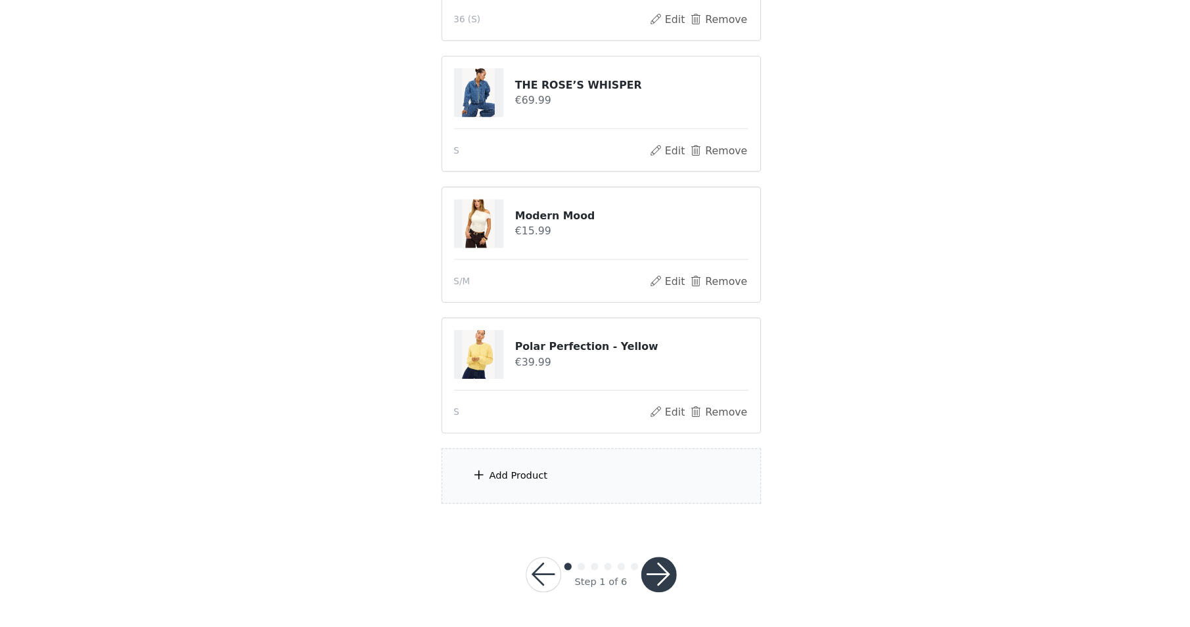
scroll to position [178, 0]
click at [631, 565] on button "button" at bounding box center [647, 581] width 32 height 32
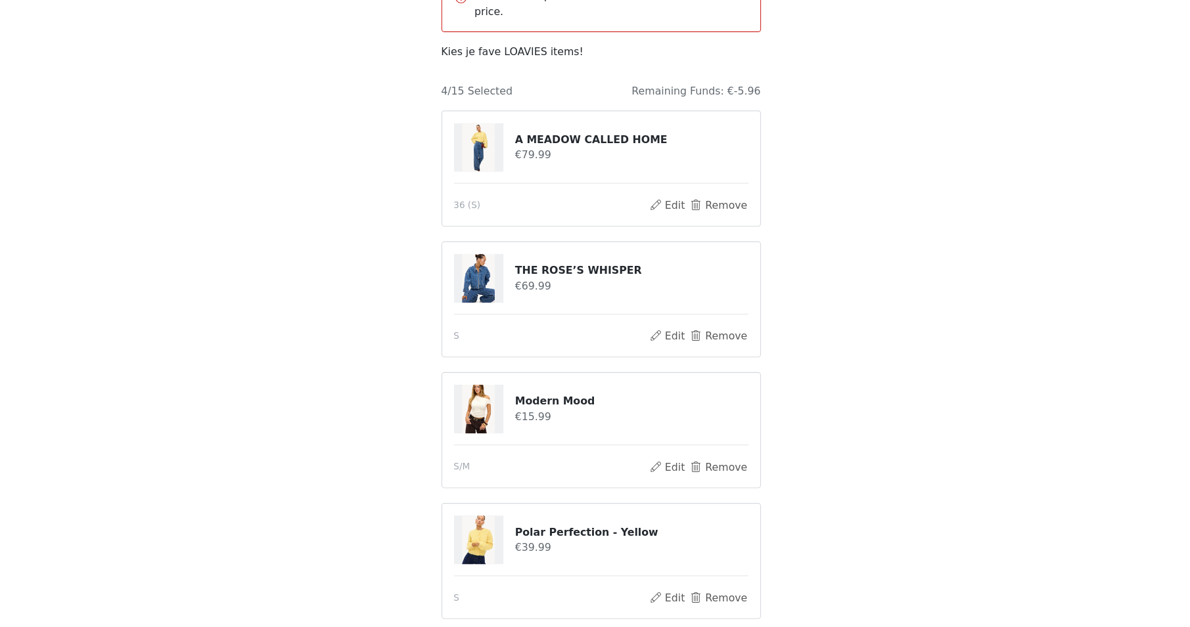
scroll to position [169, 0]
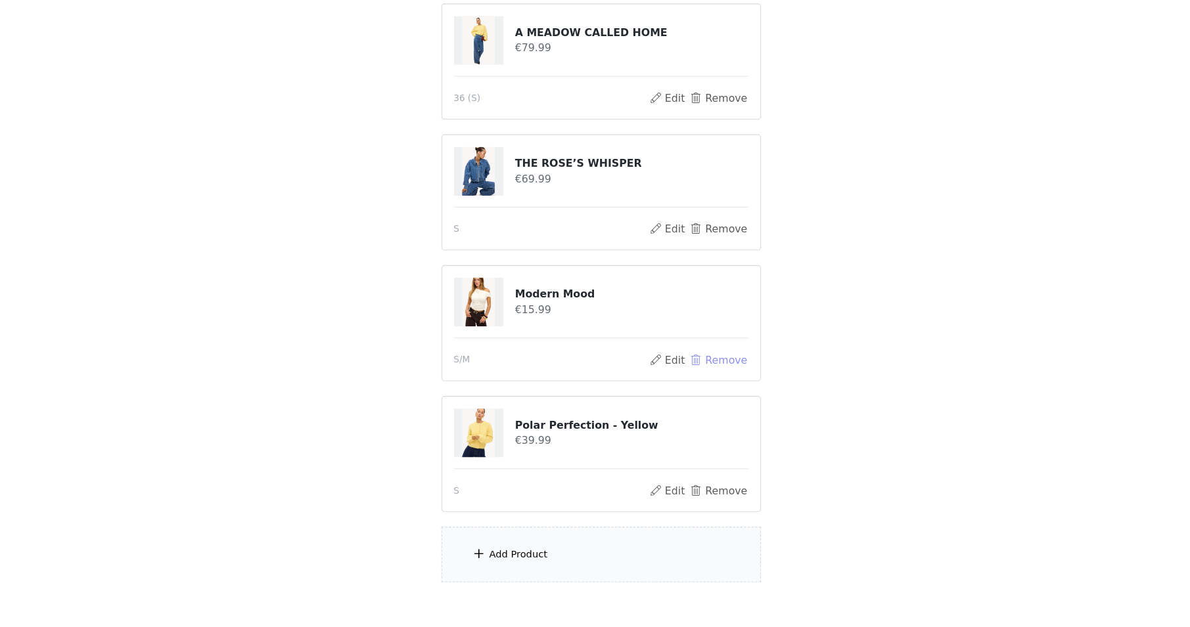
click at [673, 382] on button "Remove" at bounding box center [699, 390] width 53 height 16
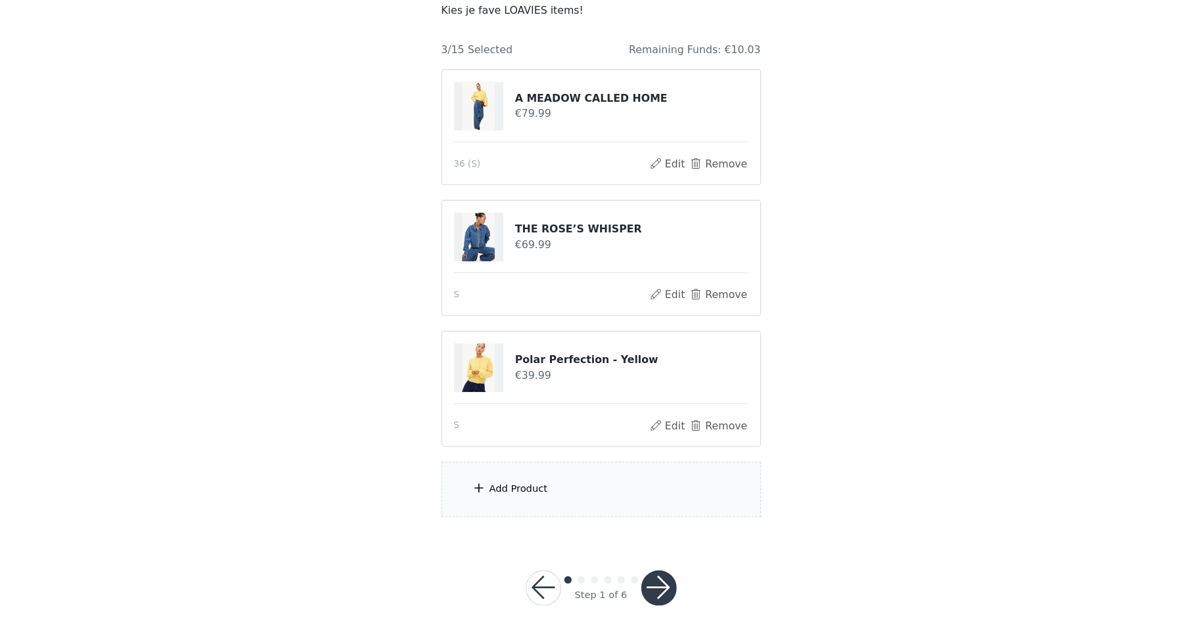
scroll to position [110, 0]
click at [524, 480] on div "Add Product" at bounding box center [595, 504] width 284 height 49
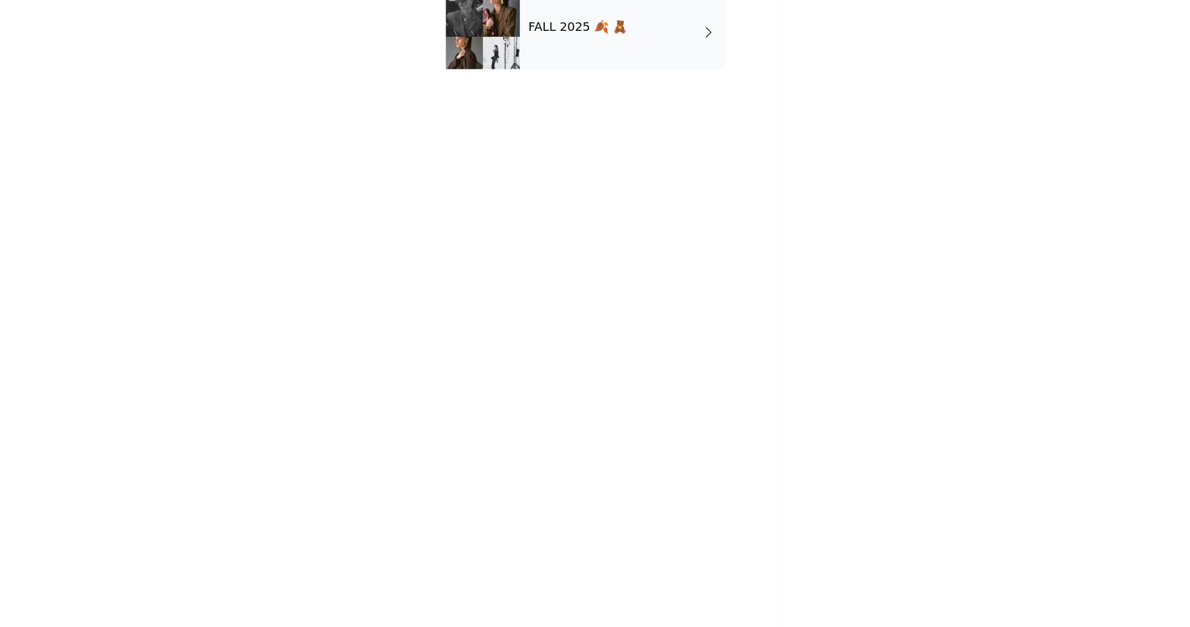
click at [565, 66] on div "FALL 2025 🍂 🧸" at bounding box center [614, 99] width 183 height 66
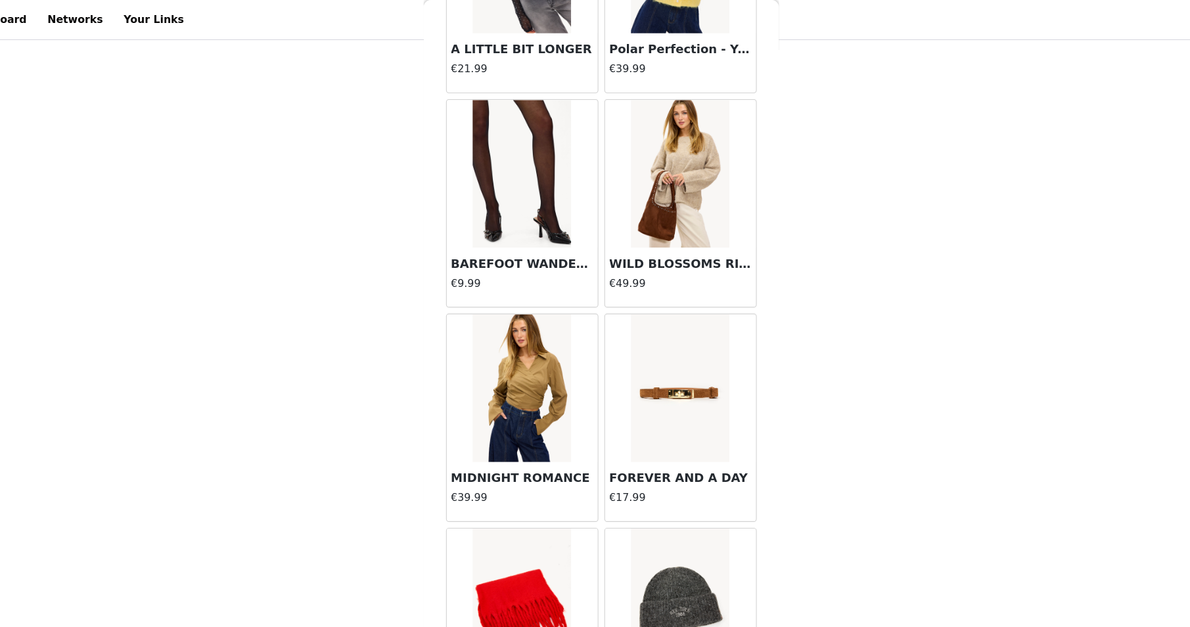
scroll to position [556, 0]
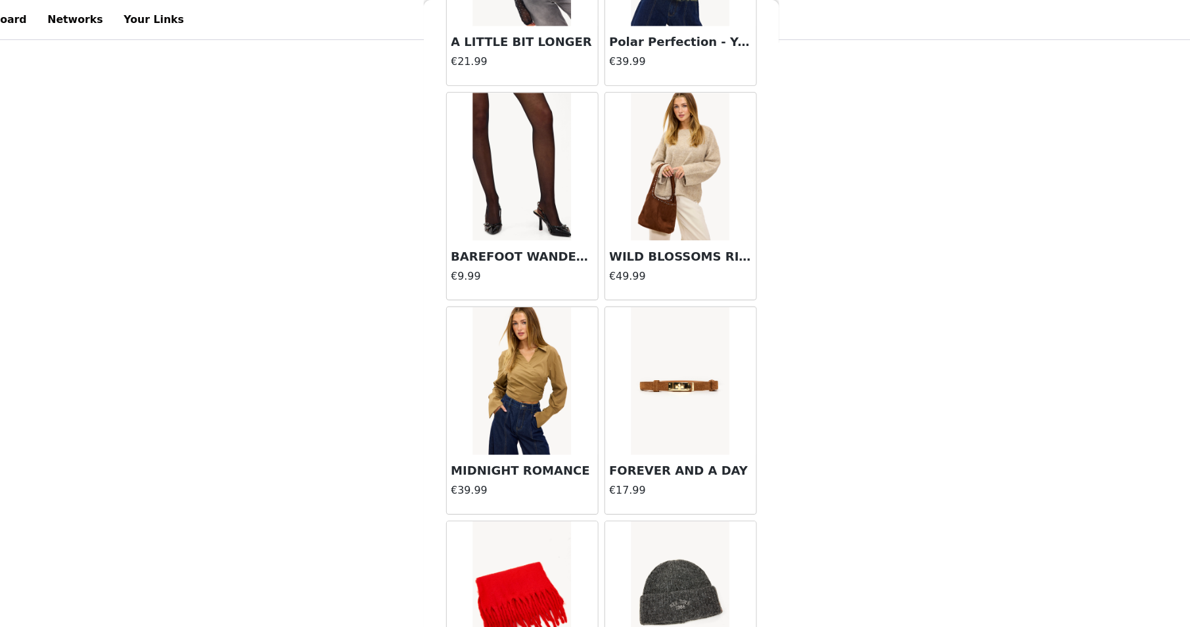
click at [481, 158] on img at bounding box center [524, 147] width 87 height 131
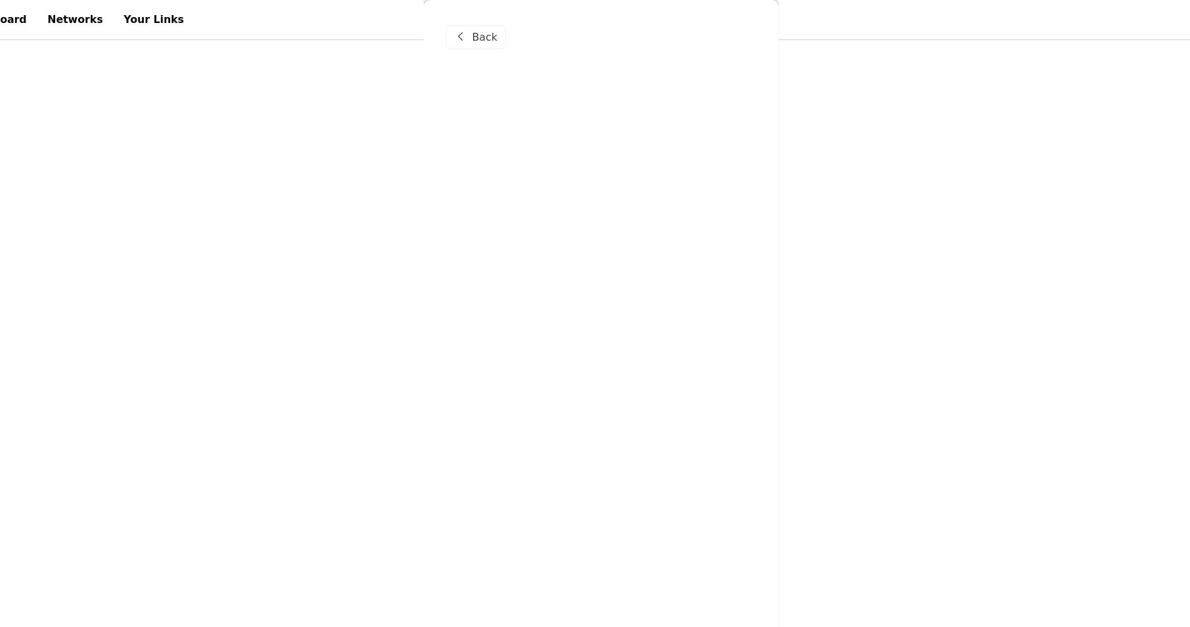
scroll to position [0, 0]
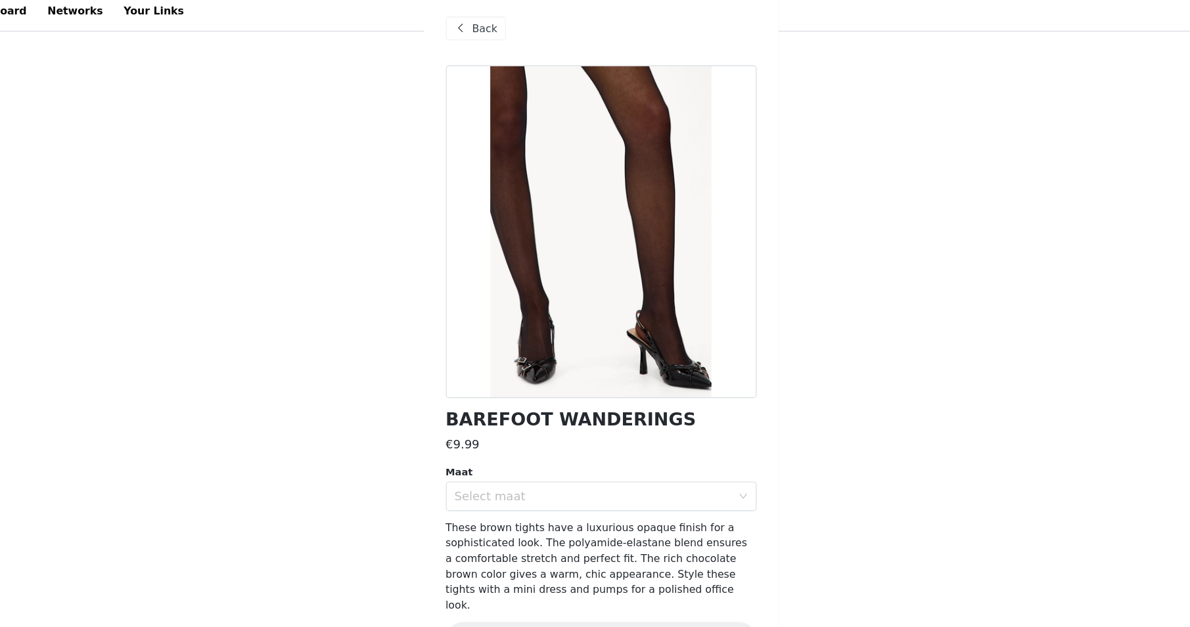
click at [481, 26] on span "Back" at bounding box center [492, 33] width 22 height 14
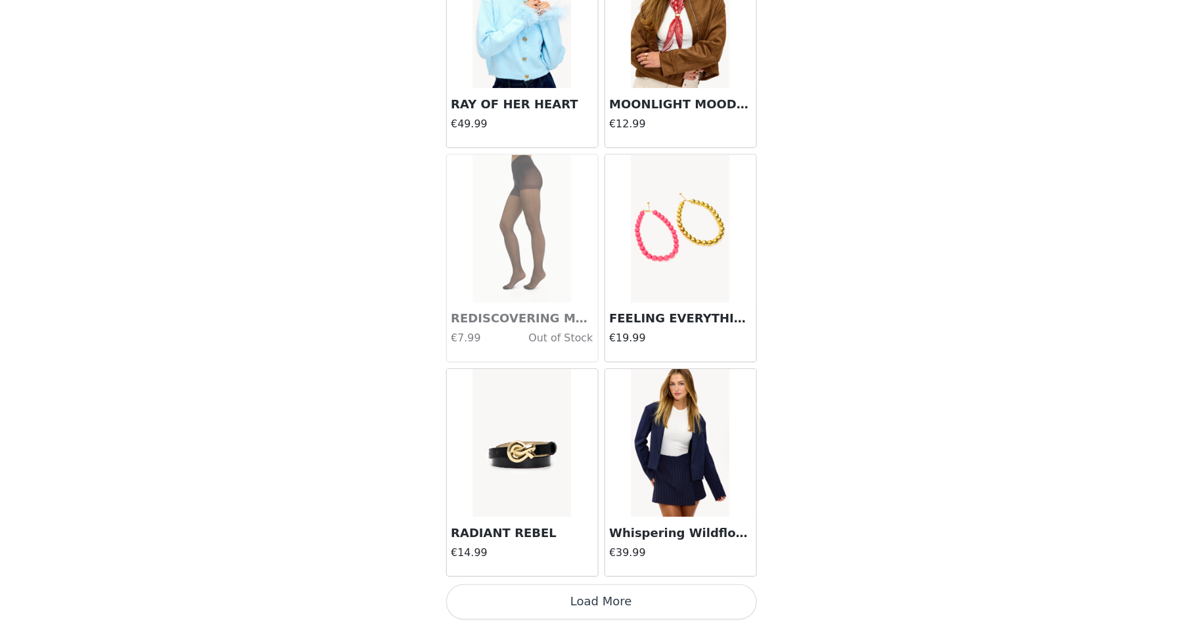
scroll to position [110, 0]
click at [533, 589] on button "Load More" at bounding box center [595, 605] width 276 height 32
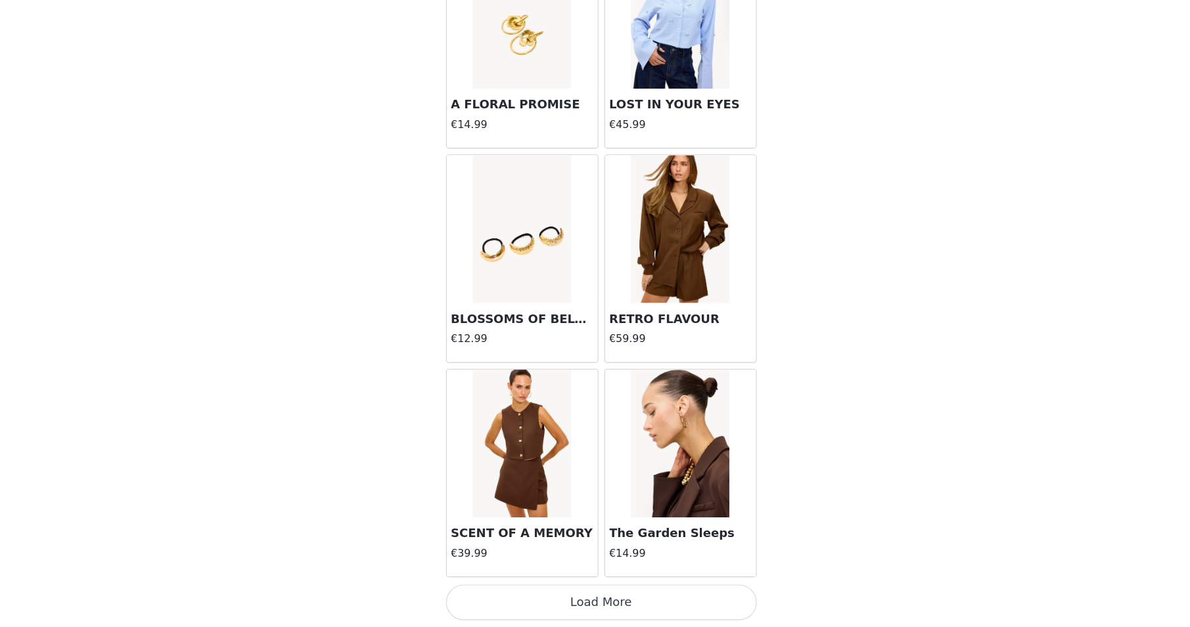
click at [514, 589] on button "Load More" at bounding box center [595, 605] width 276 height 32
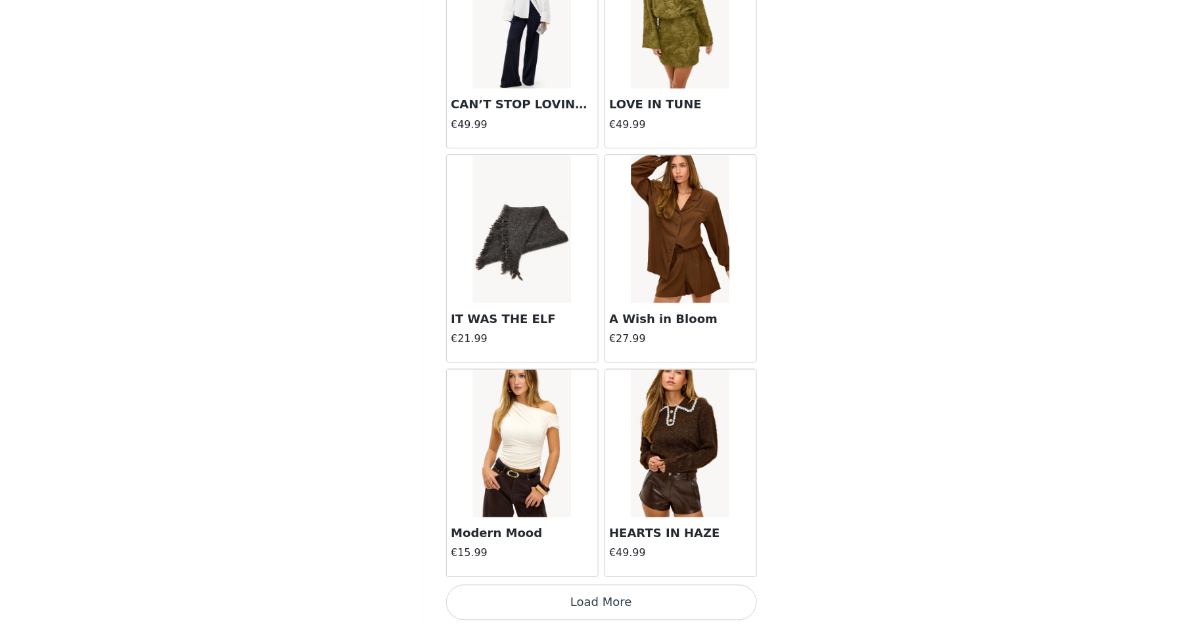
click at [510, 589] on button "Load More" at bounding box center [595, 605] width 276 height 32
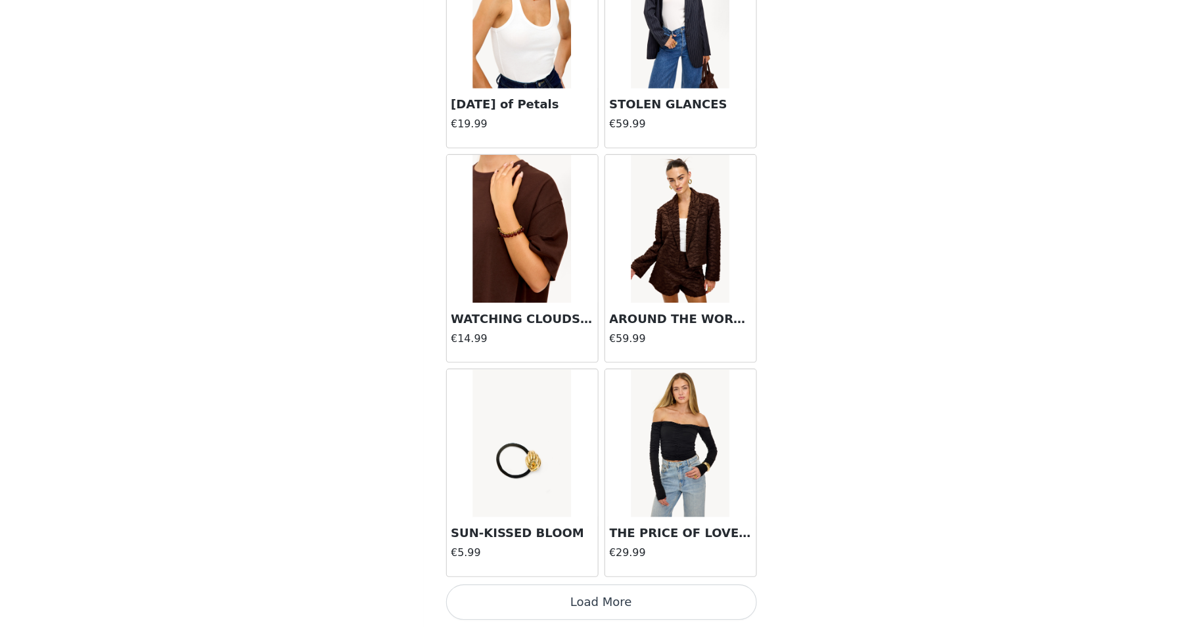
click at [548, 589] on button "Load More" at bounding box center [595, 605] width 276 height 32
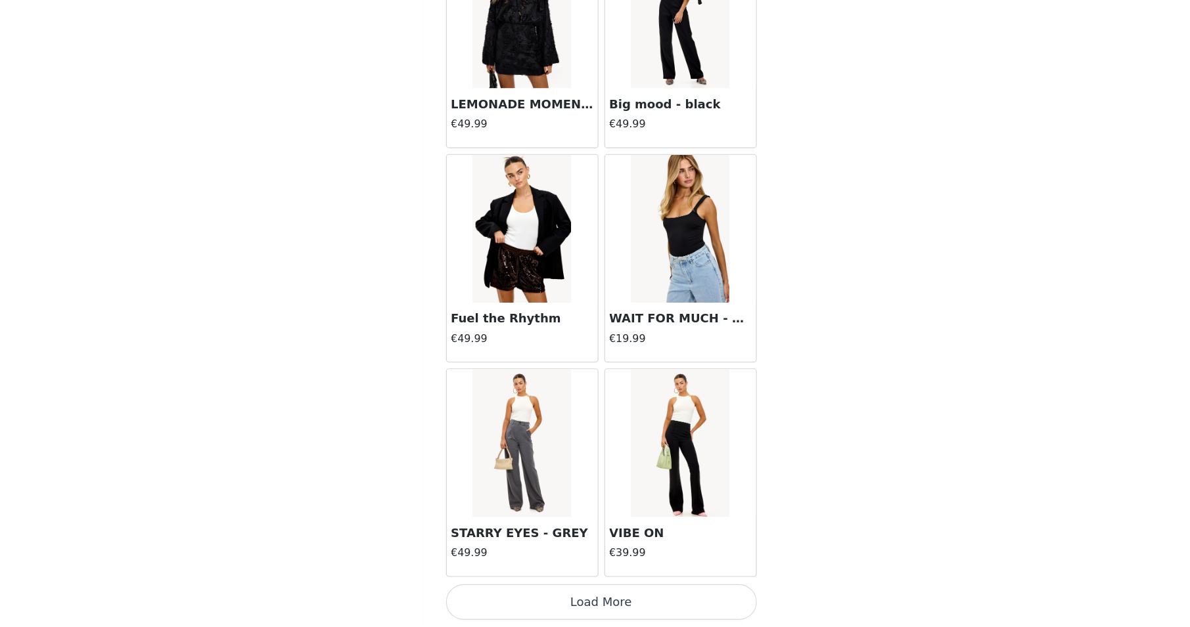
click at [544, 589] on button "Load More" at bounding box center [595, 605] width 276 height 32
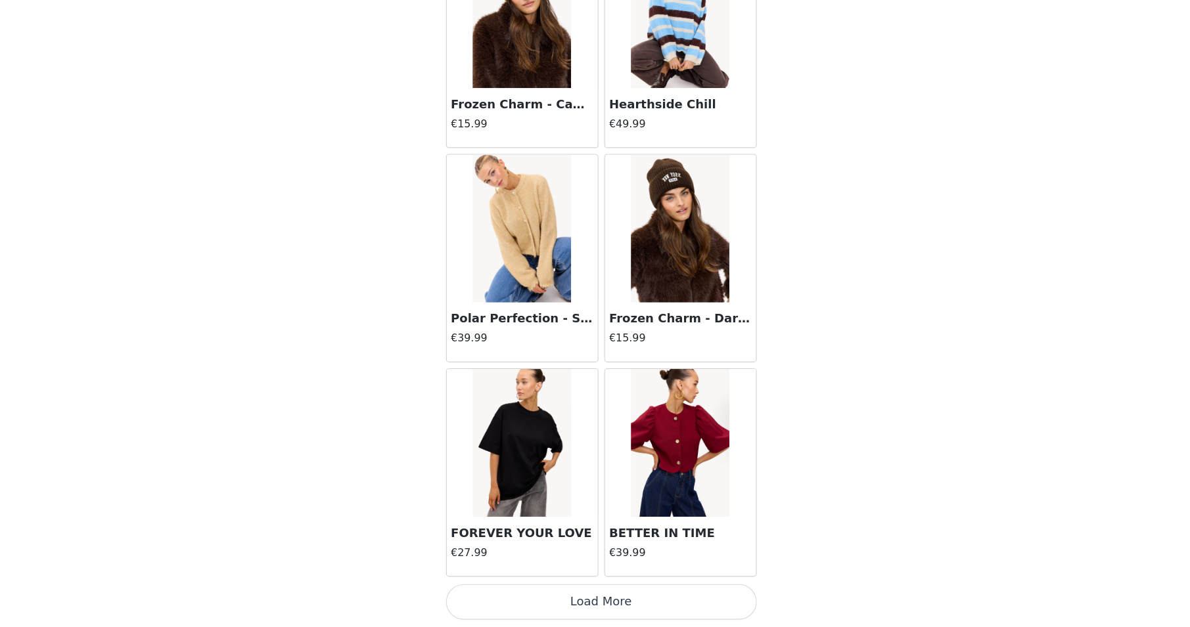
click at [512, 589] on button "Load More" at bounding box center [595, 605] width 276 height 32
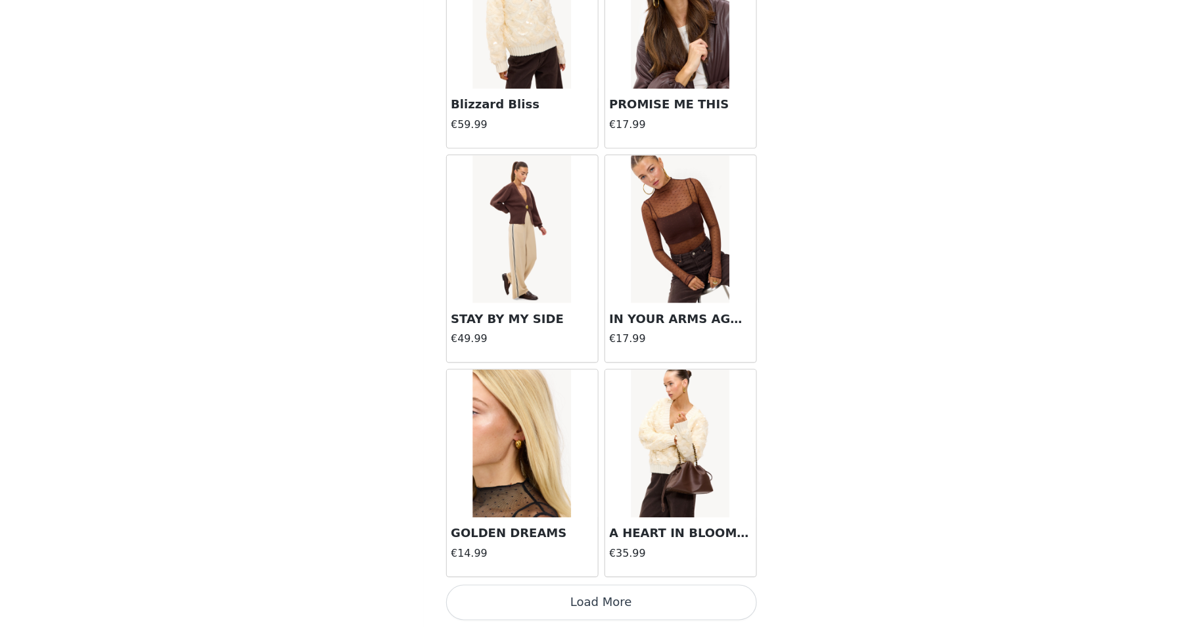
click at [510, 589] on button "Load More" at bounding box center [595, 605] width 276 height 32
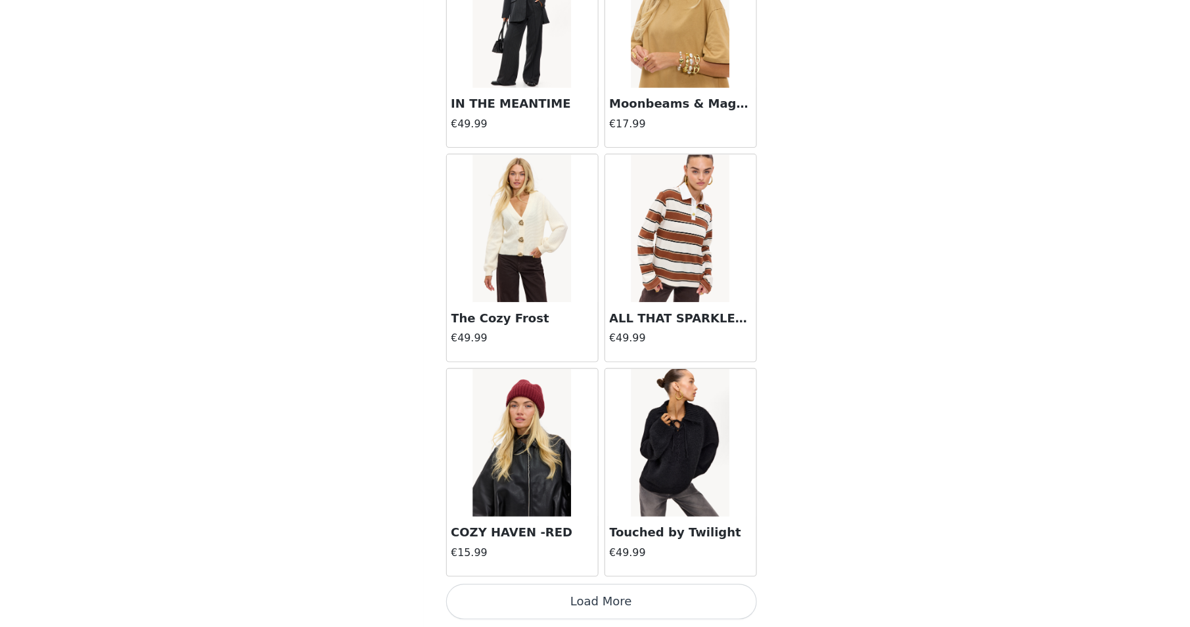
scroll to position [14719, 0]
click at [513, 589] on button "Load More" at bounding box center [595, 605] width 276 height 32
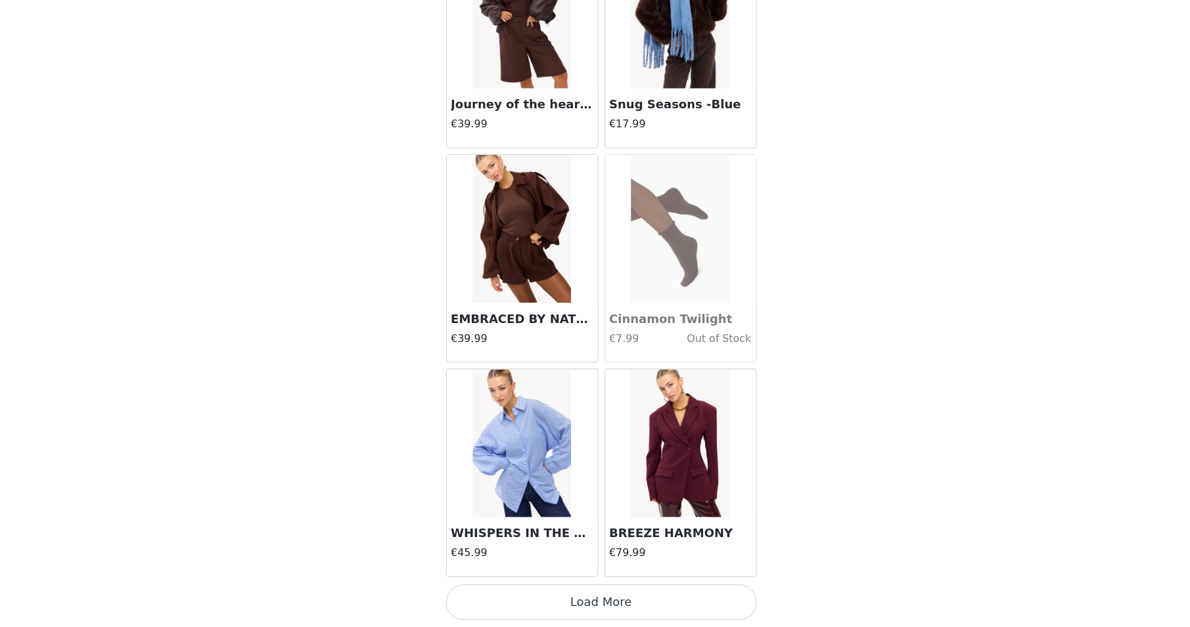
scroll to position [110, 0]
click at [513, 589] on button "Load More" at bounding box center [595, 605] width 276 height 32
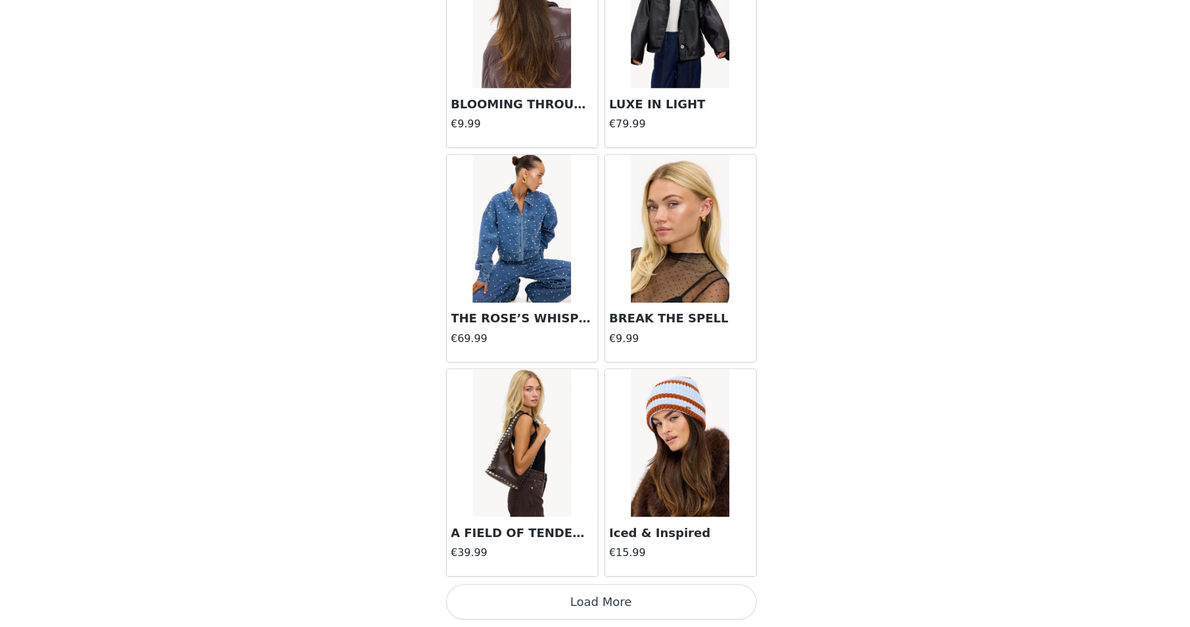
click at [512, 589] on button "Load More" at bounding box center [595, 605] width 276 height 32
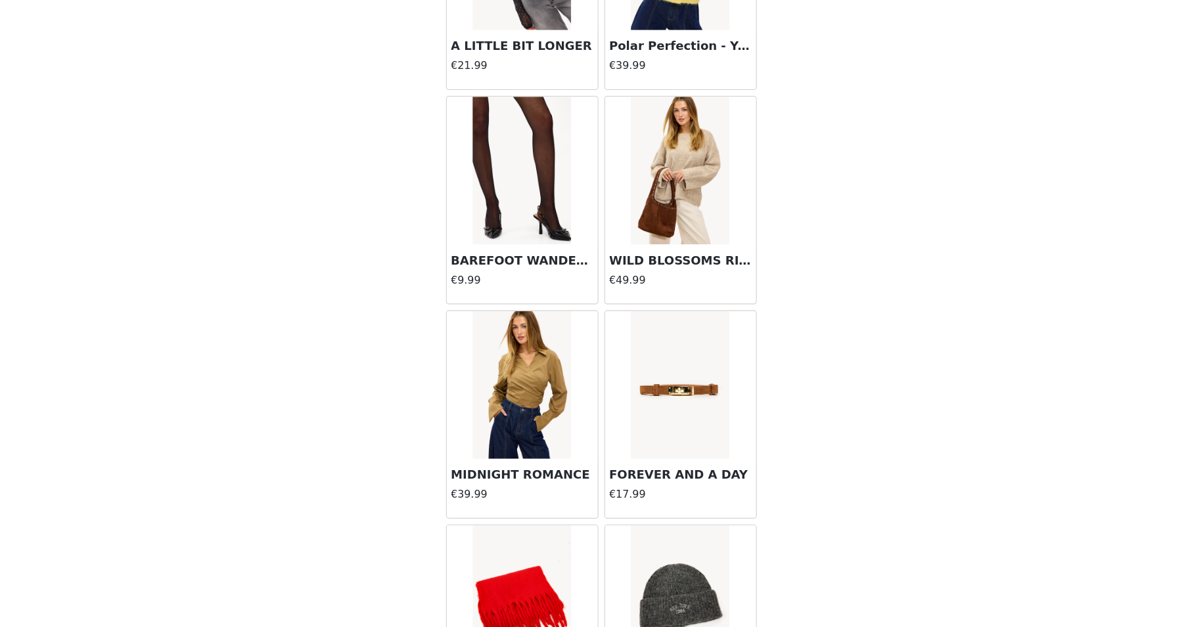
scroll to position [386, 0]
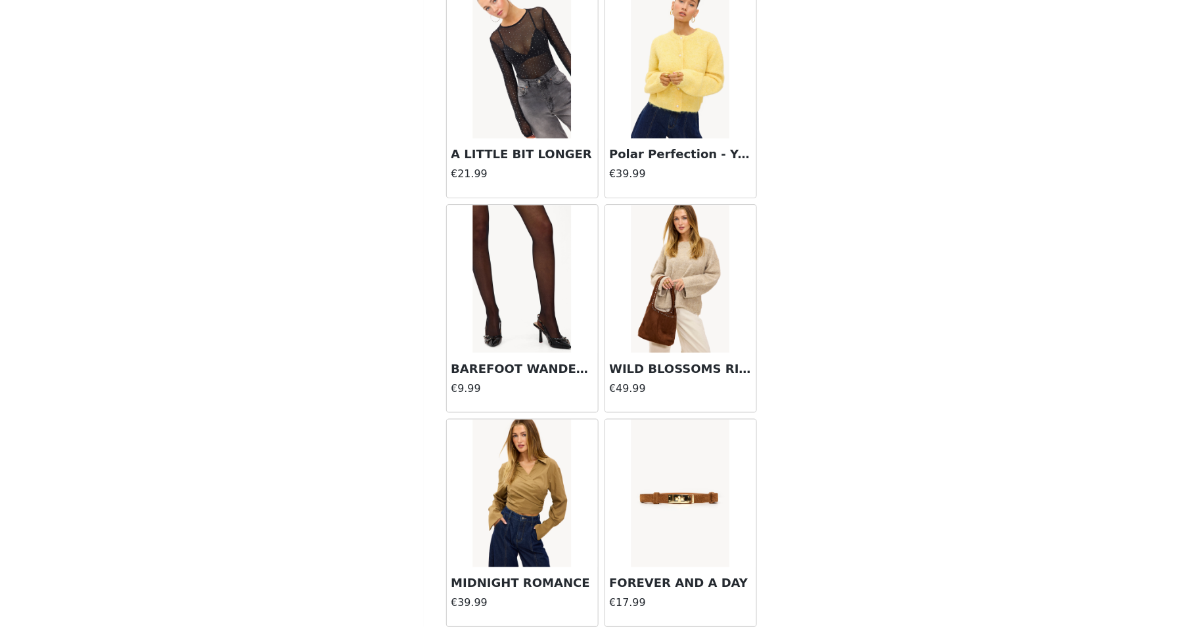
click at [481, 252] on img at bounding box center [524, 317] width 87 height 131
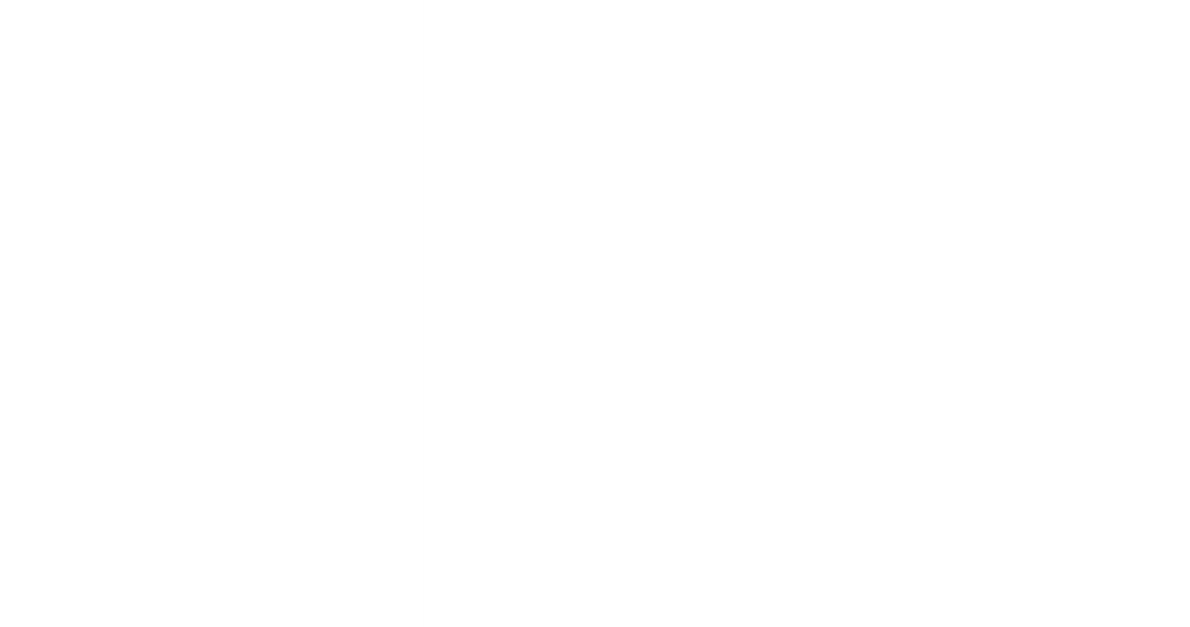
scroll to position [0, 0]
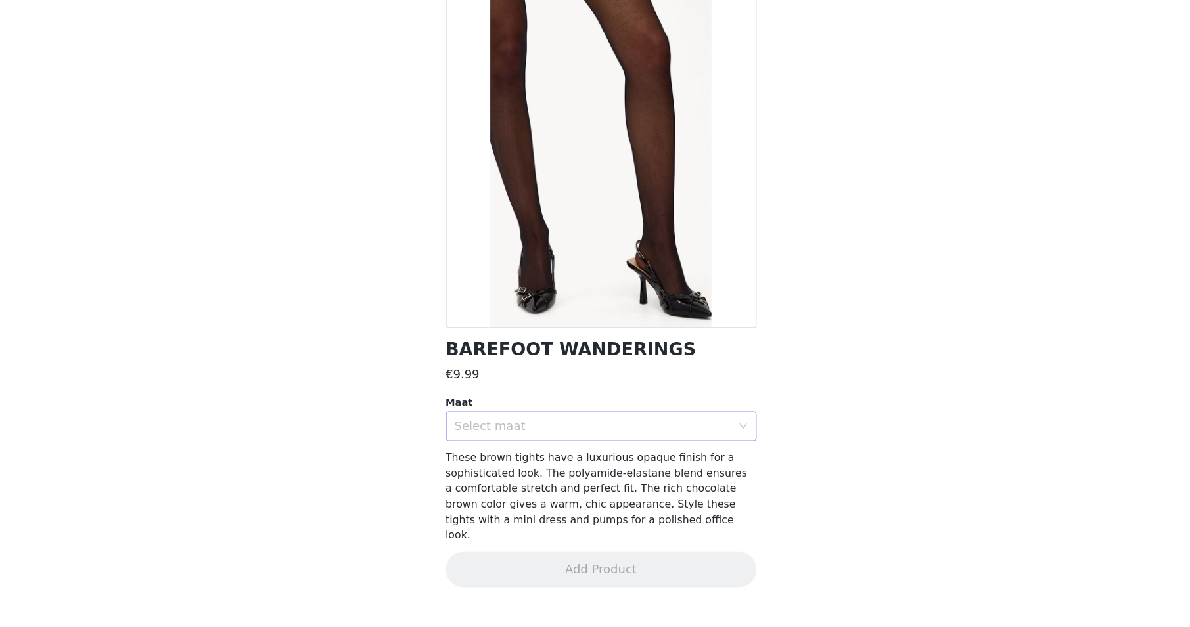
click at [497, 442] on div "Select maat" at bounding box center [588, 448] width 246 height 13
click at [464, 466] on li "ONESIZE" at bounding box center [595, 476] width 276 height 21
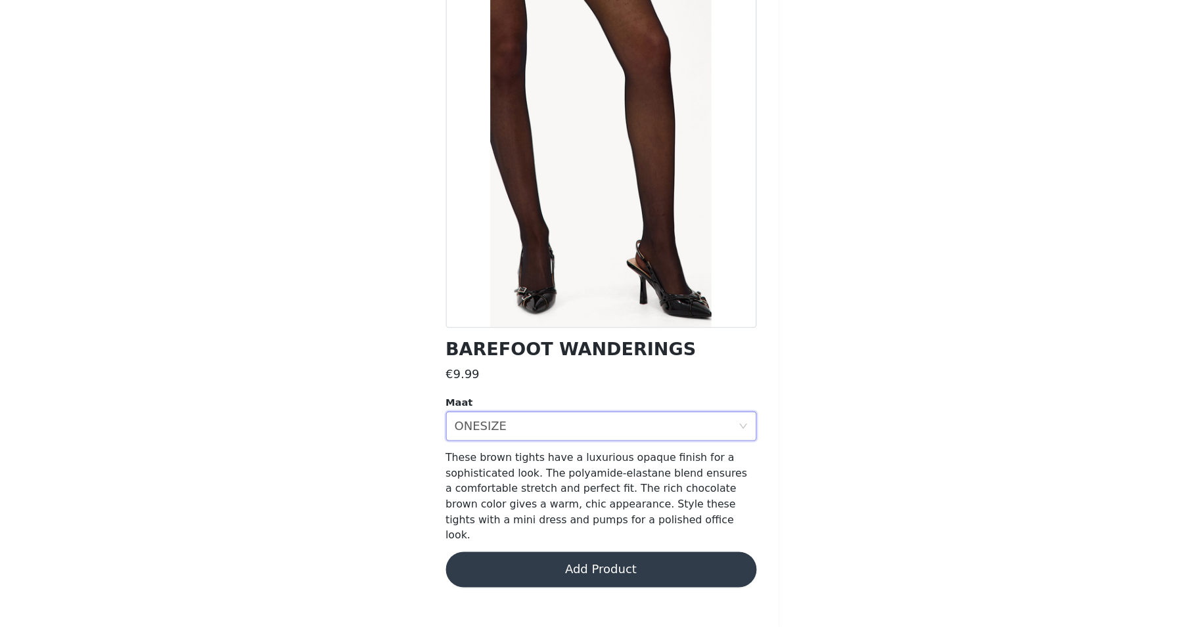
click at [539, 560] on button "Add Product" at bounding box center [595, 576] width 276 height 32
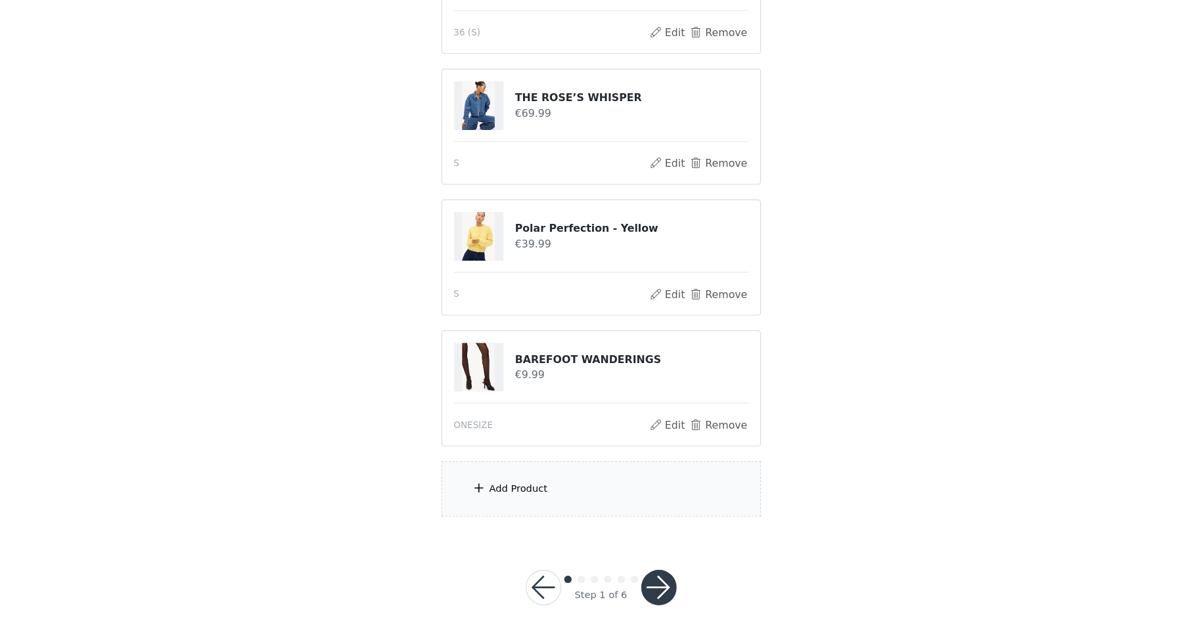
scroll to position [227, 0]
click at [631, 577] on button "button" at bounding box center [647, 593] width 32 height 32
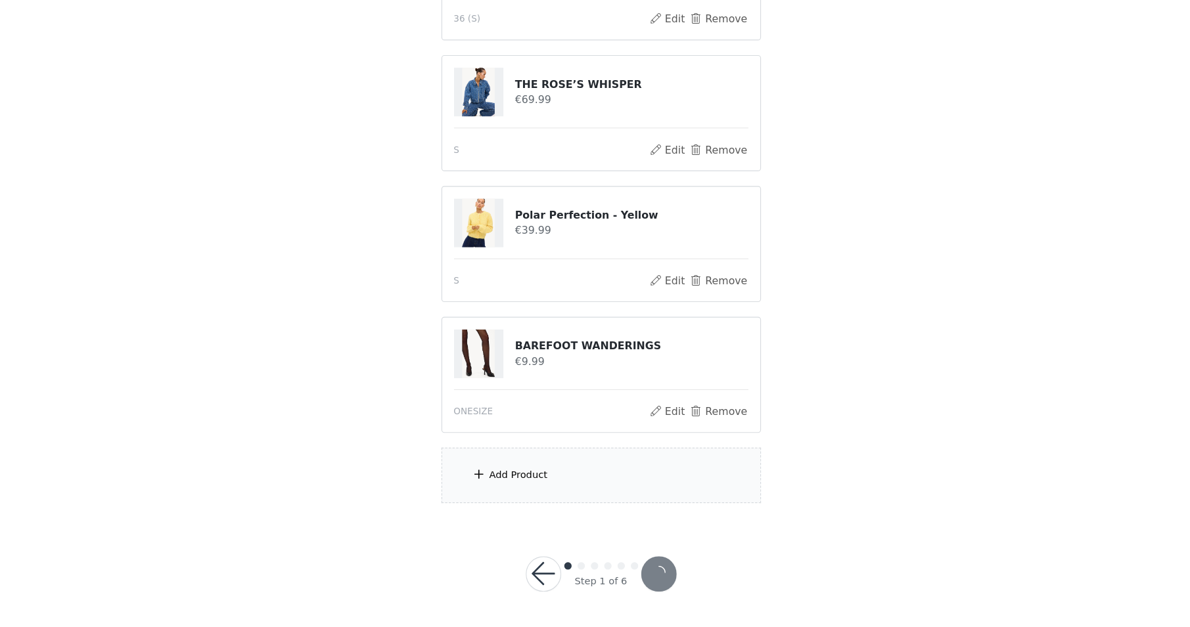
scroll to position [178, 0]
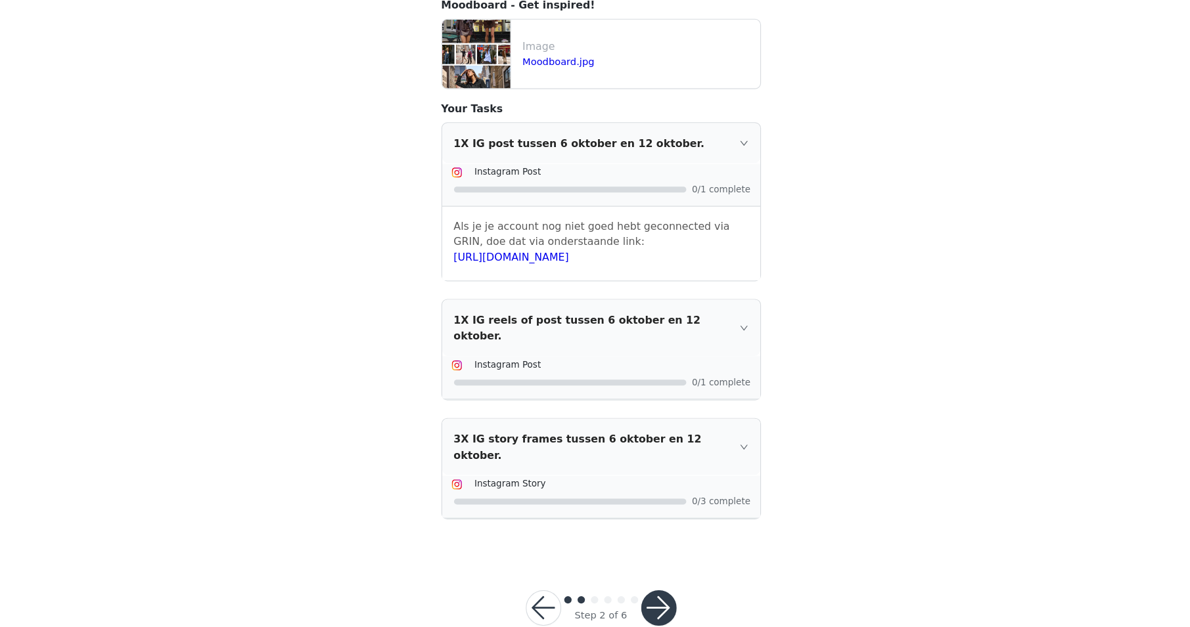
drag, startPoint x: 588, startPoint y: 517, endPoint x: 579, endPoint y: 521, distance: 9.4
click at [631, 595] on button "button" at bounding box center [647, 611] width 32 height 32
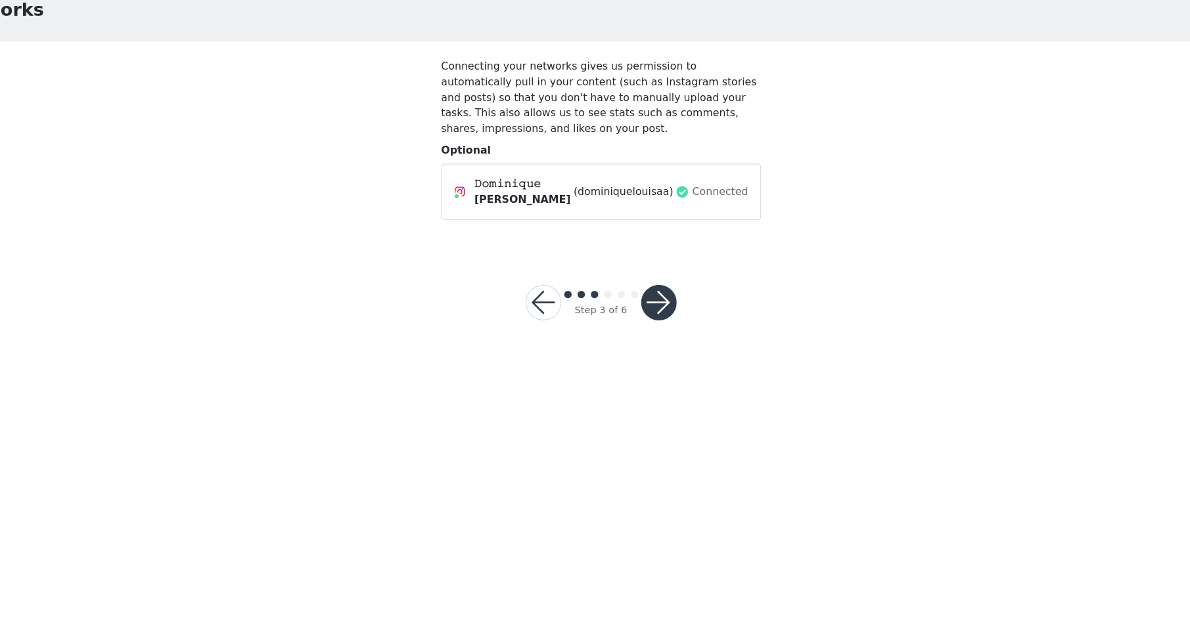
click at [631, 323] on button "button" at bounding box center [647, 339] width 32 height 32
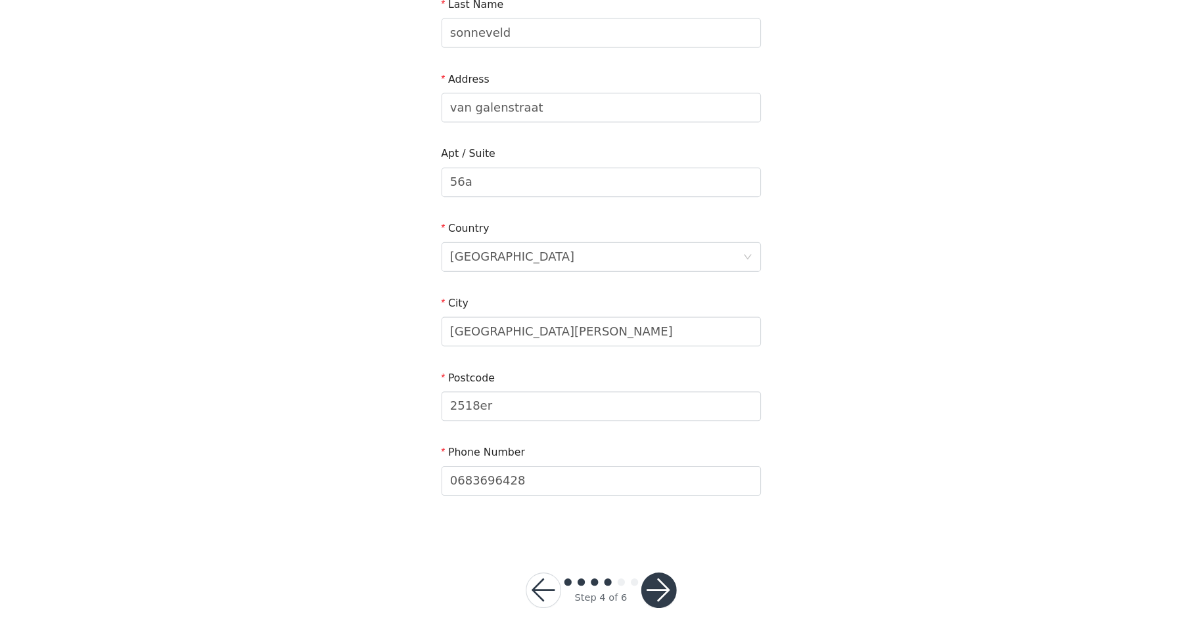
scroll to position [215, 0]
click at [631, 579] on button "button" at bounding box center [647, 595] width 32 height 32
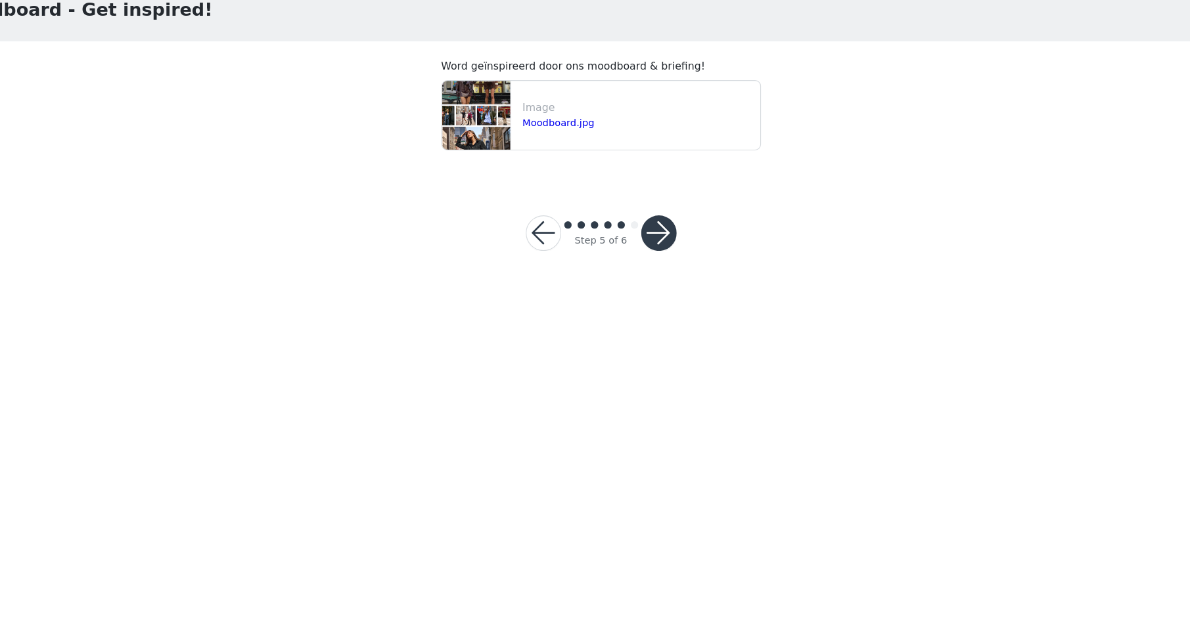
click at [631, 261] on button "button" at bounding box center [647, 277] width 32 height 32
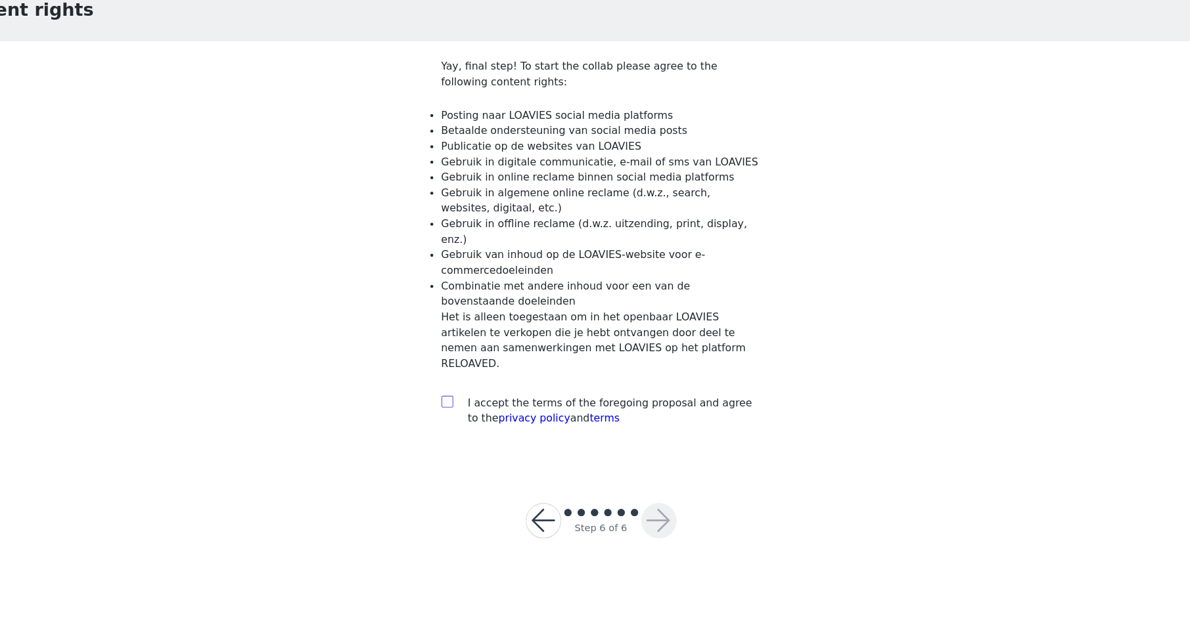
click at [453, 422] on input "checkbox" at bounding box center [457, 426] width 9 height 9
checkbox input "true"
click at [631, 517] on button "button" at bounding box center [647, 533] width 32 height 32
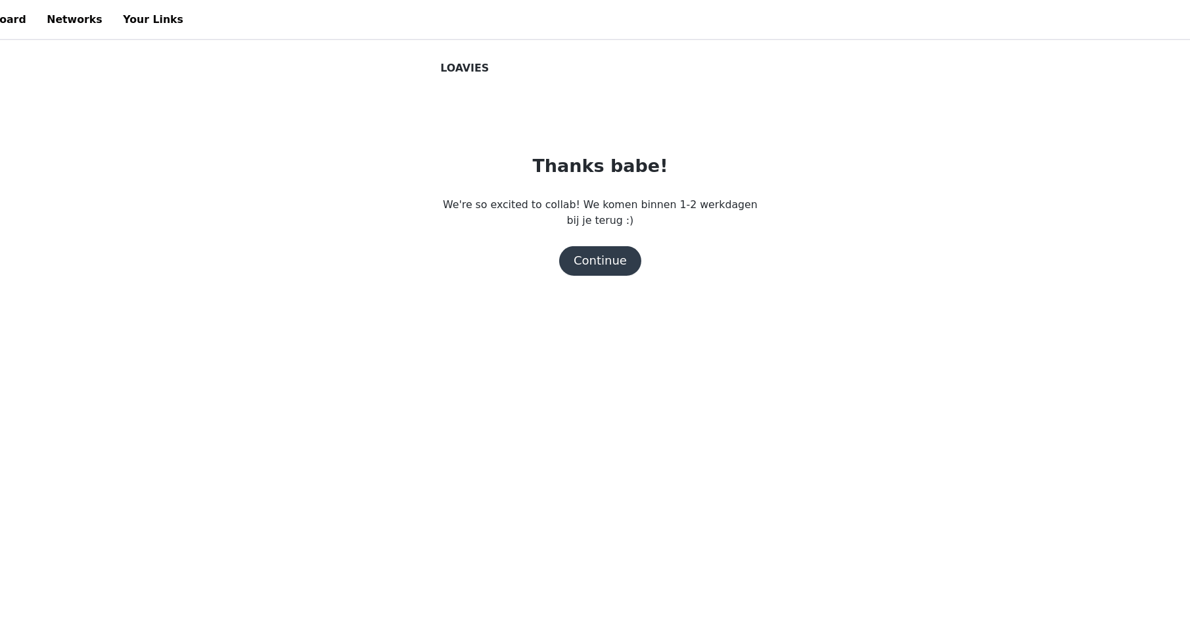
click at [558, 229] on button "Continue" at bounding box center [595, 232] width 74 height 26
